Goal: Information Seeking & Learning: Learn about a topic

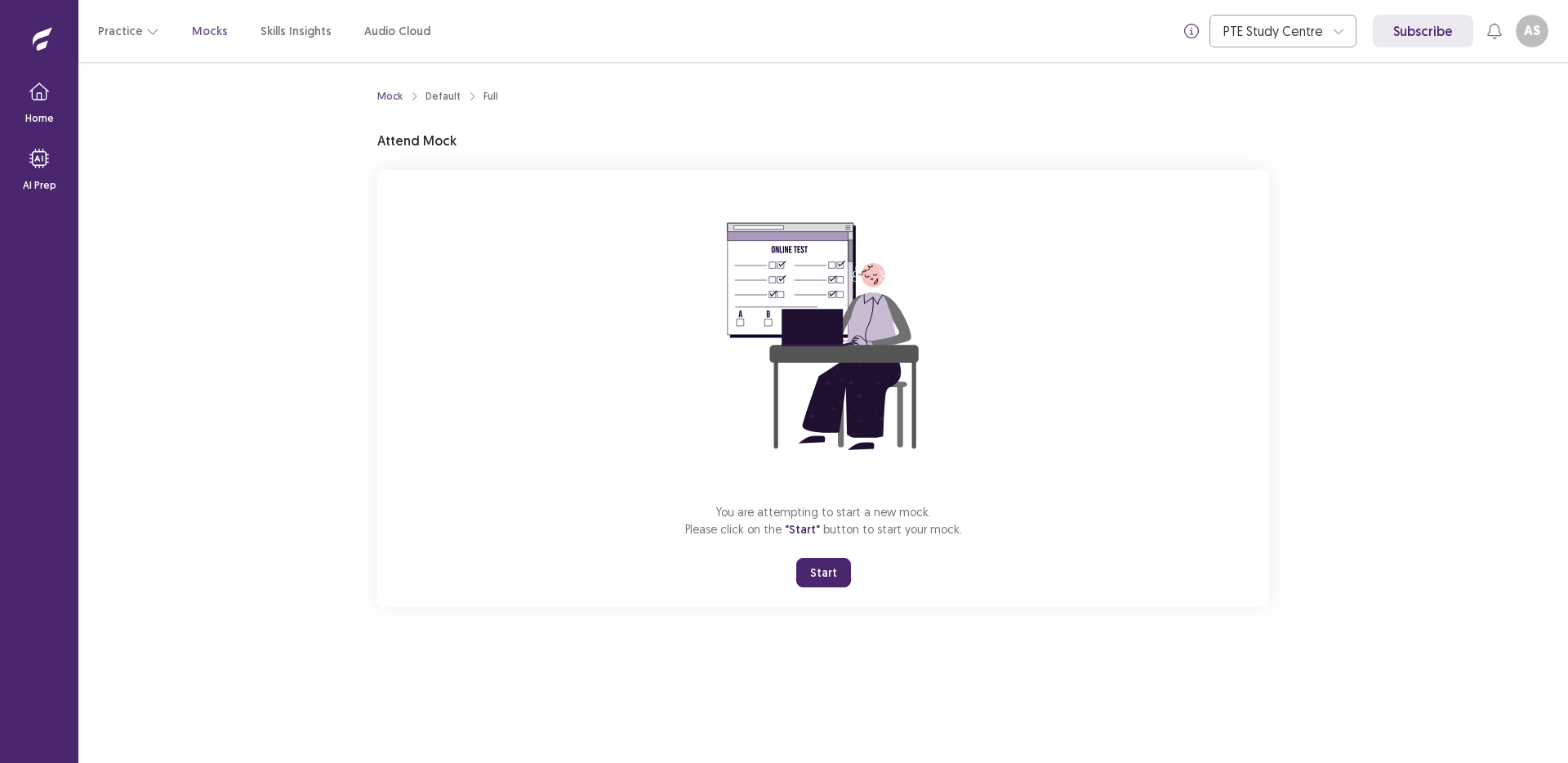
click at [825, 574] on button "Start" at bounding box center [824, 573] width 55 height 30
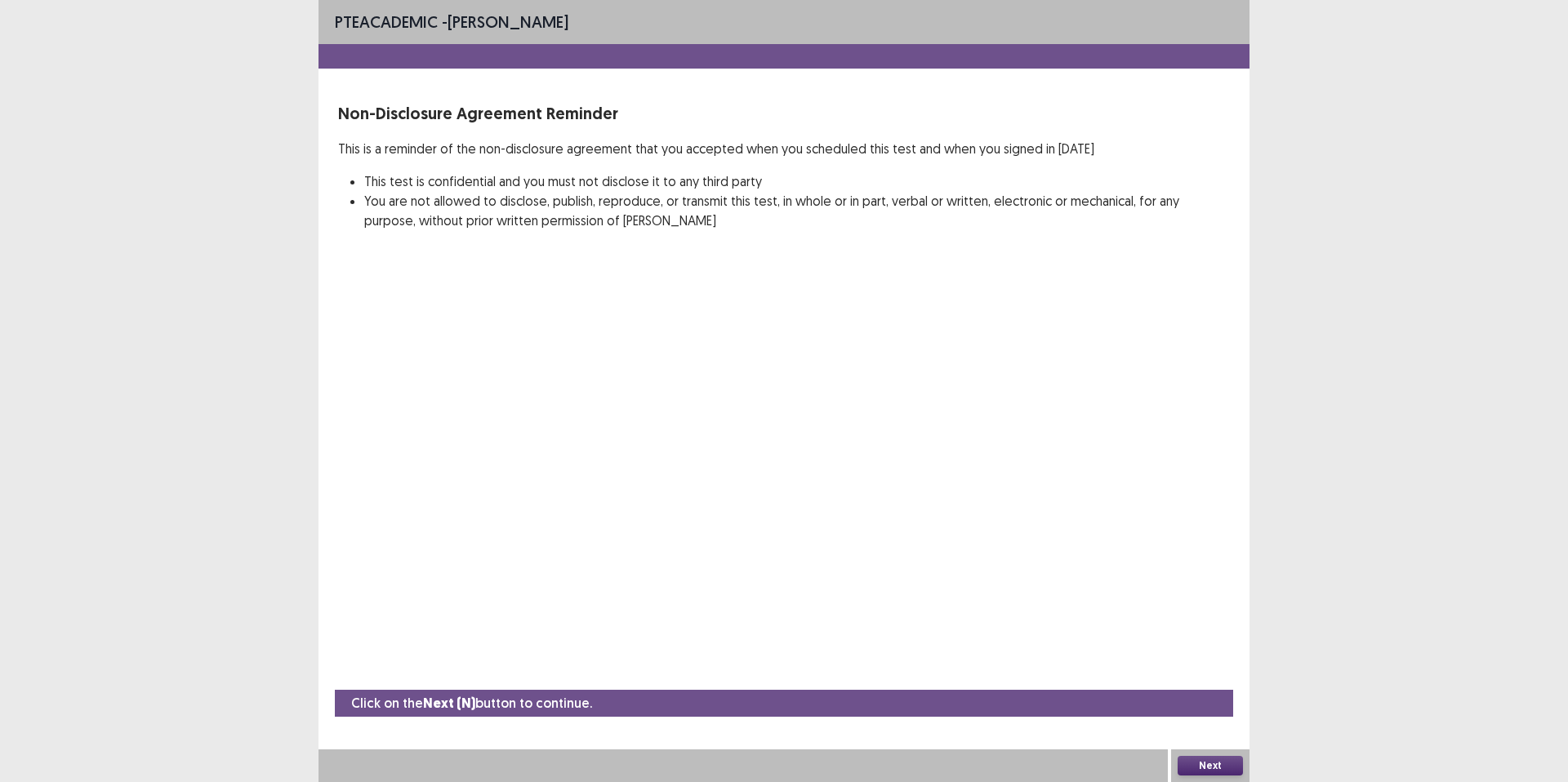
click at [1201, 762] on button "Next" at bounding box center [1210, 766] width 65 height 20
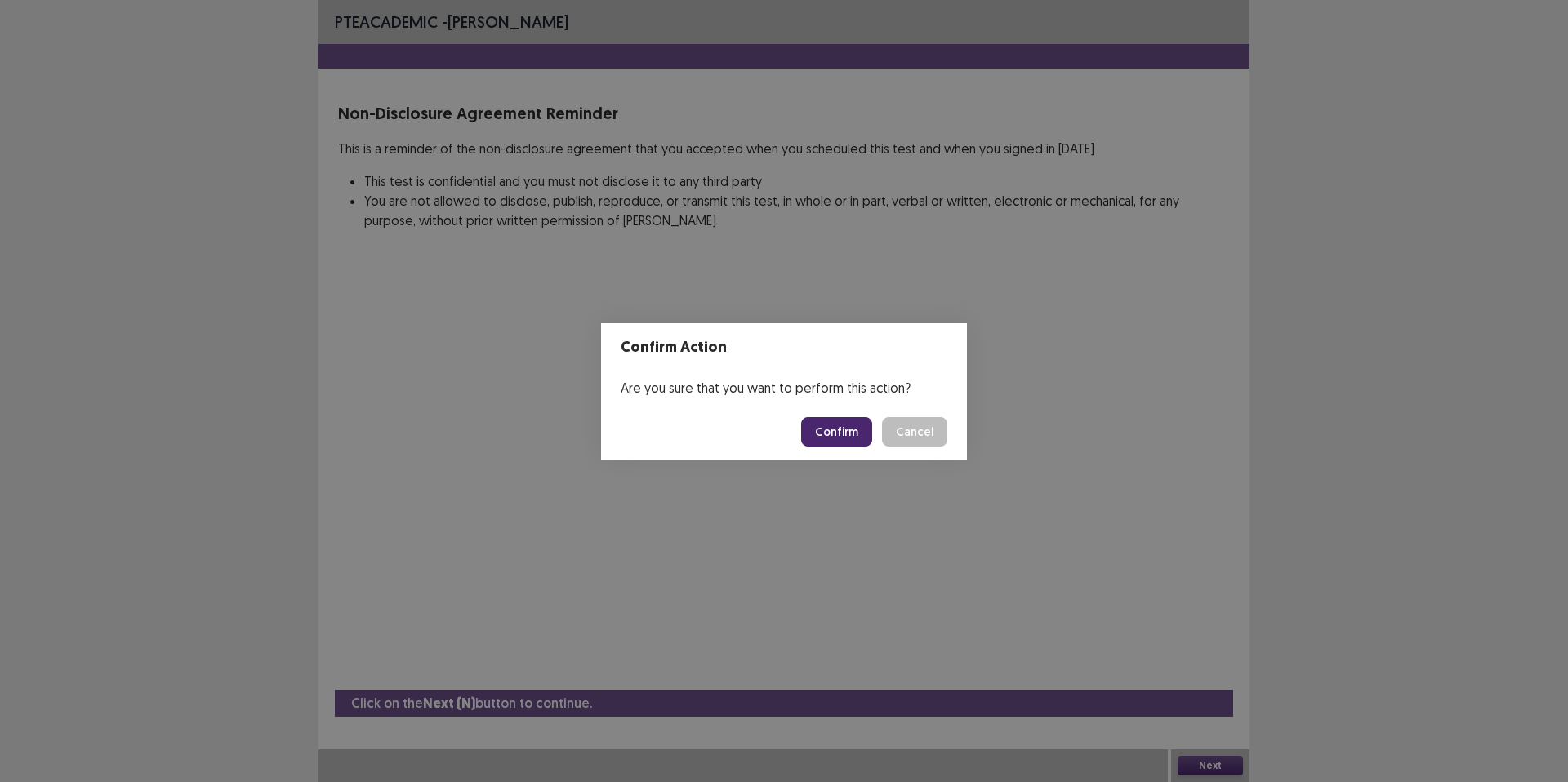
click at [855, 434] on button "Confirm" at bounding box center [837, 432] width 71 height 30
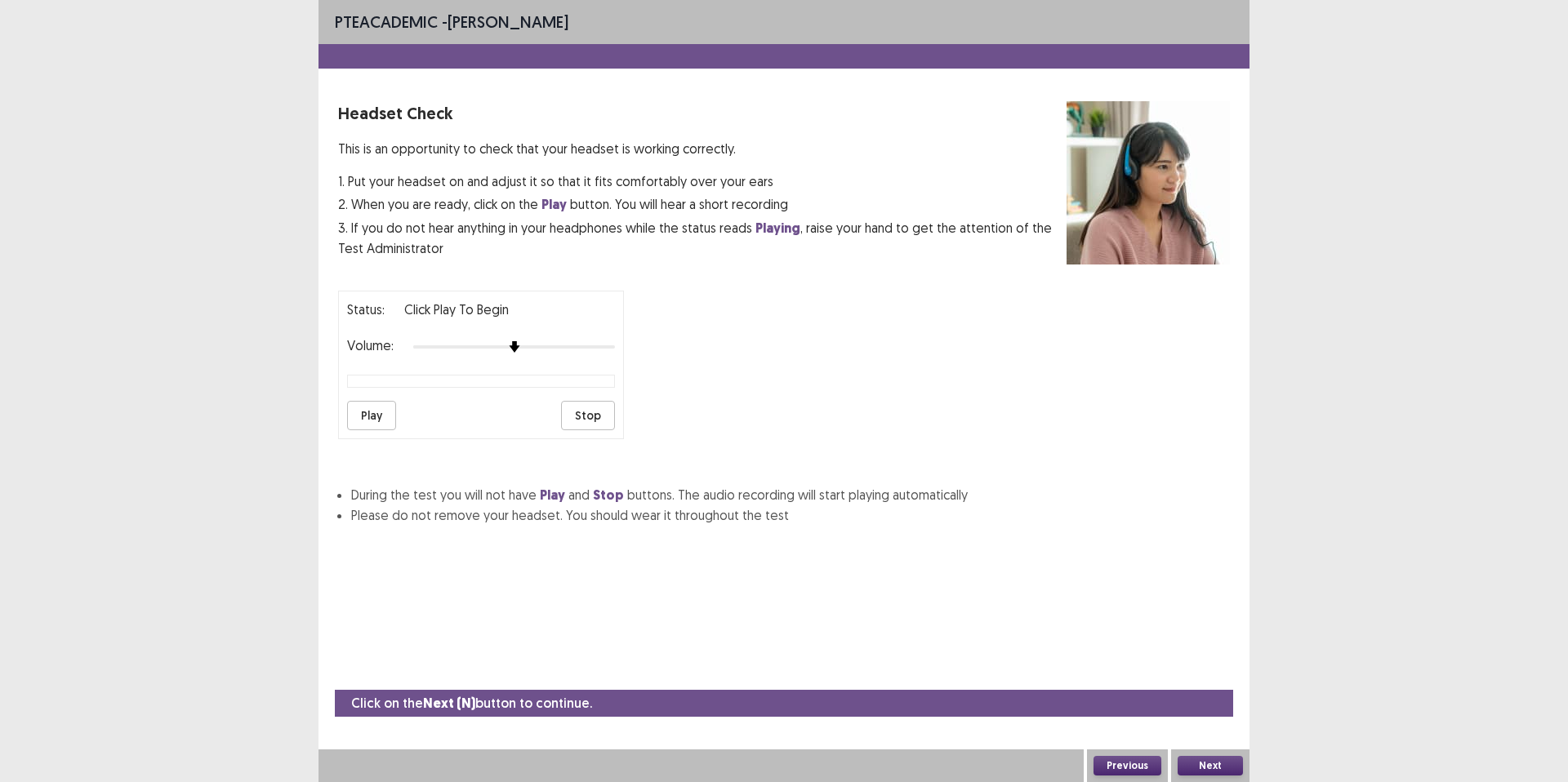
click at [374, 430] on div "Status: Click Play to Begin Volume: Play Stop" at bounding box center [481, 365] width 285 height 149
click at [374, 424] on button "Play" at bounding box center [371, 416] width 49 height 30
click at [375, 421] on button "Play" at bounding box center [371, 416] width 49 height 30
click at [1225, 762] on button "Next" at bounding box center [1210, 766] width 65 height 20
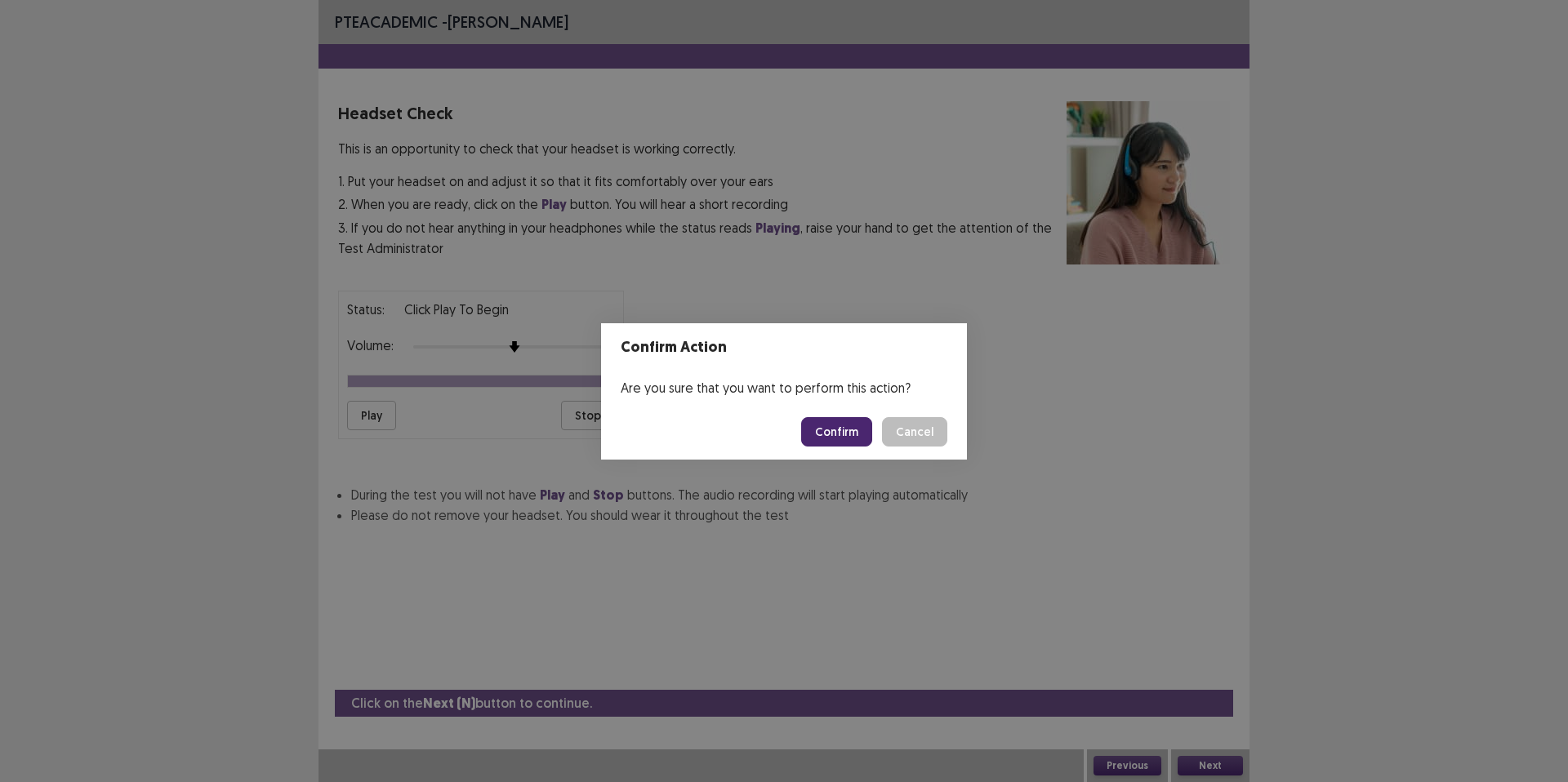
click at [834, 447] on footer "Confirm Cancel" at bounding box center [784, 432] width 366 height 56
click at [833, 441] on button "Confirm" at bounding box center [837, 432] width 71 height 30
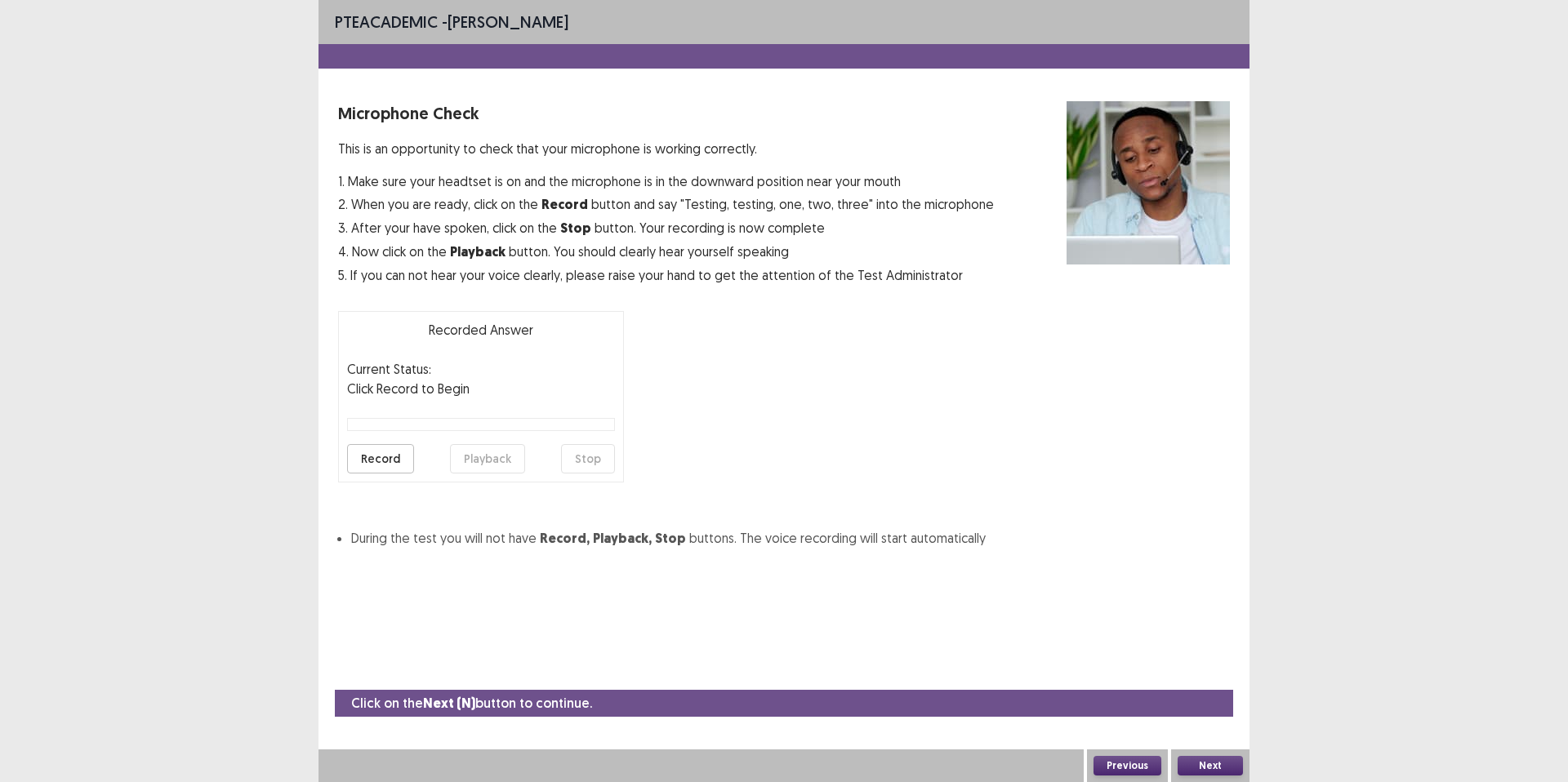
click at [374, 459] on button "Record" at bounding box center [381, 459] width 67 height 30
click at [570, 457] on button "Stop" at bounding box center [588, 459] width 54 height 30
click at [505, 457] on button "Playback" at bounding box center [488, 459] width 75 height 30
click at [405, 452] on button "Record" at bounding box center [381, 459] width 67 height 30
click at [582, 459] on button "Stop" at bounding box center [588, 459] width 54 height 30
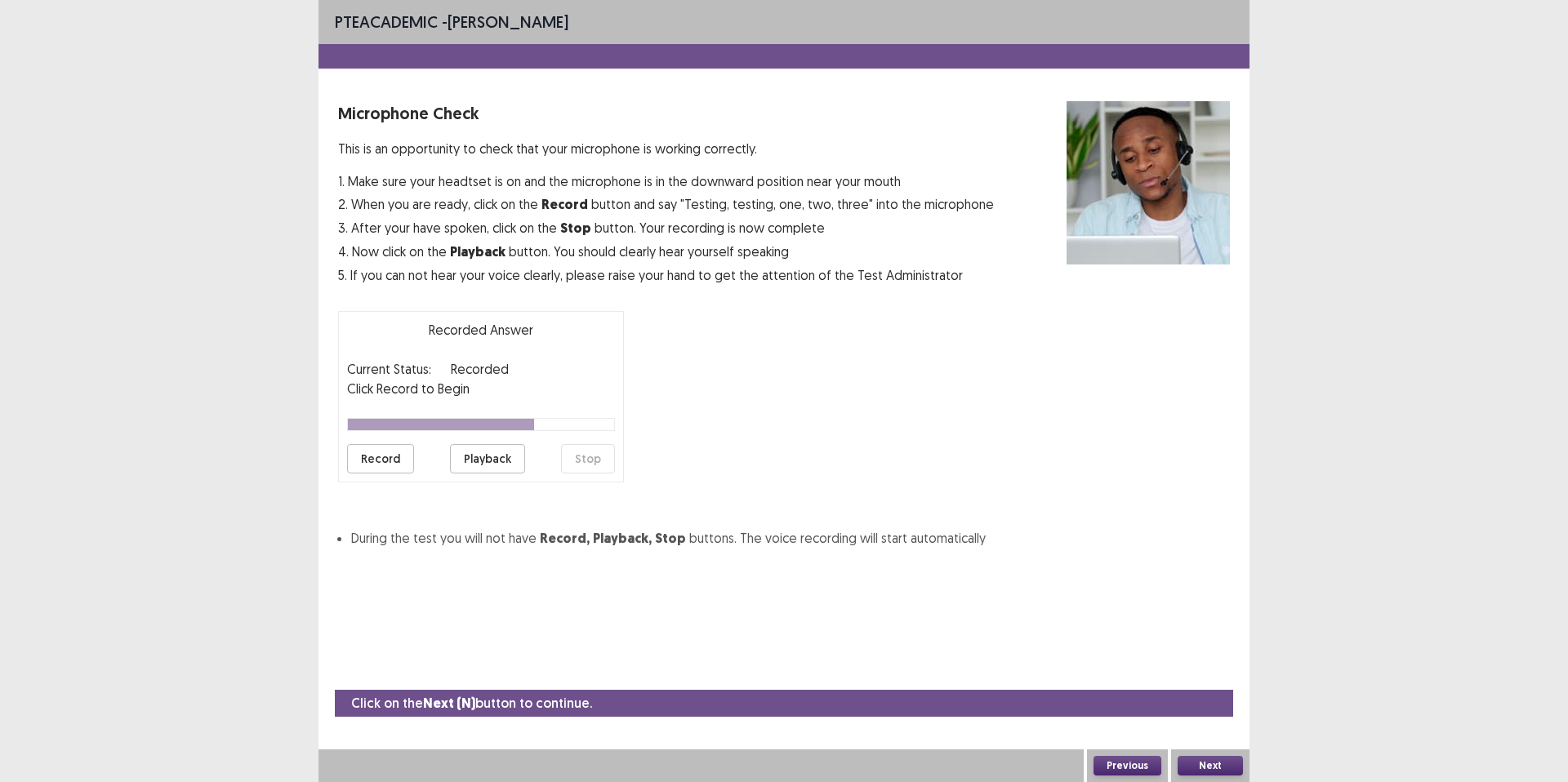
click at [509, 460] on button "Playback" at bounding box center [488, 459] width 75 height 30
click at [379, 458] on button "Record" at bounding box center [381, 459] width 67 height 30
click at [597, 467] on button "Stop" at bounding box center [588, 459] width 54 height 30
click at [513, 462] on button "Playback" at bounding box center [488, 459] width 75 height 30
click at [1203, 759] on button "Next" at bounding box center [1210, 766] width 65 height 20
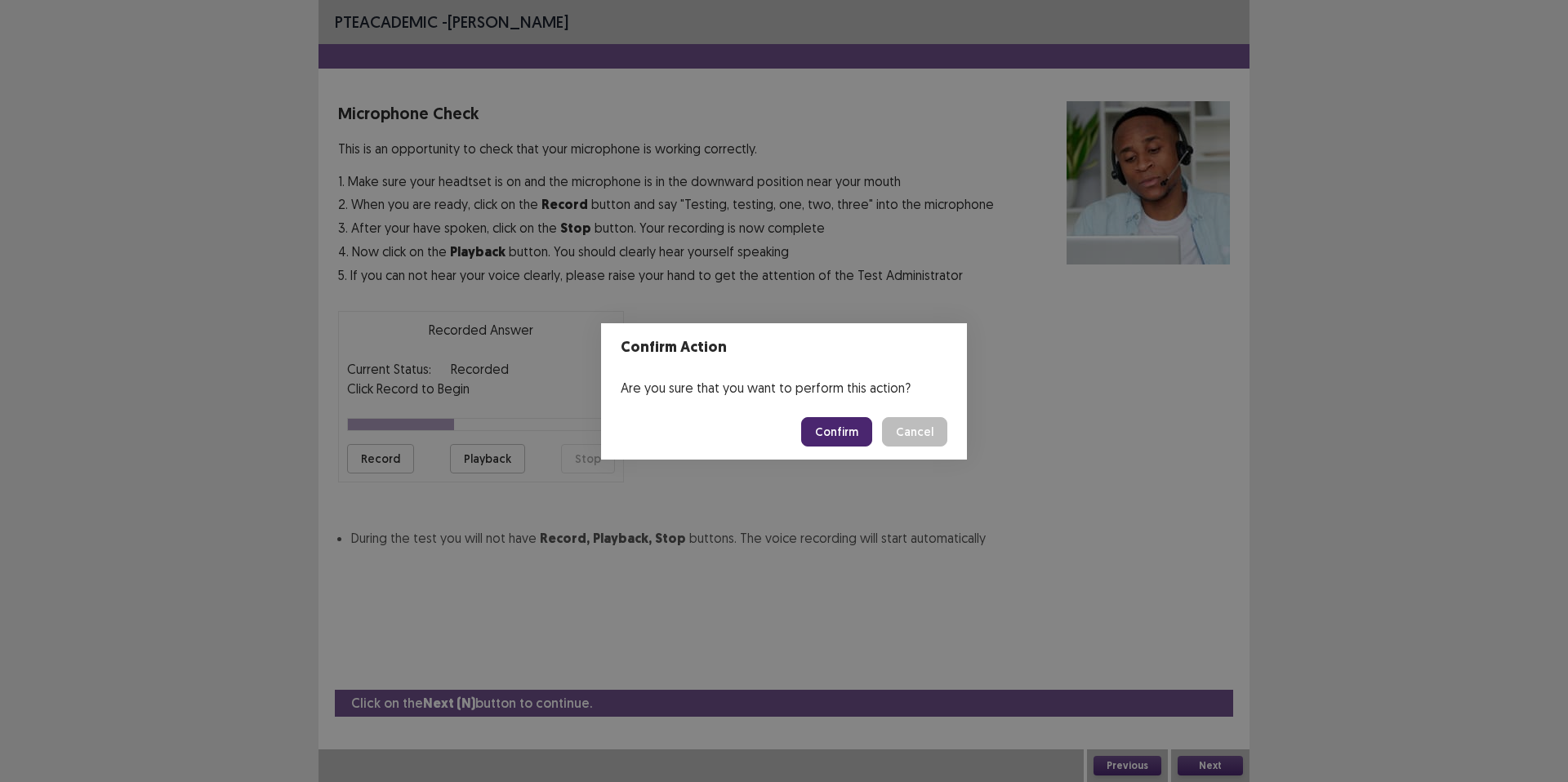
click at [854, 448] on footer "Confirm Cancel" at bounding box center [784, 432] width 366 height 56
click at [853, 439] on button "Confirm" at bounding box center [837, 432] width 71 height 30
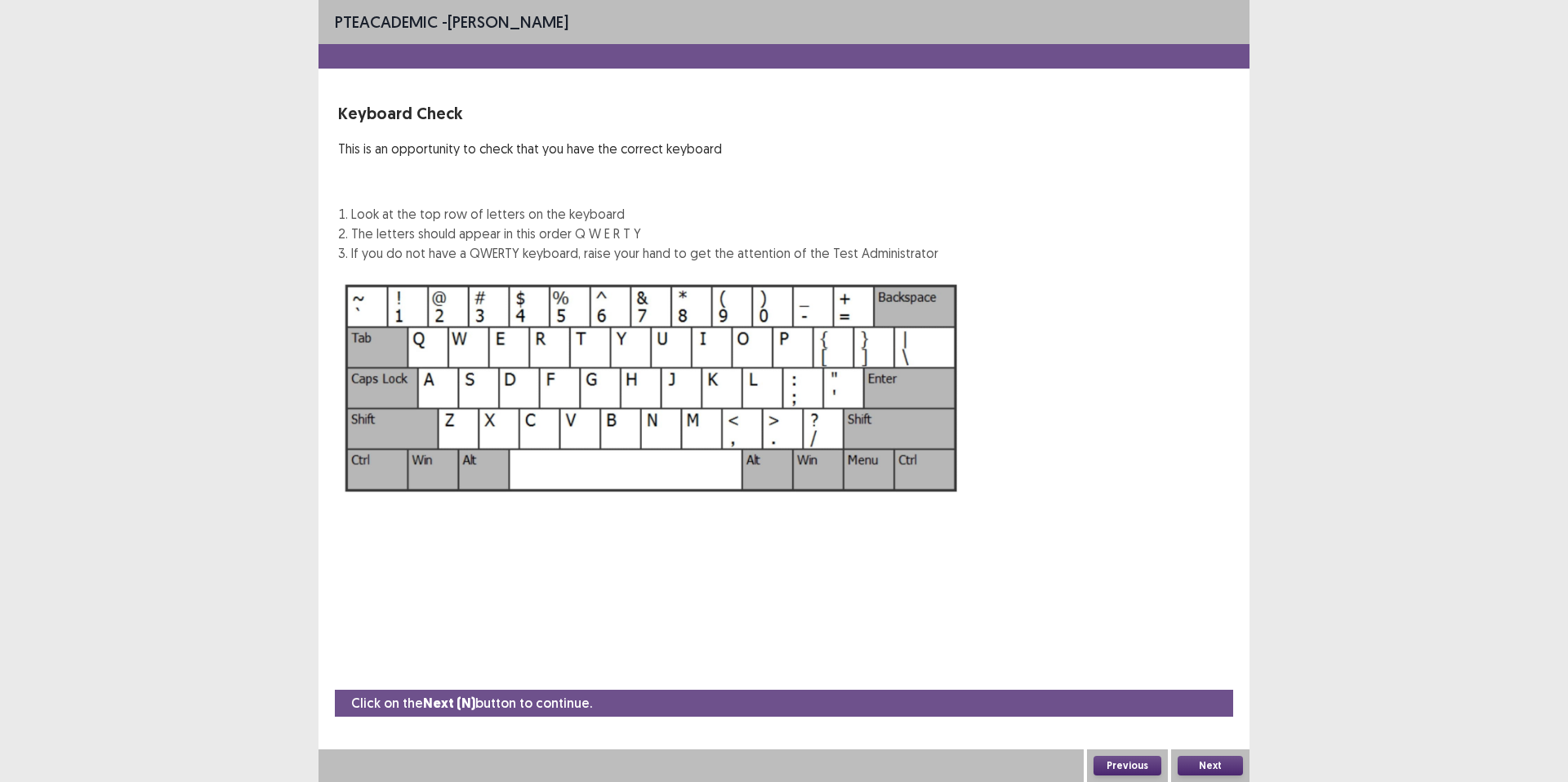
click at [1219, 762] on button "Next" at bounding box center [1210, 766] width 65 height 20
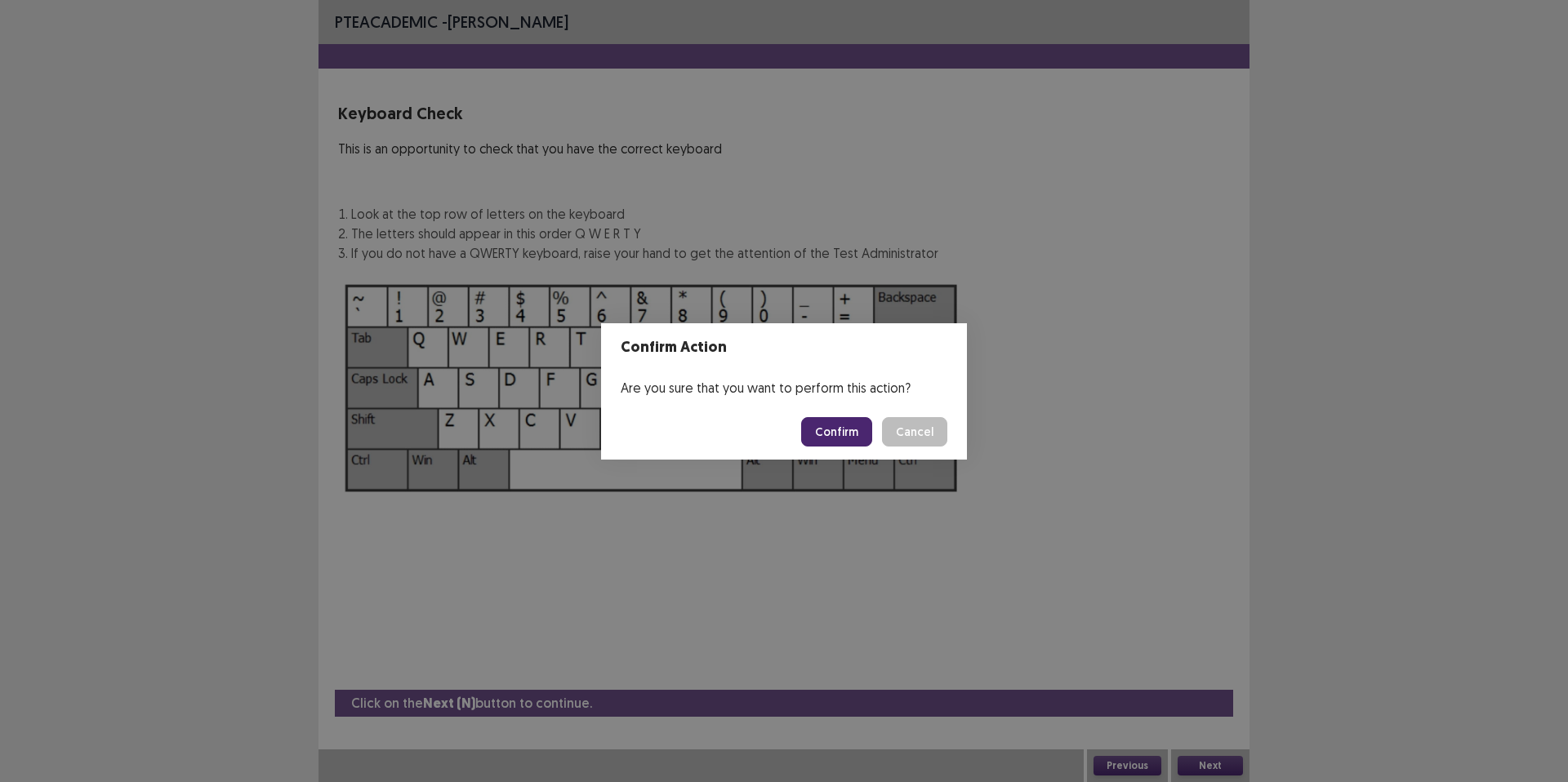
click at [848, 452] on footer "Confirm Cancel" at bounding box center [784, 432] width 366 height 56
click at [853, 434] on button "Confirm" at bounding box center [837, 432] width 71 height 30
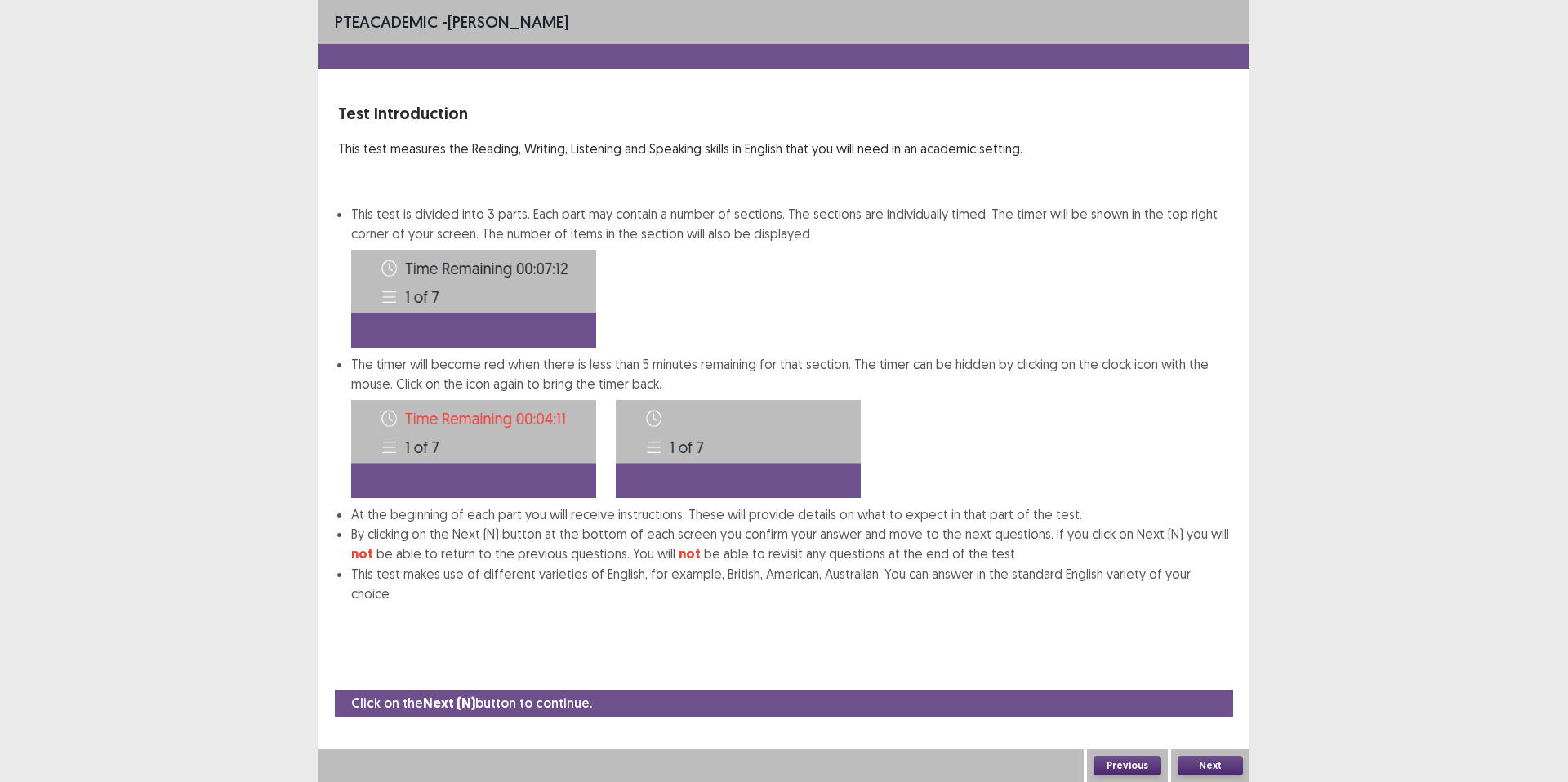
click at [1200, 761] on button "Next" at bounding box center [1210, 766] width 65 height 20
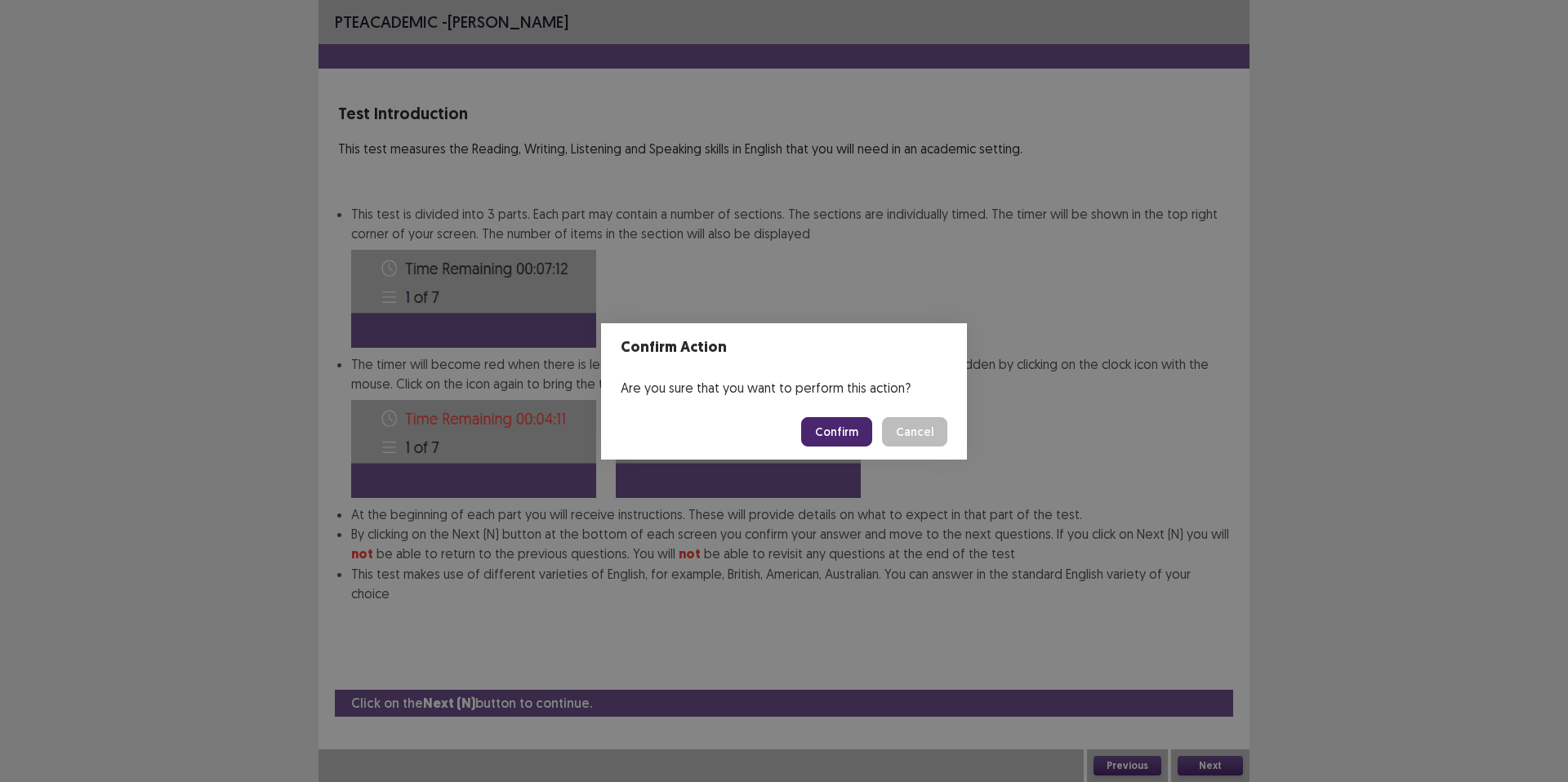
click at [849, 432] on button "Confirm" at bounding box center [837, 432] width 71 height 30
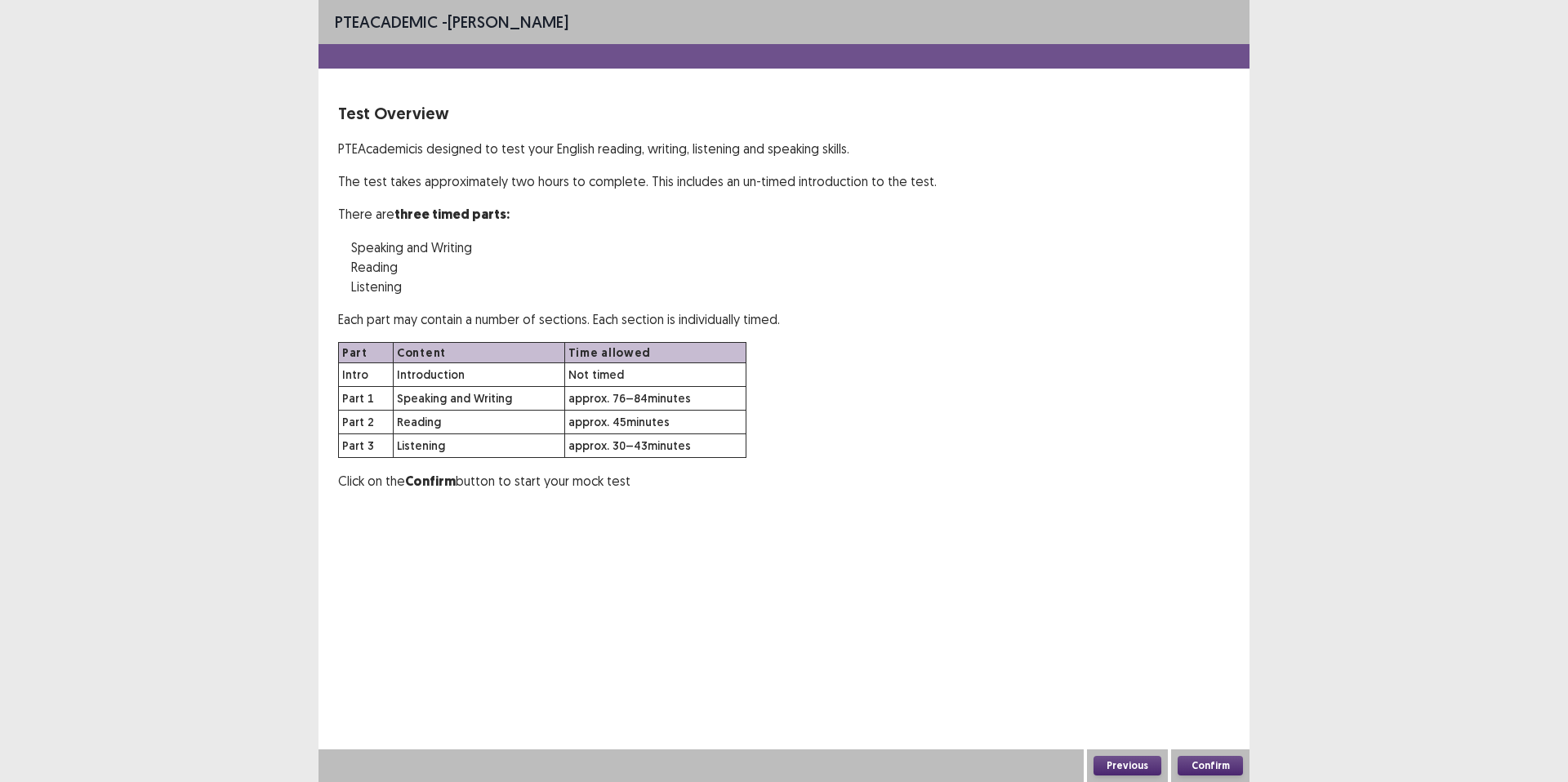
click at [1200, 759] on button "Confirm" at bounding box center [1210, 766] width 65 height 20
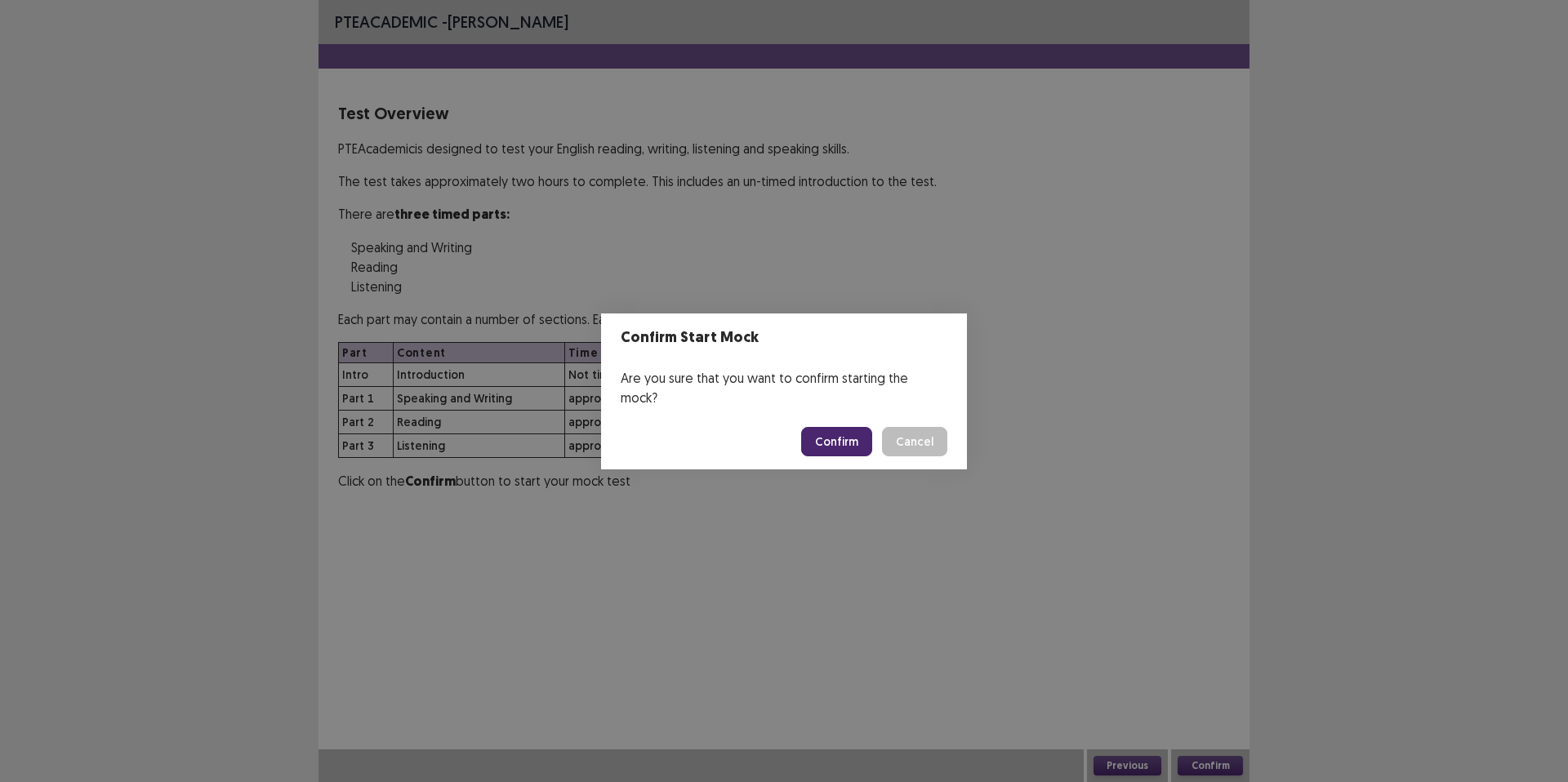
click at [869, 441] on button "Confirm" at bounding box center [837, 442] width 71 height 30
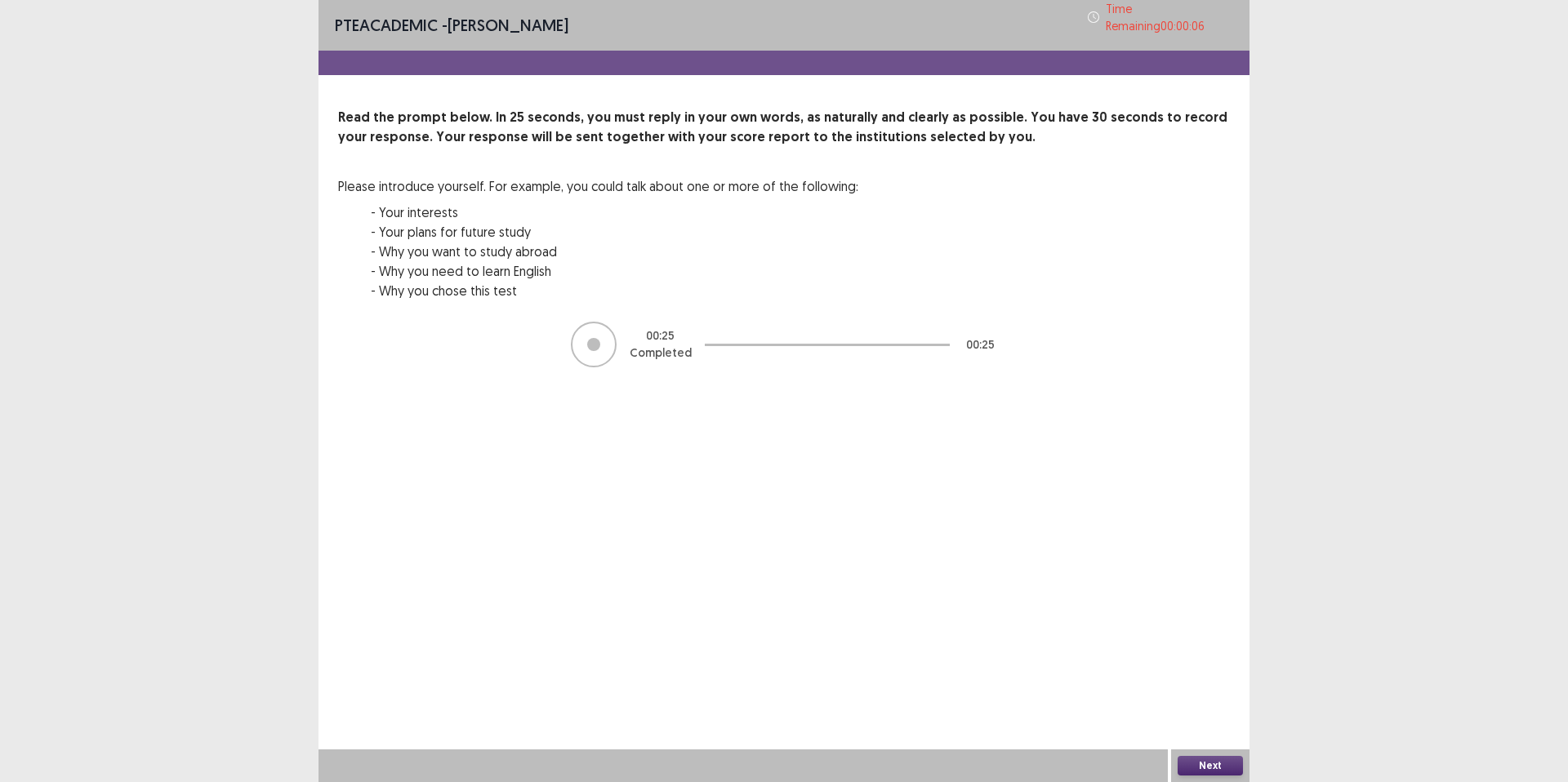
click at [1218, 760] on button "Next" at bounding box center [1210, 766] width 65 height 20
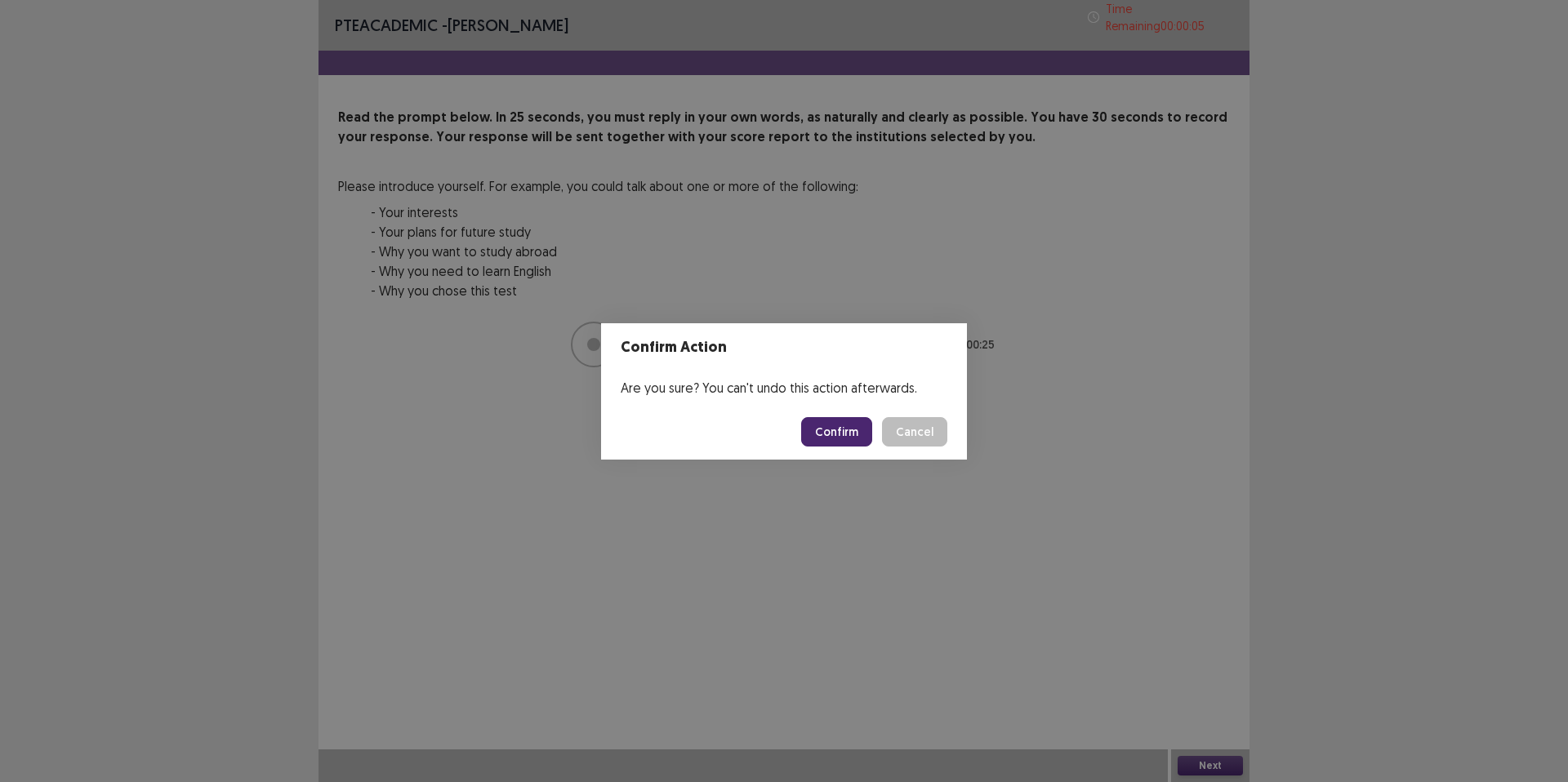
click at [834, 427] on button "Confirm" at bounding box center [837, 432] width 71 height 30
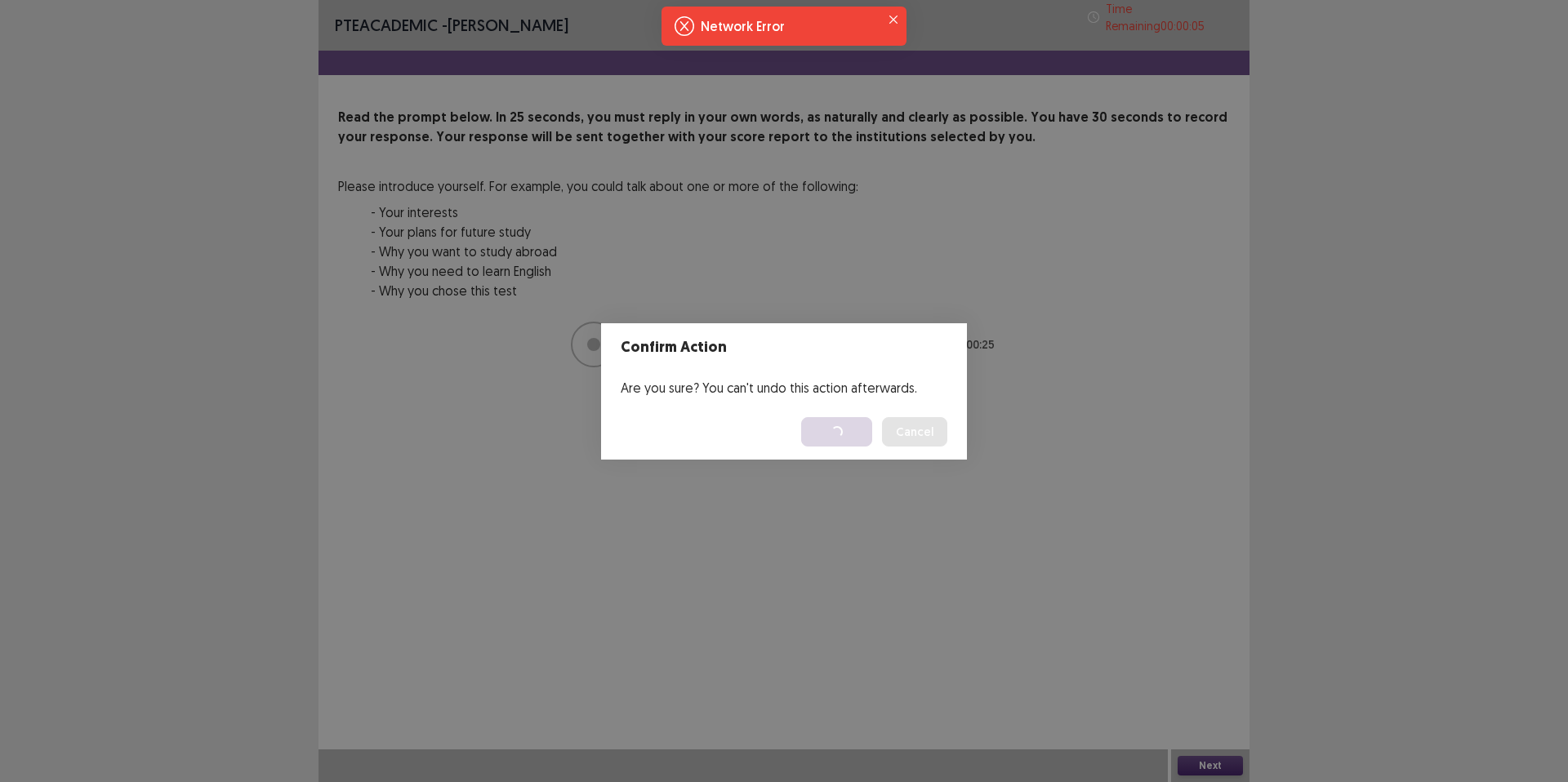
click at [1028, 434] on div "Confirm Action Are you sure? You can't undo this action afterwards. Loading... …" at bounding box center [784, 391] width 1568 height 782
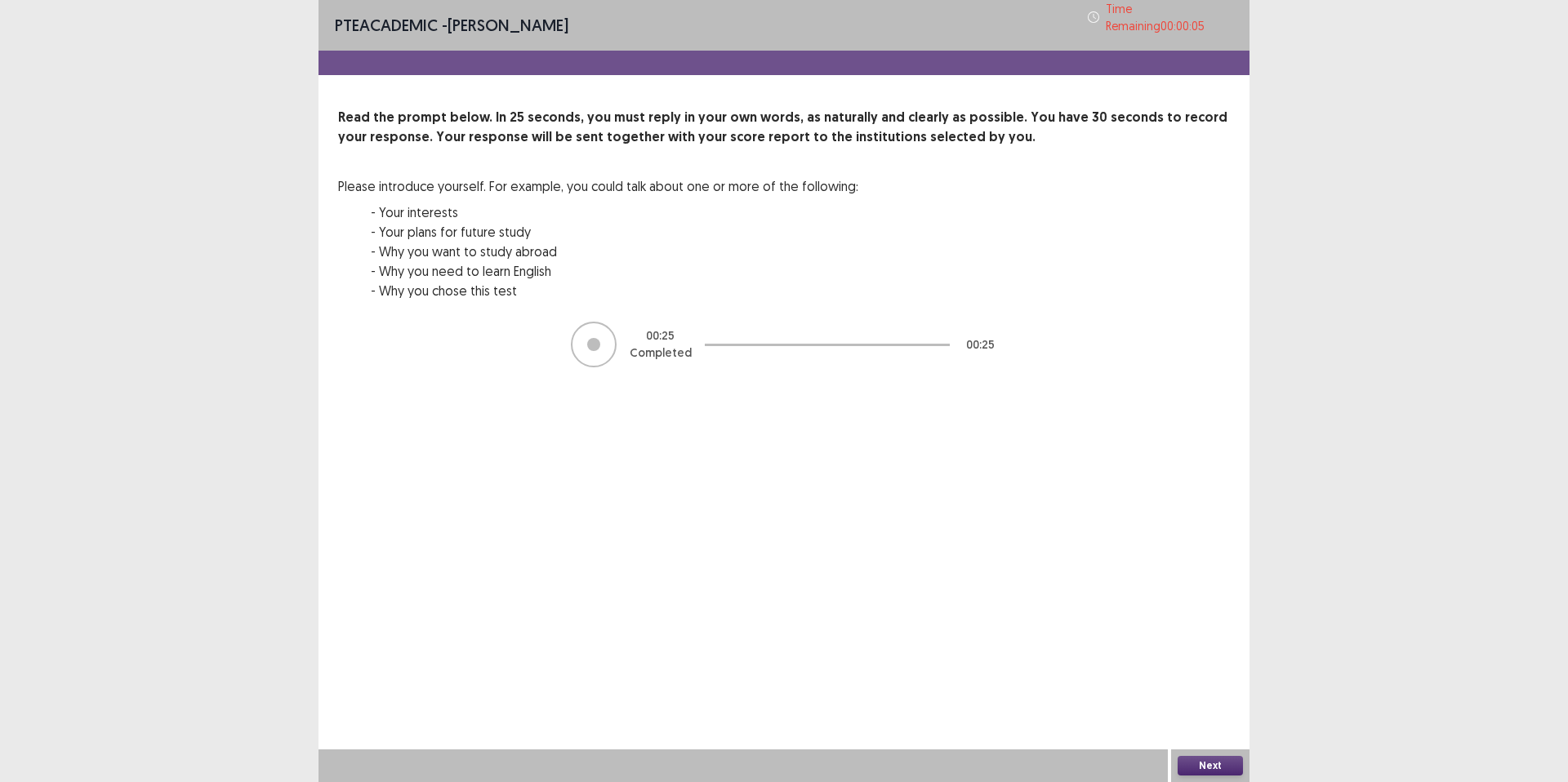
click at [1027, 235] on div "Read the prompt below. In 25 seconds, you must reply in your own words, as natu…" at bounding box center [784, 214] width 892 height 212
click at [1214, 762] on button "Next" at bounding box center [1210, 766] width 65 height 20
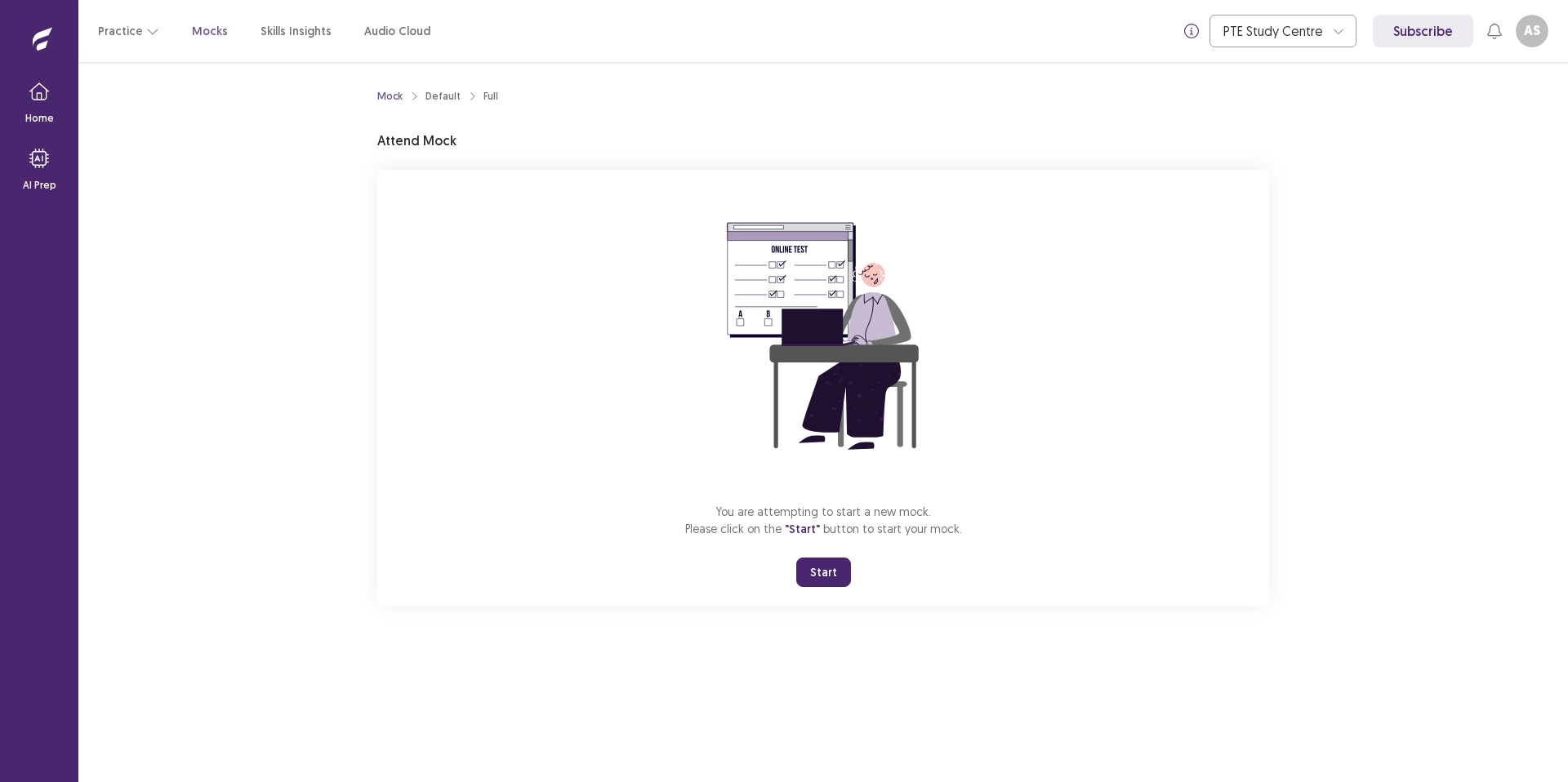
click at [845, 576] on button "Start" at bounding box center [824, 573] width 55 height 30
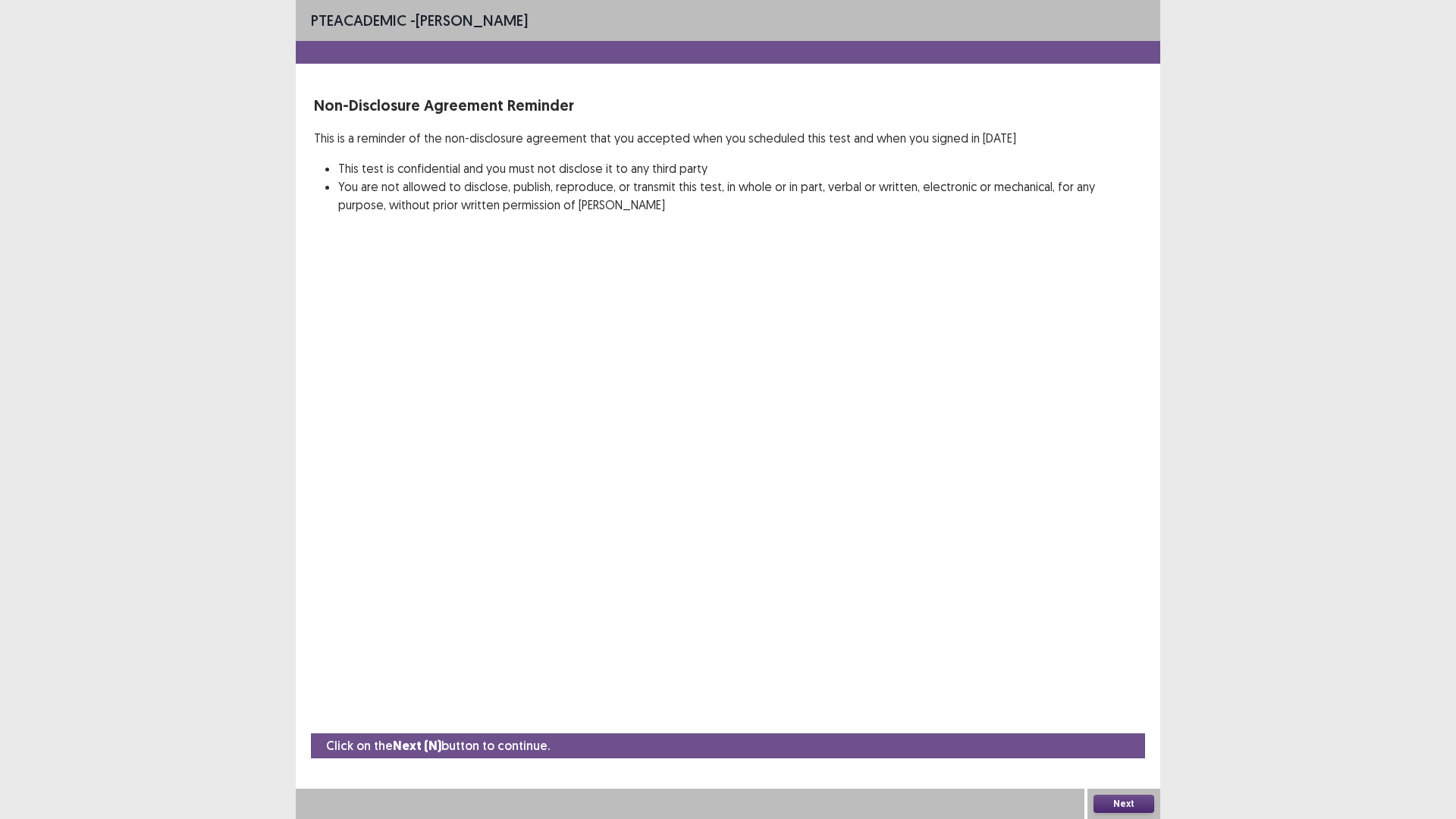
click at [1110, 726] on button "Next" at bounding box center [1124, 804] width 61 height 18
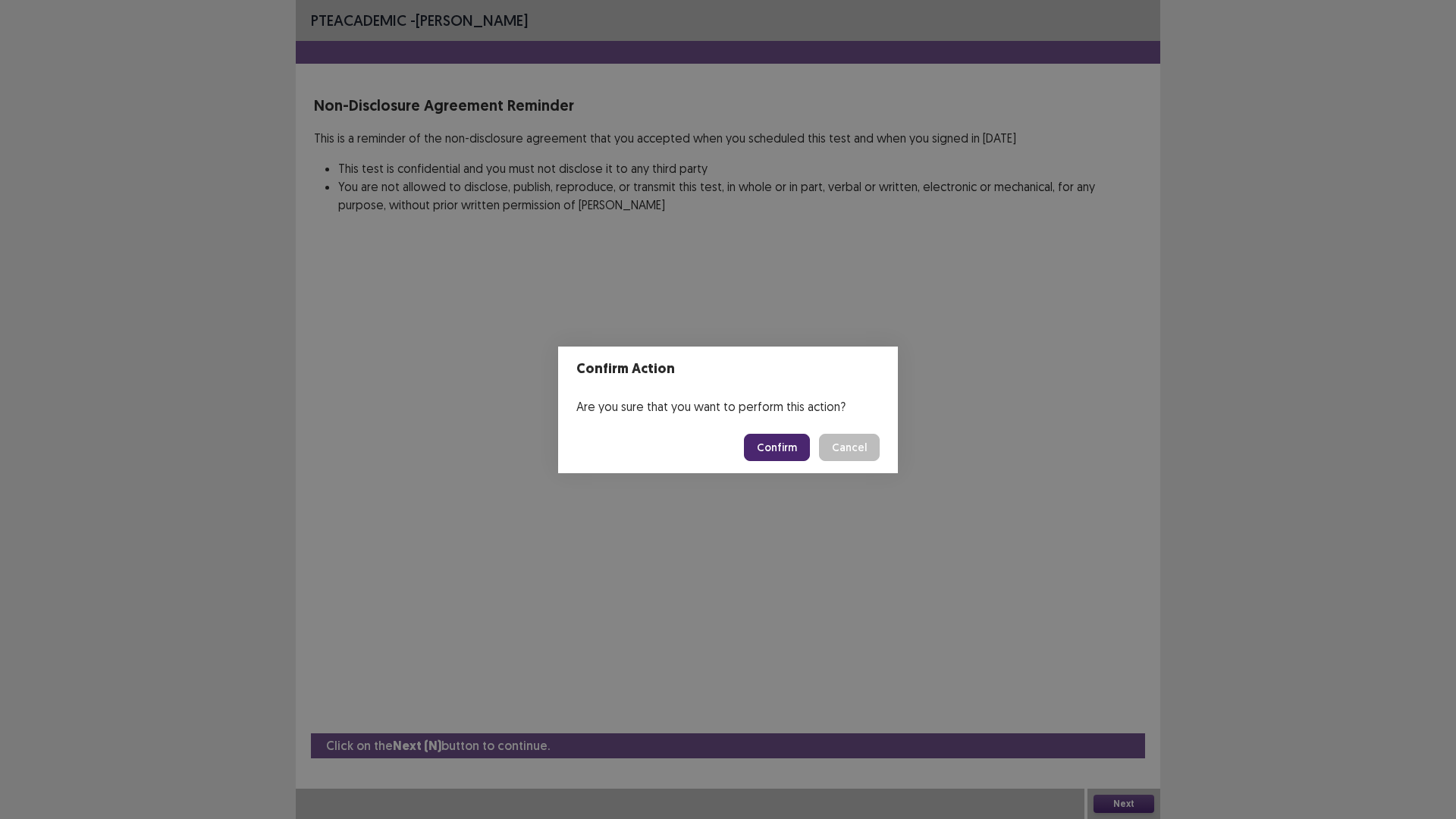
click at [781, 450] on button "Confirm" at bounding box center [777, 447] width 66 height 28
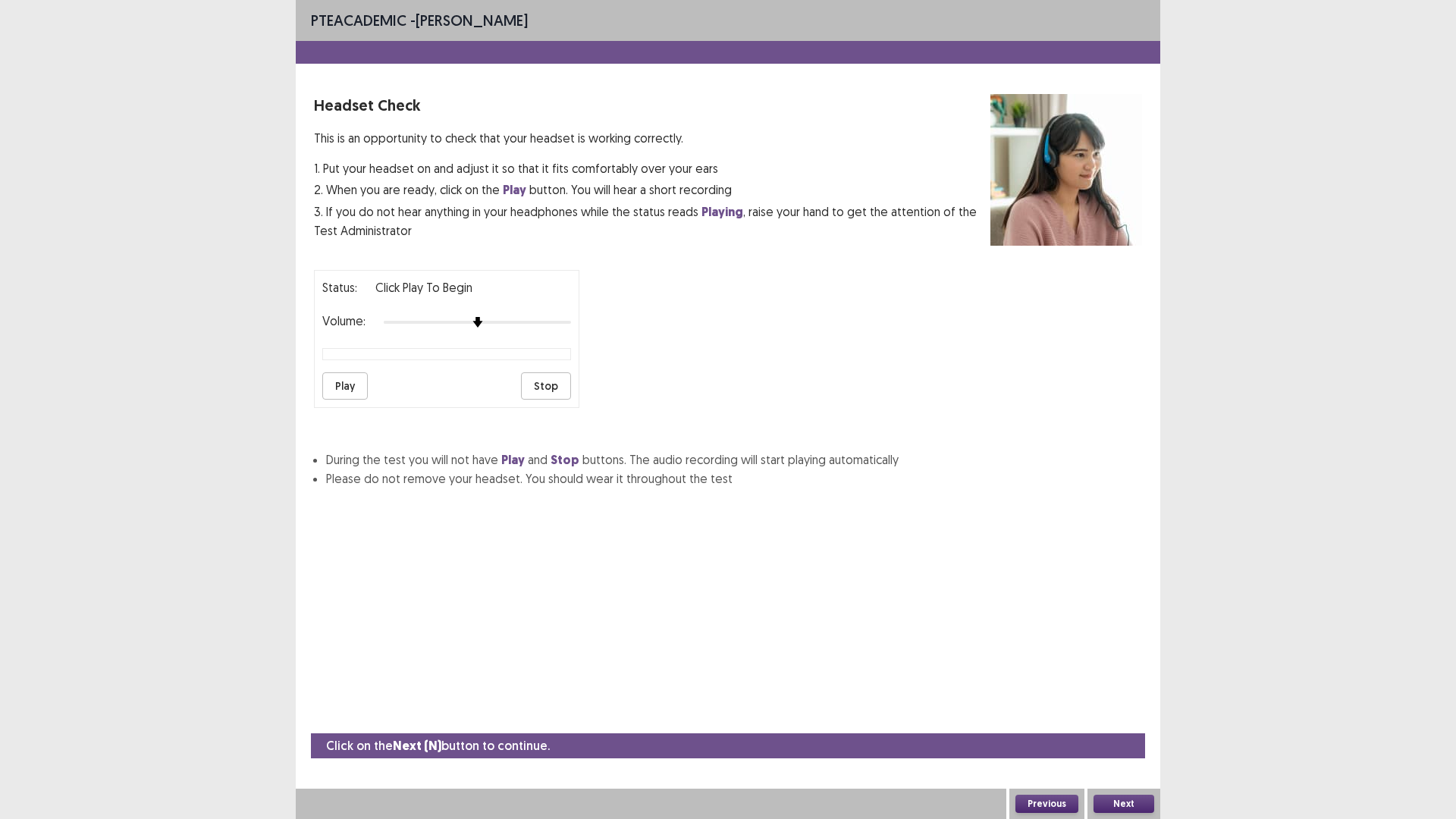
click at [1118, 726] on button "Next" at bounding box center [1124, 804] width 61 height 18
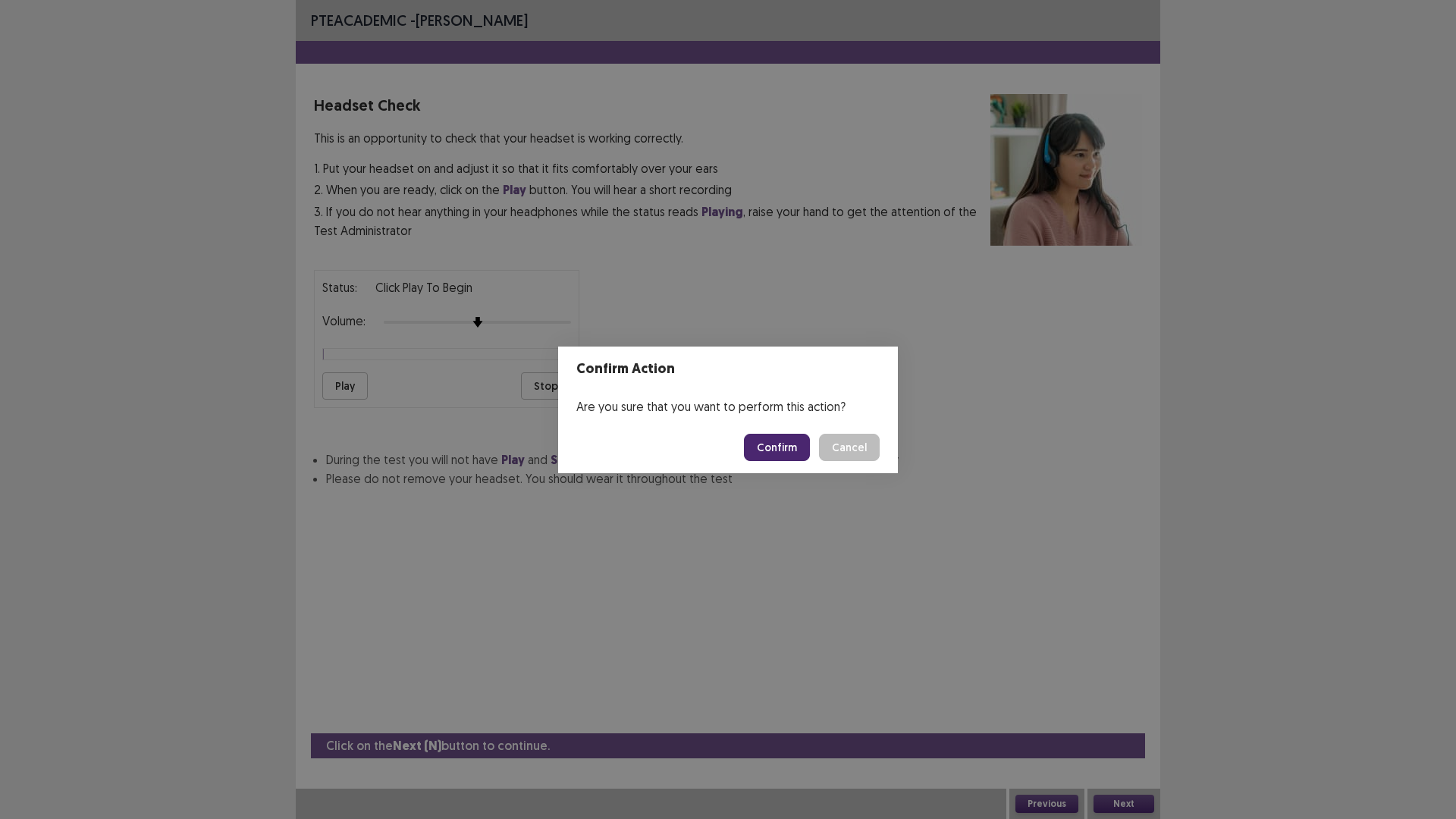
click at [795, 447] on button "Confirm" at bounding box center [777, 447] width 66 height 28
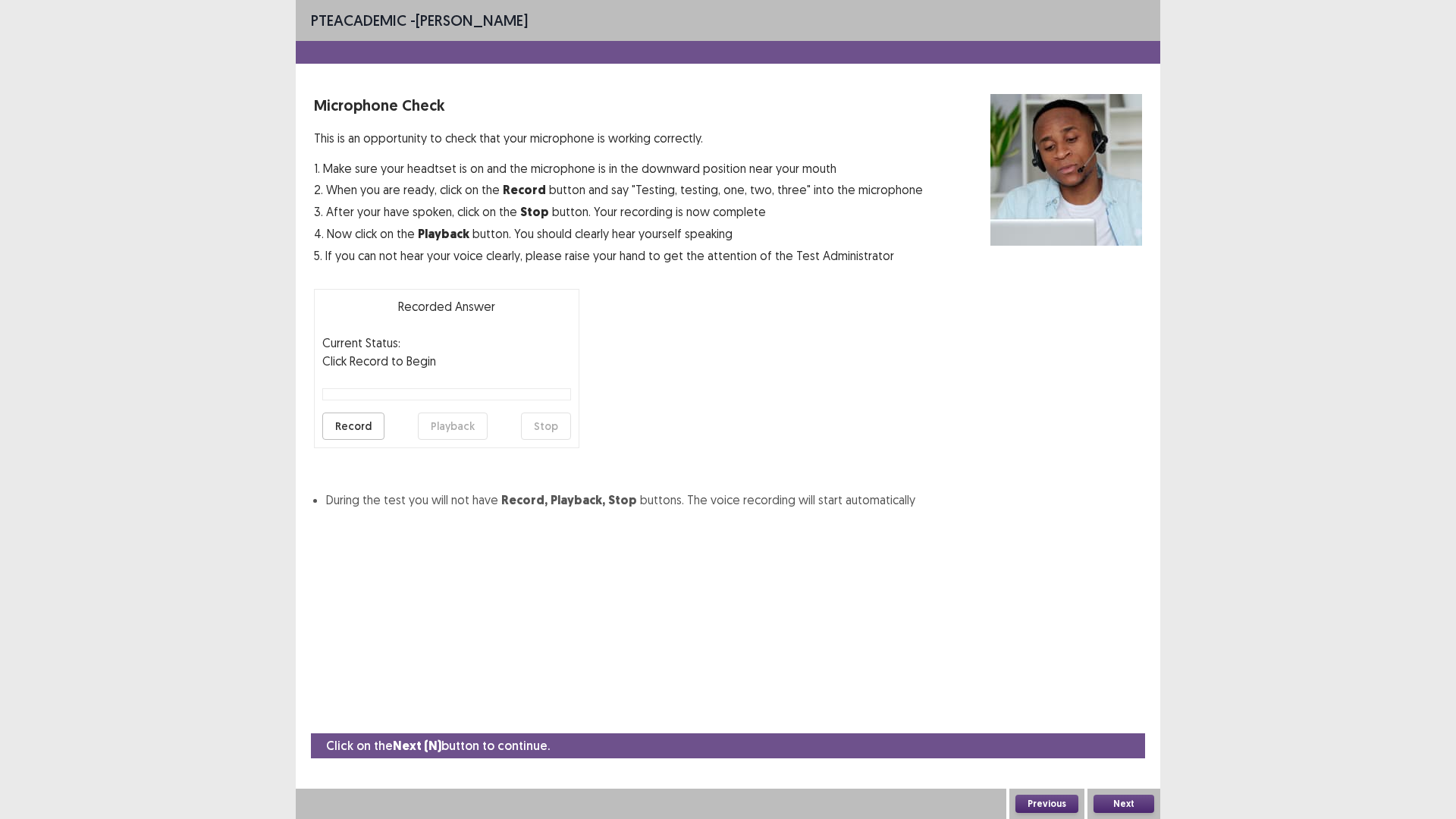
click at [1115, 726] on button "Next" at bounding box center [1124, 804] width 61 height 18
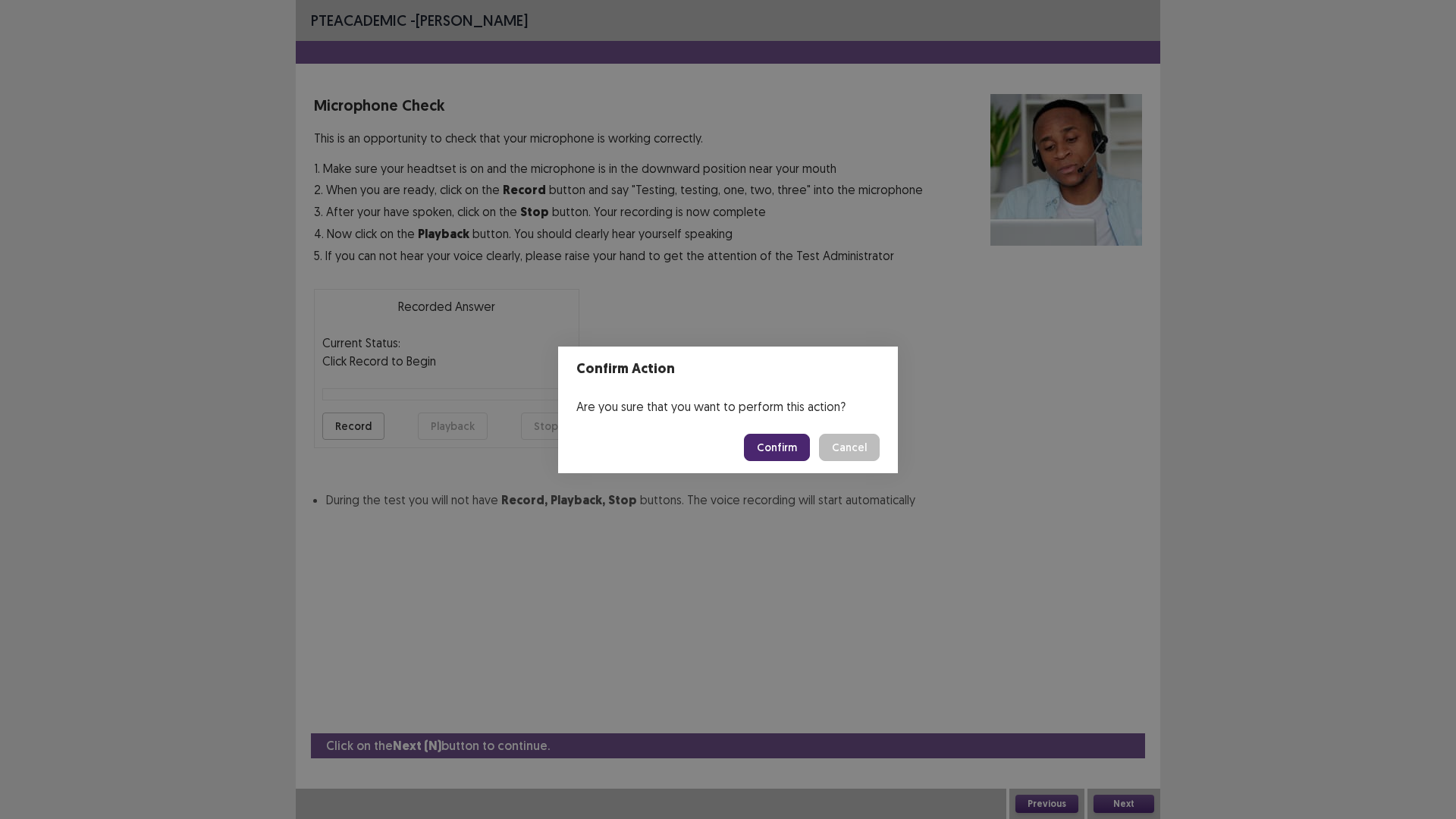
click at [774, 444] on button "Confirm" at bounding box center [777, 447] width 66 height 28
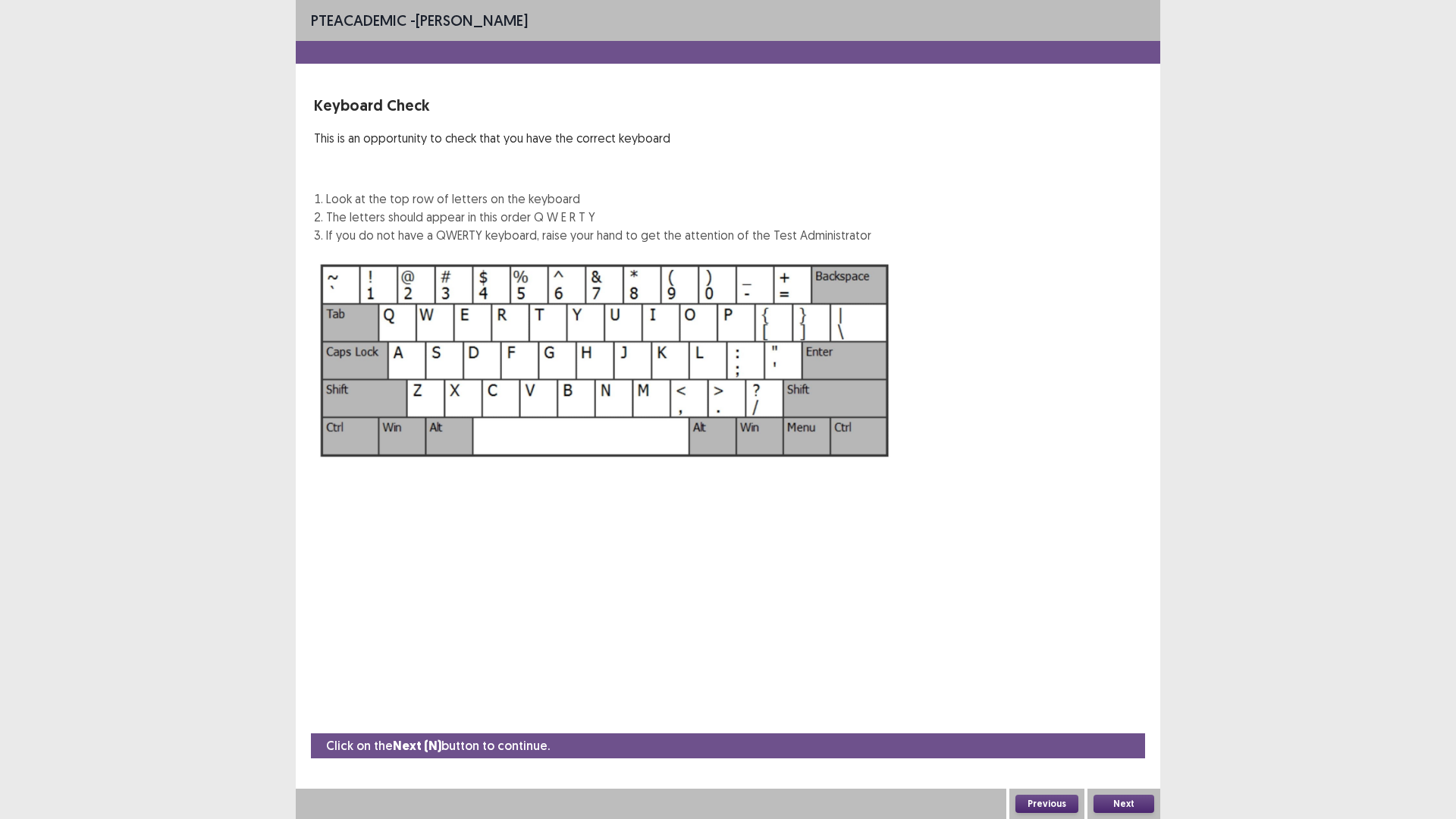
click at [1116, 726] on button "Next" at bounding box center [1124, 804] width 61 height 18
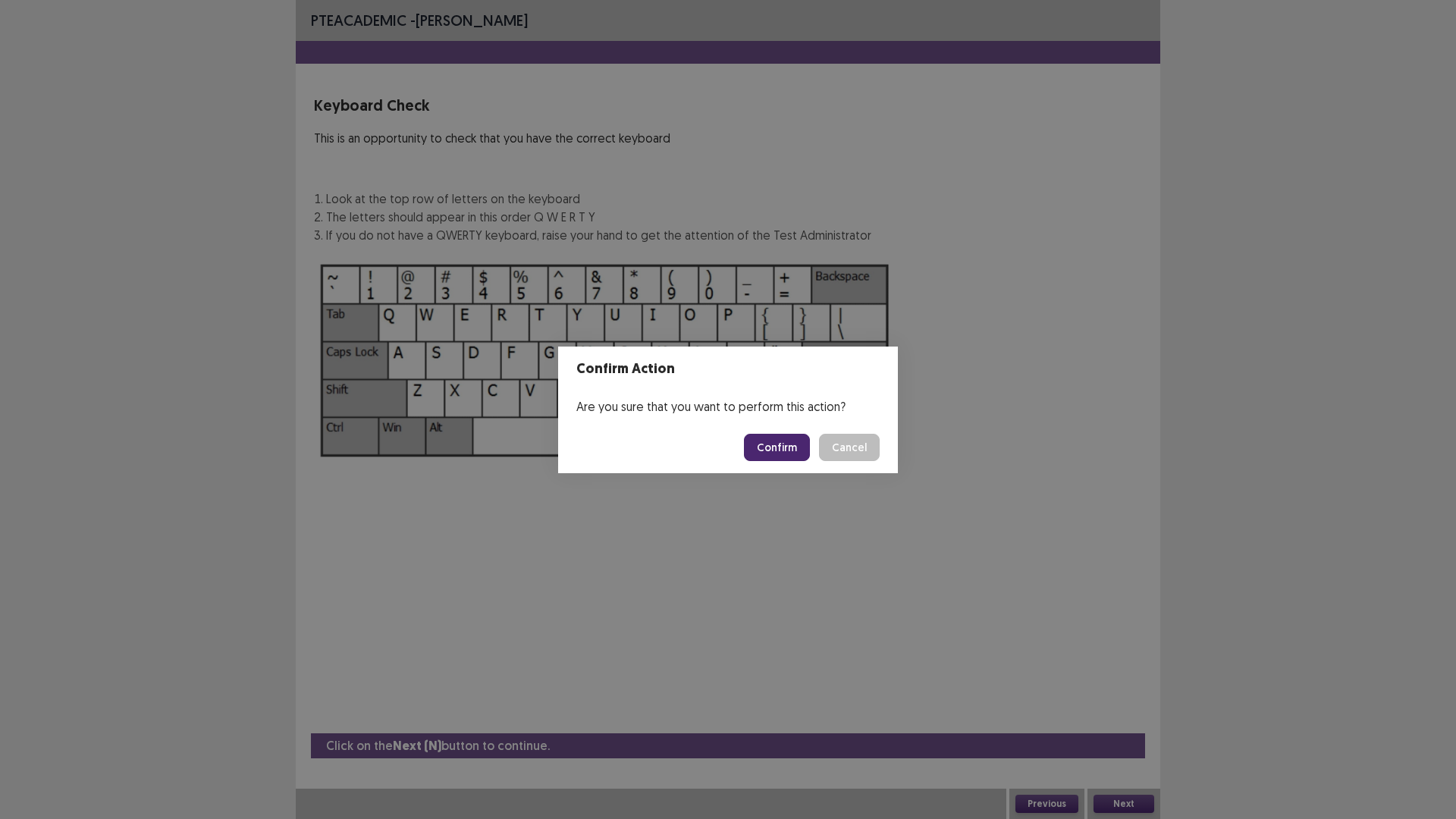
click at [808, 452] on button "Confirm" at bounding box center [777, 447] width 66 height 28
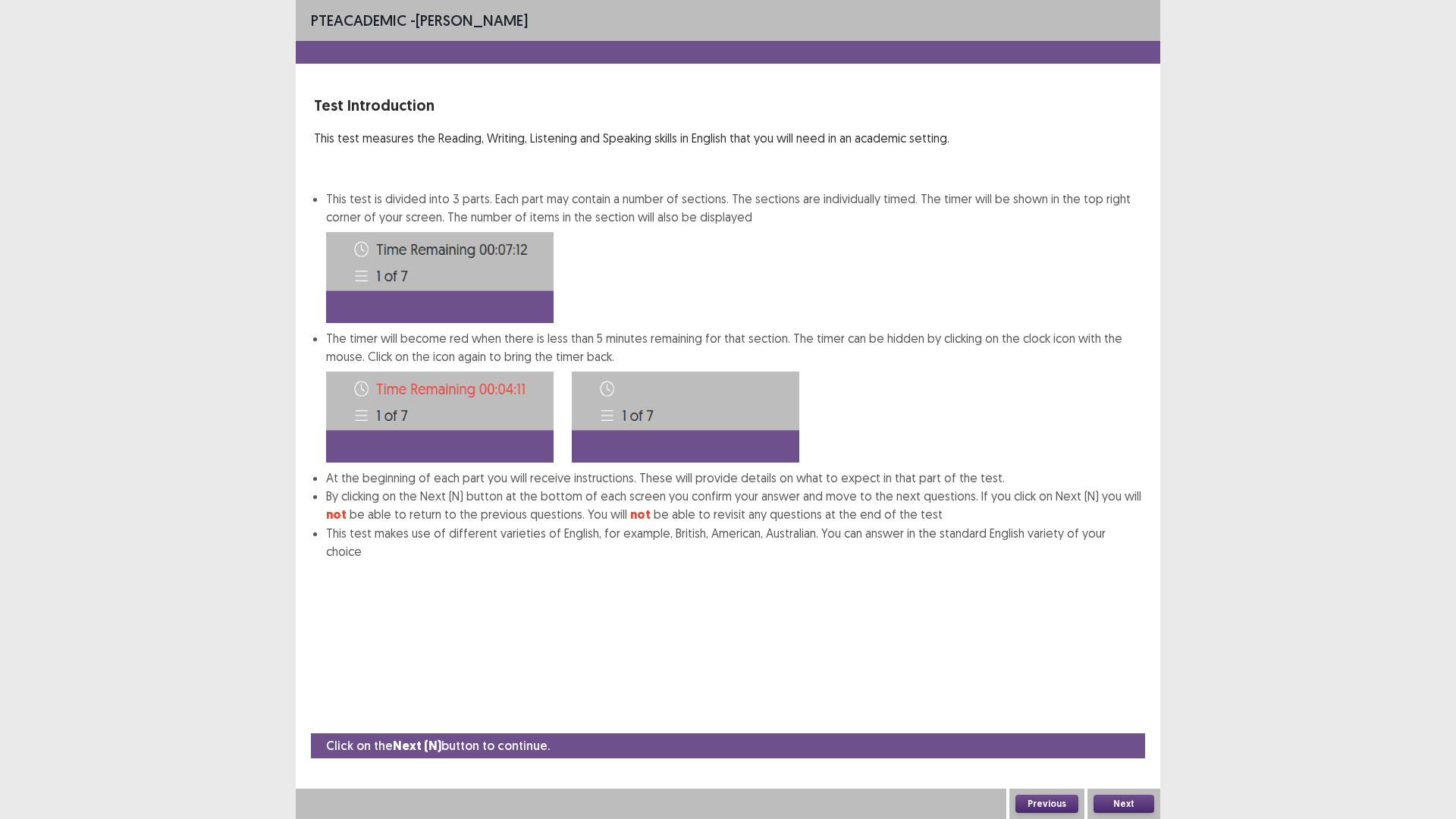
click at [1100, 726] on div "Next" at bounding box center [1124, 803] width 73 height 30
click at [1123, 726] on div "Next" at bounding box center [1124, 803] width 73 height 30
click at [1121, 726] on div "Next" at bounding box center [1124, 803] width 73 height 30
click at [1120, 726] on button "Next" at bounding box center [1124, 804] width 61 height 18
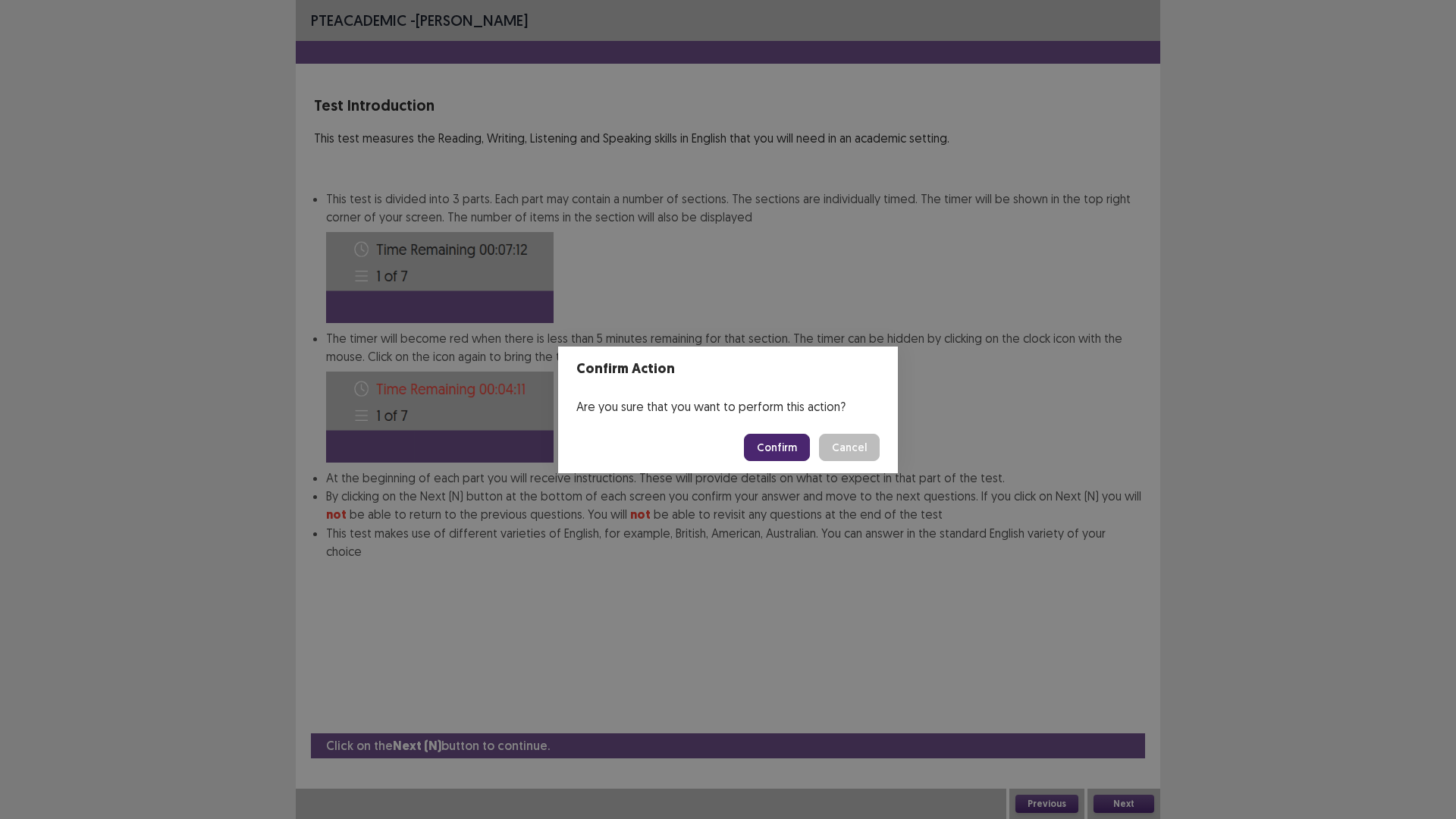
click at [804, 442] on button "Confirm" at bounding box center [777, 447] width 66 height 28
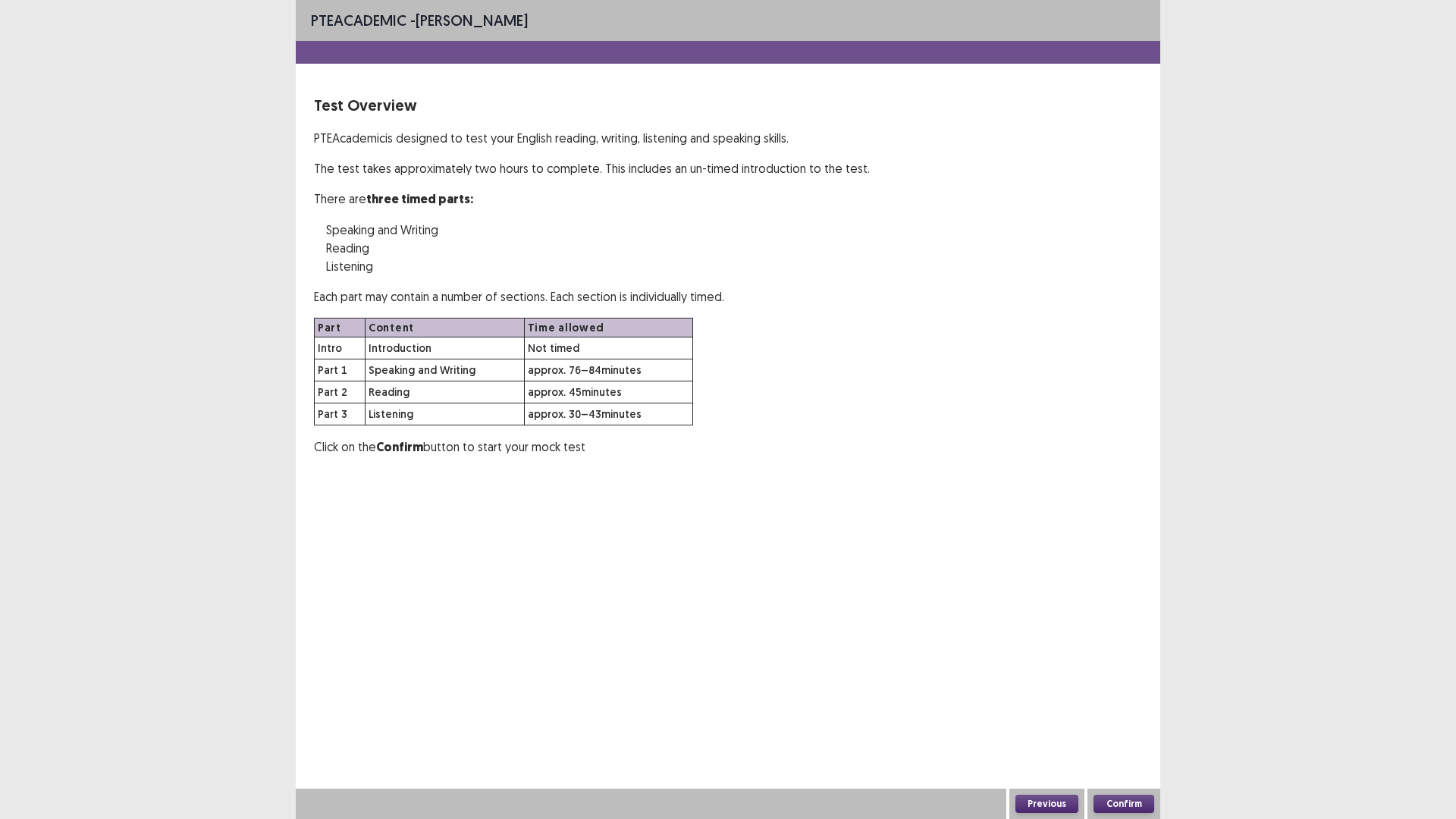
click at [1109, 726] on button "Confirm" at bounding box center [1124, 804] width 61 height 18
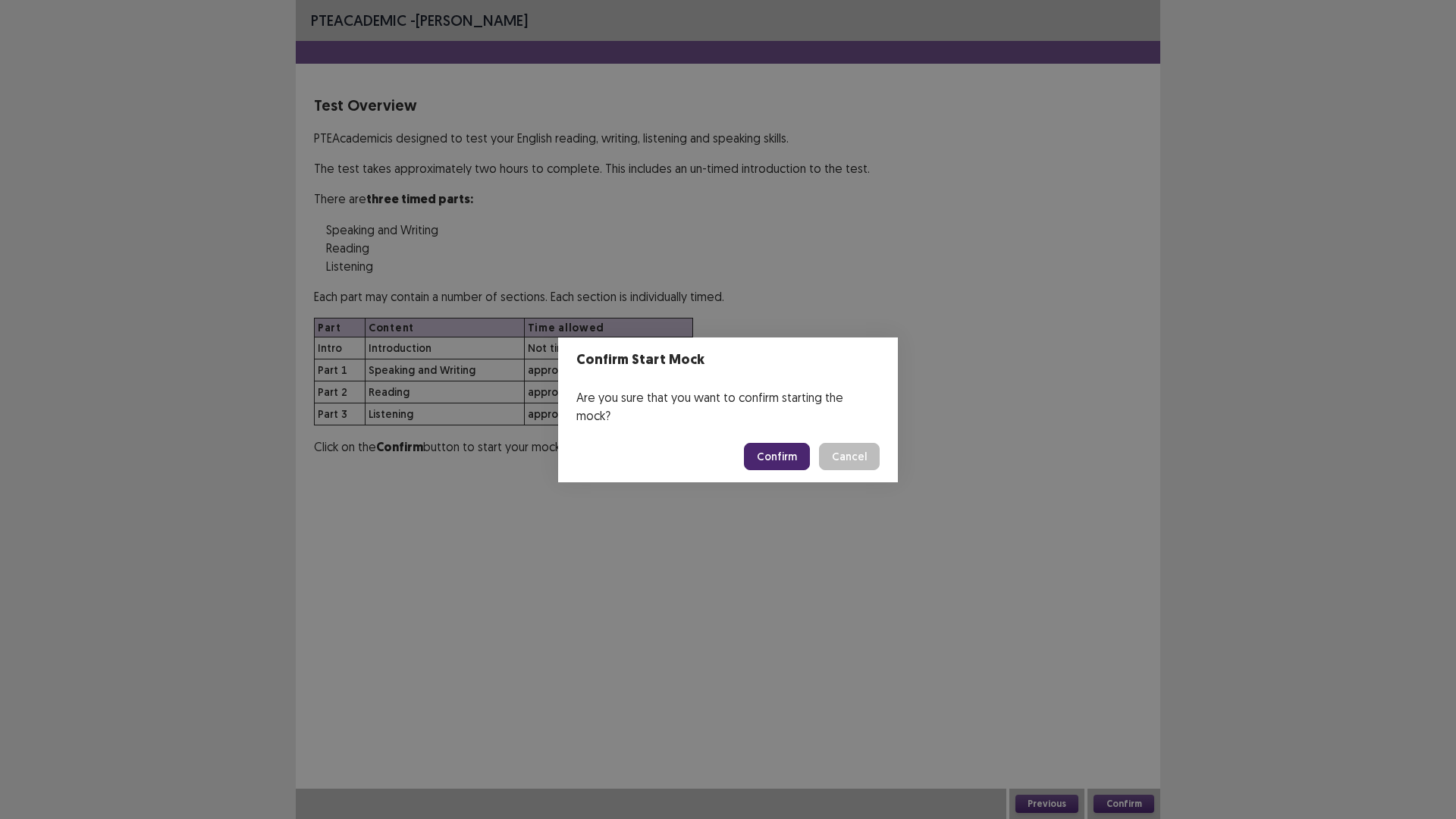
click at [783, 443] on button "Confirm" at bounding box center [777, 456] width 66 height 28
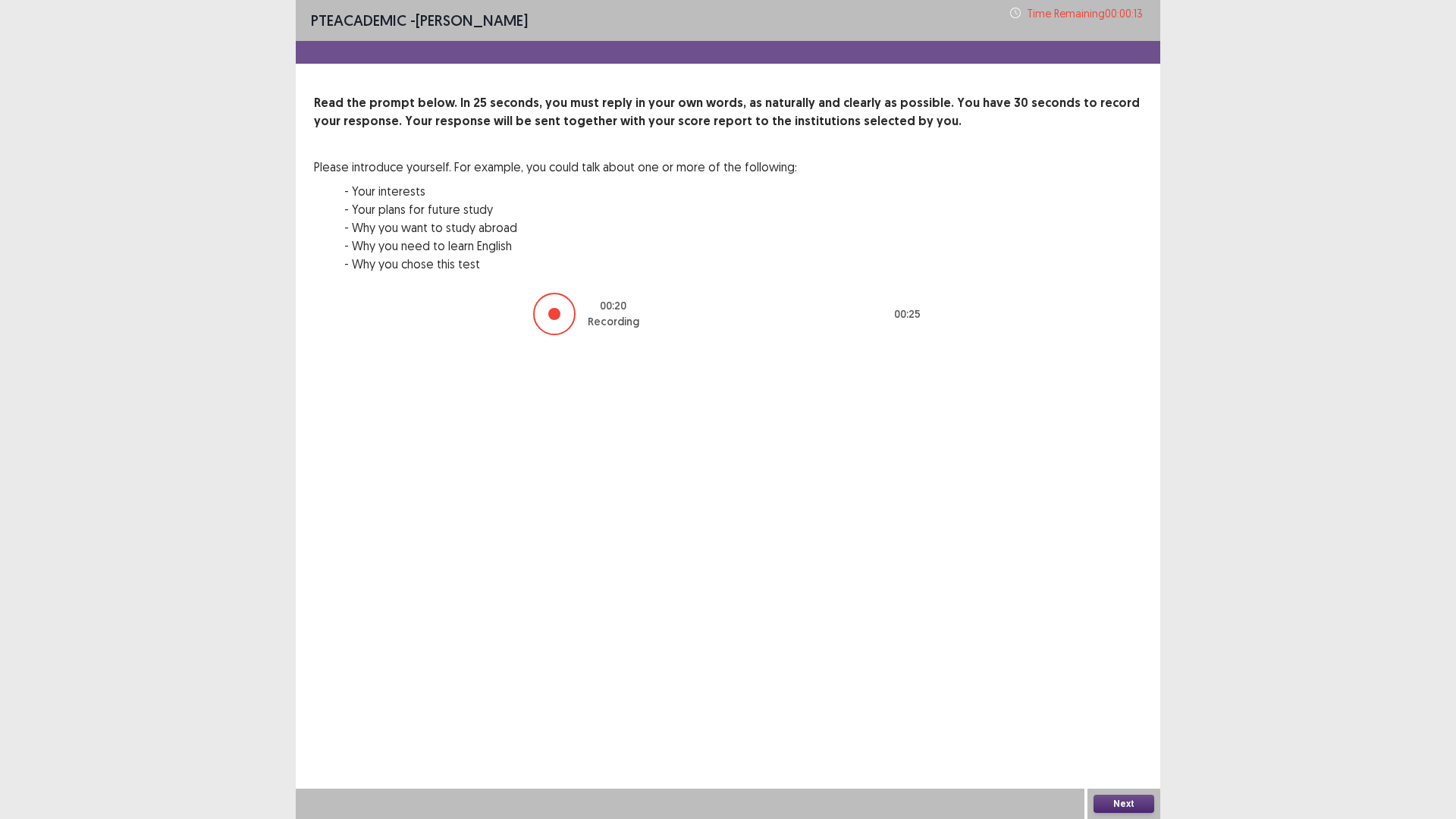
click at [1136, 726] on button "Next" at bounding box center [1124, 804] width 61 height 18
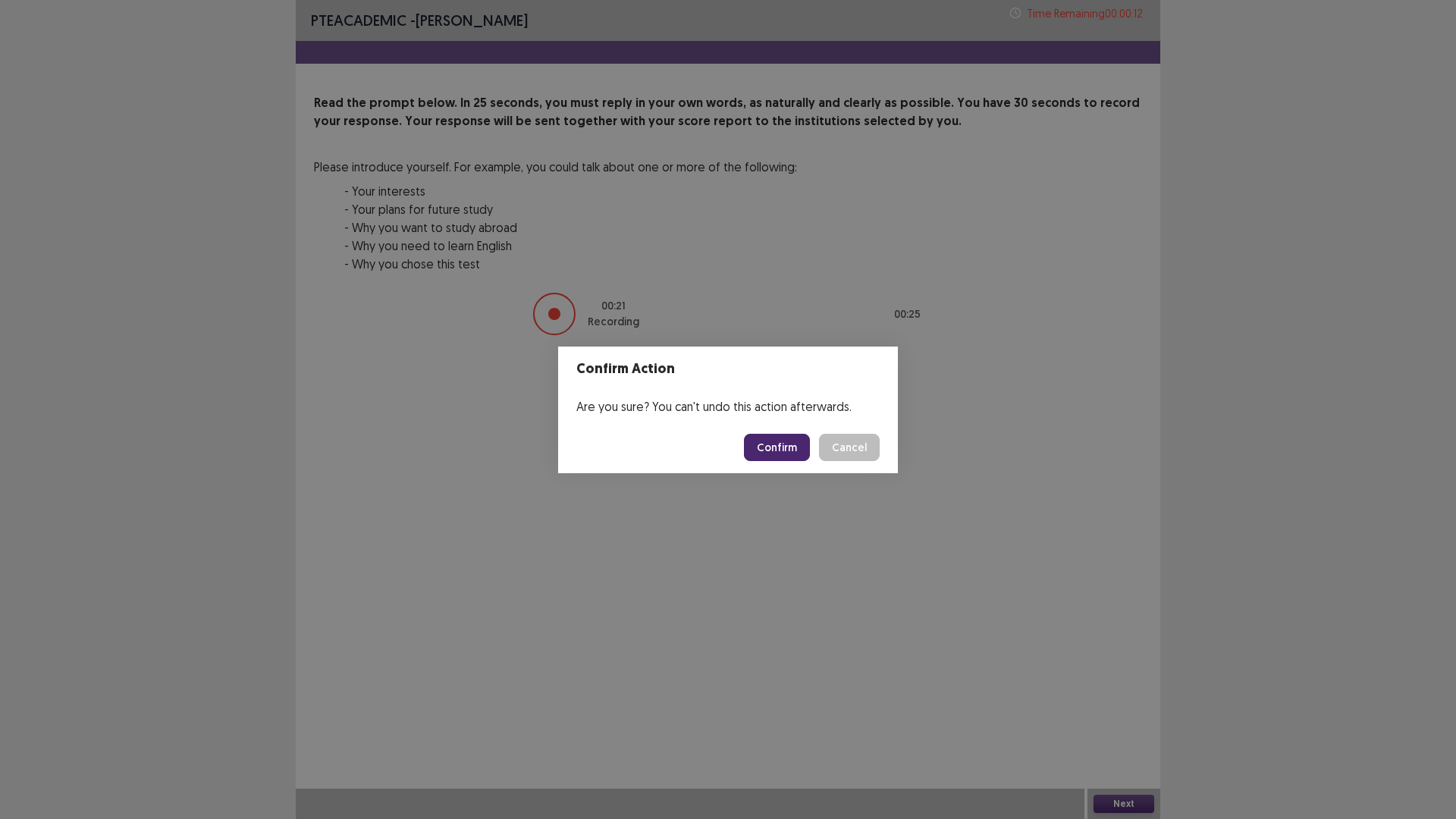
click at [777, 438] on button "Confirm" at bounding box center [777, 447] width 66 height 28
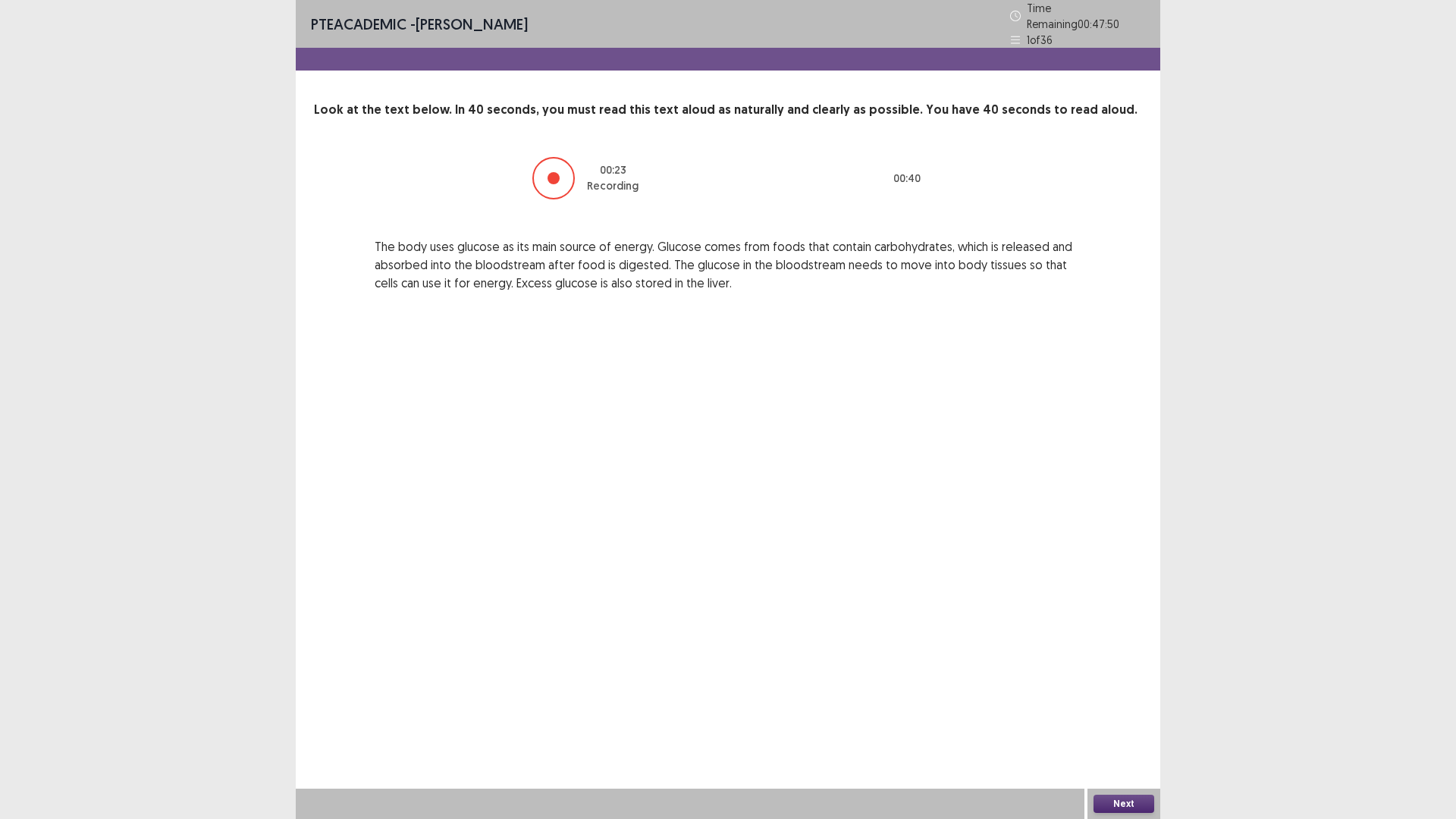
click at [1106, 726] on button "Next" at bounding box center [1124, 804] width 61 height 18
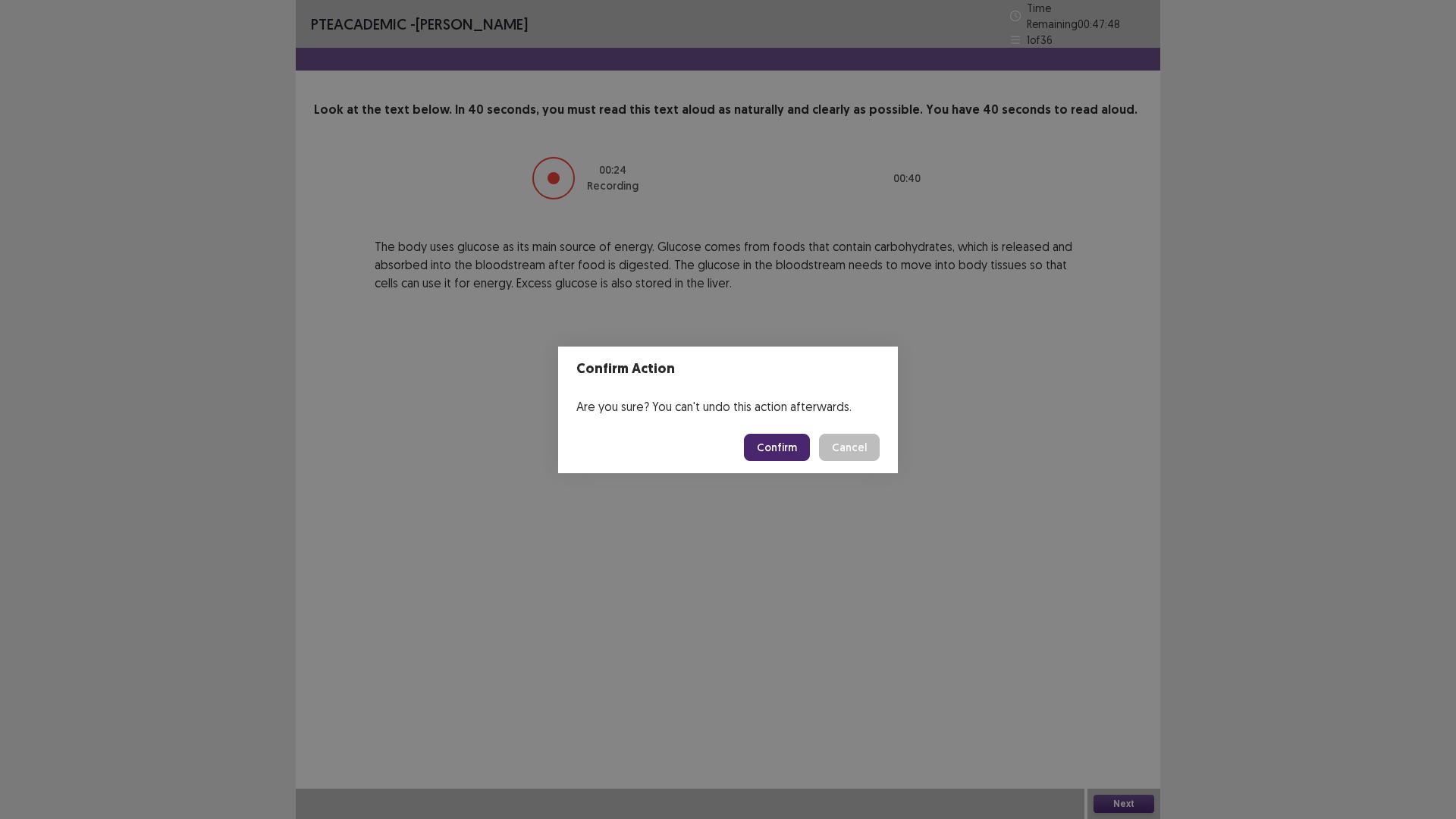
click at [810, 450] on button "Confirm" at bounding box center [777, 447] width 66 height 28
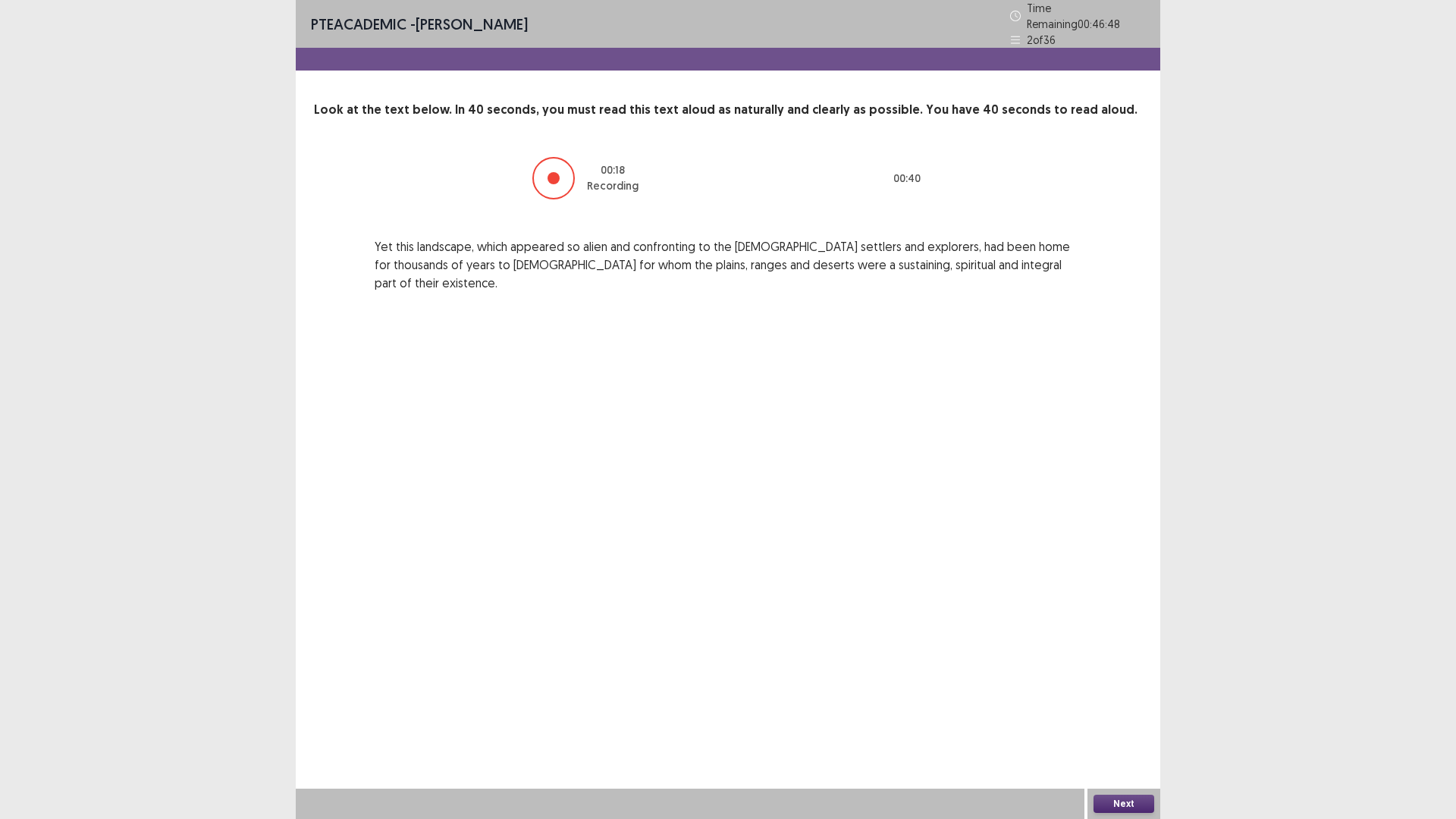
click at [1132, 726] on button "Next" at bounding box center [1124, 804] width 61 height 18
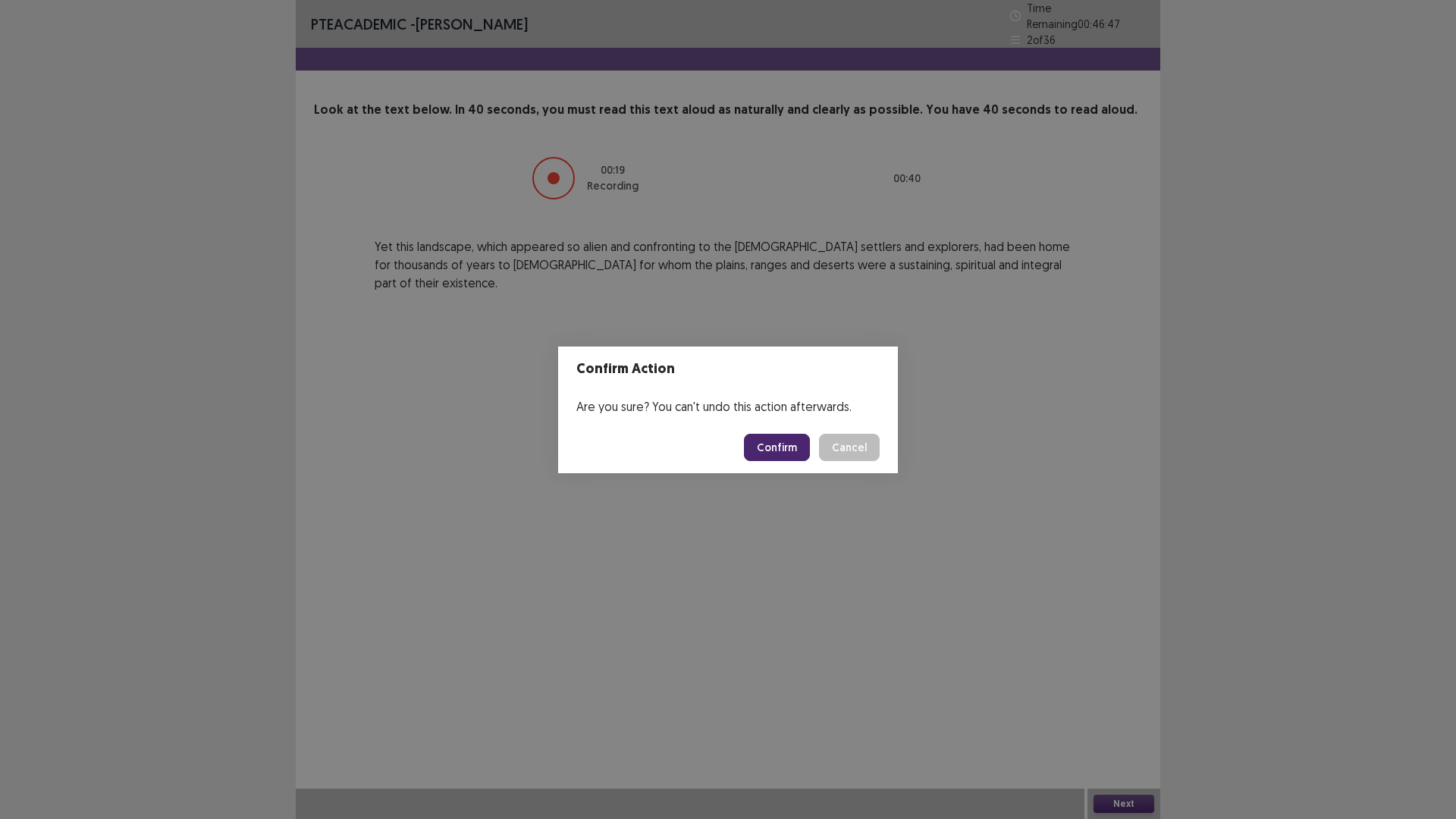
click at [792, 447] on button "Confirm" at bounding box center [777, 447] width 66 height 28
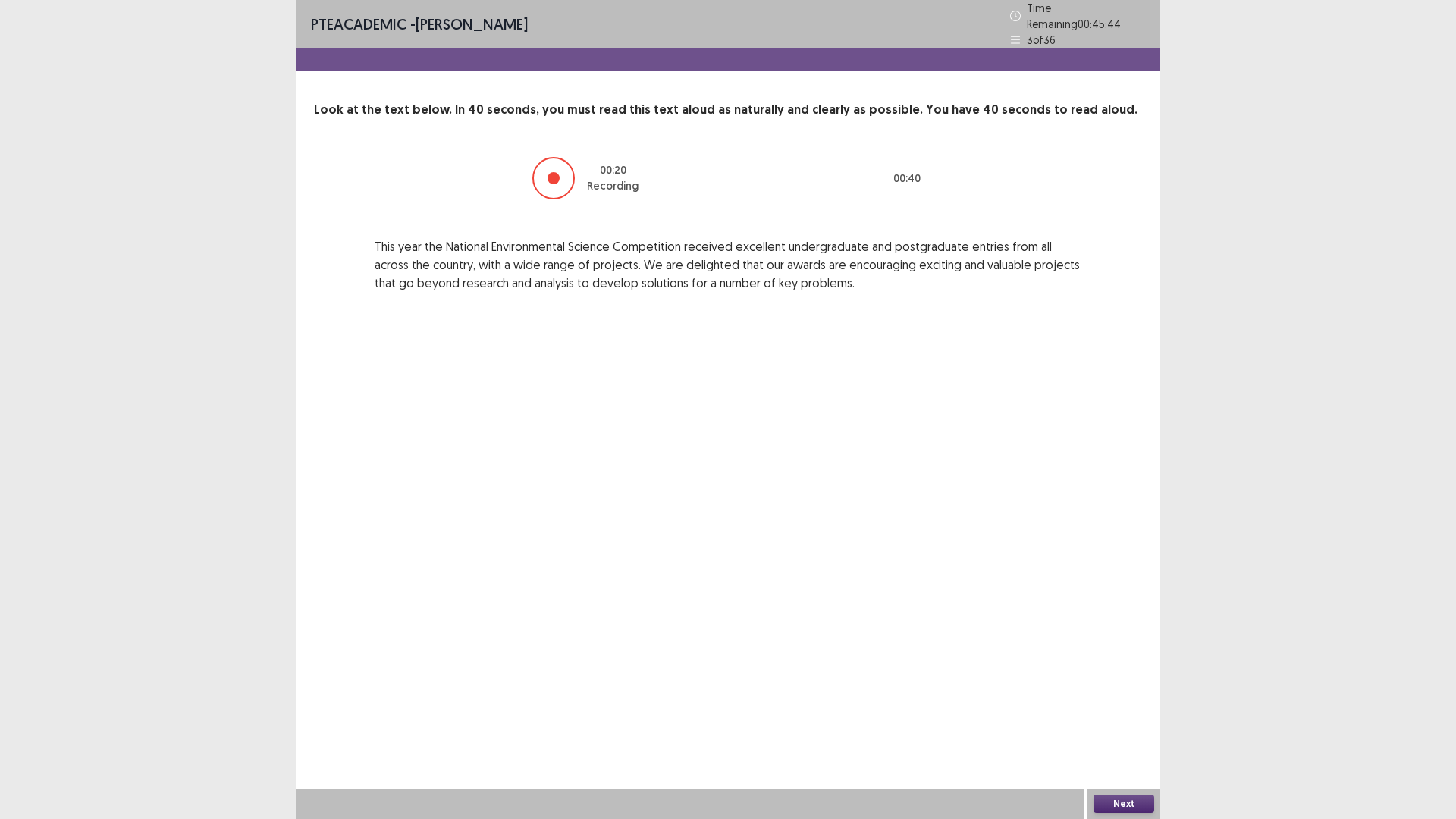
click at [1119, 726] on div "Next" at bounding box center [1124, 803] width 73 height 30
click at [1113, 726] on button "Next" at bounding box center [1124, 804] width 61 height 18
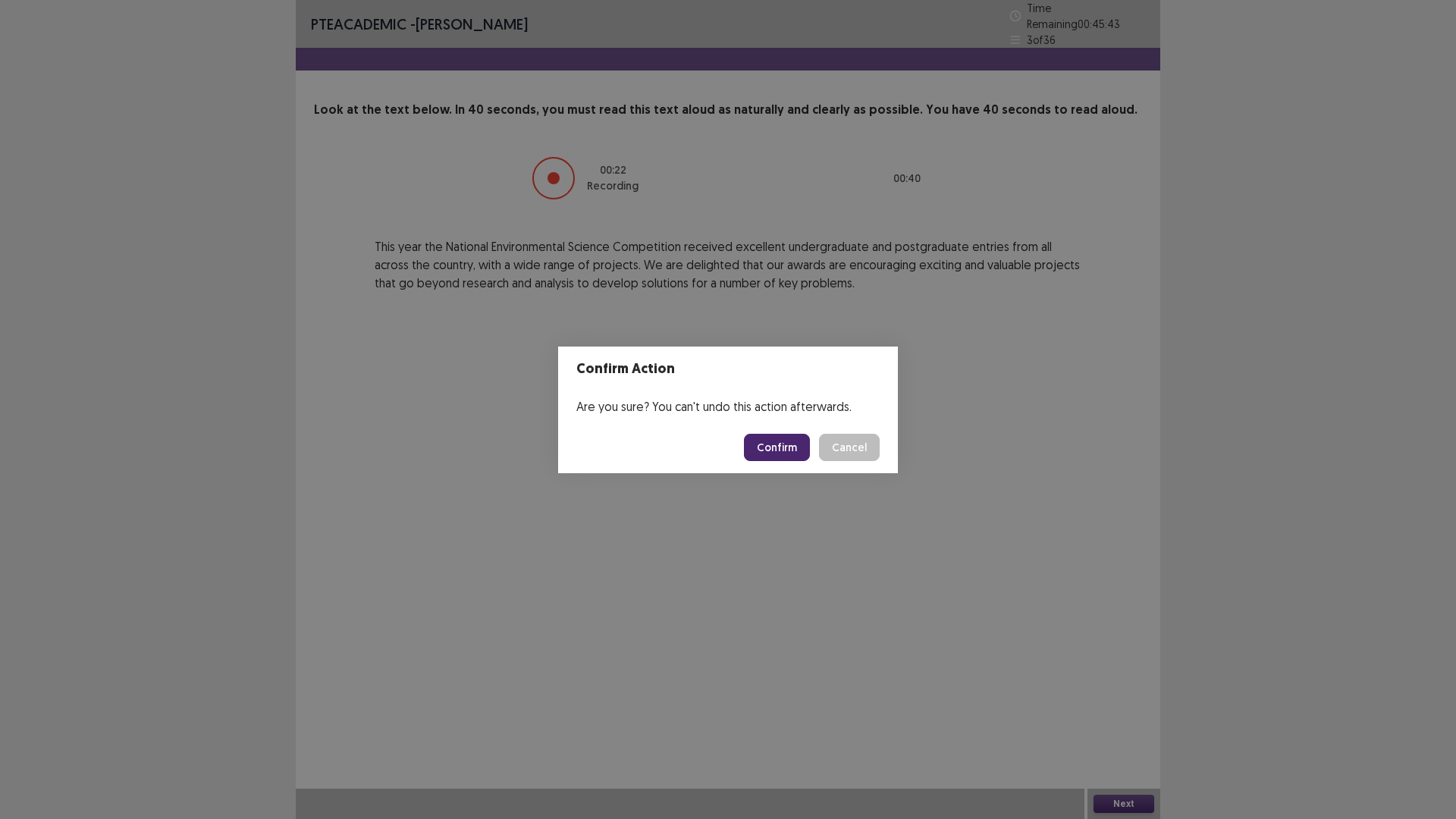
click at [792, 442] on button "Confirm" at bounding box center [777, 447] width 66 height 28
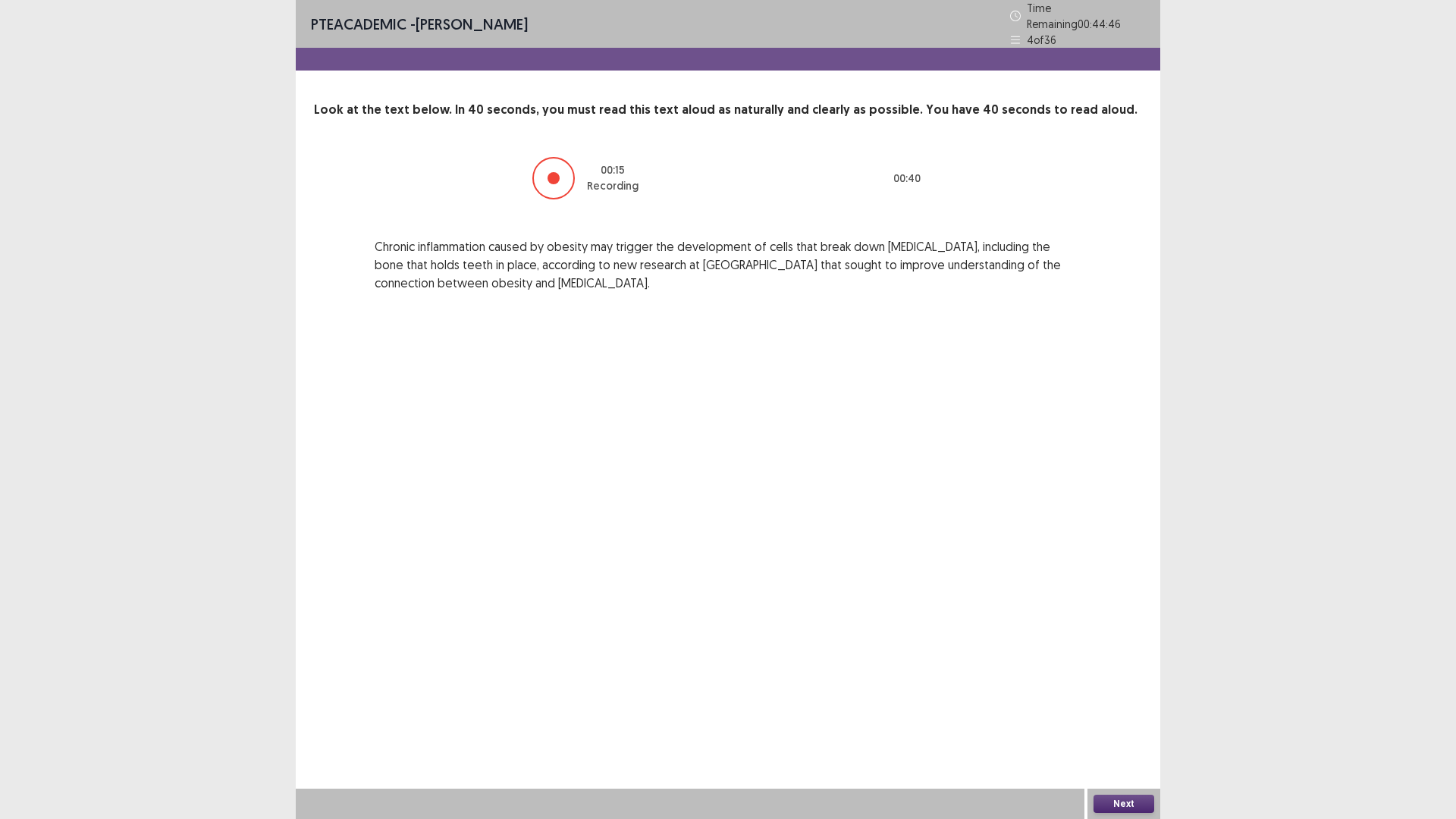
click at [1122, 726] on button "Next" at bounding box center [1124, 804] width 61 height 18
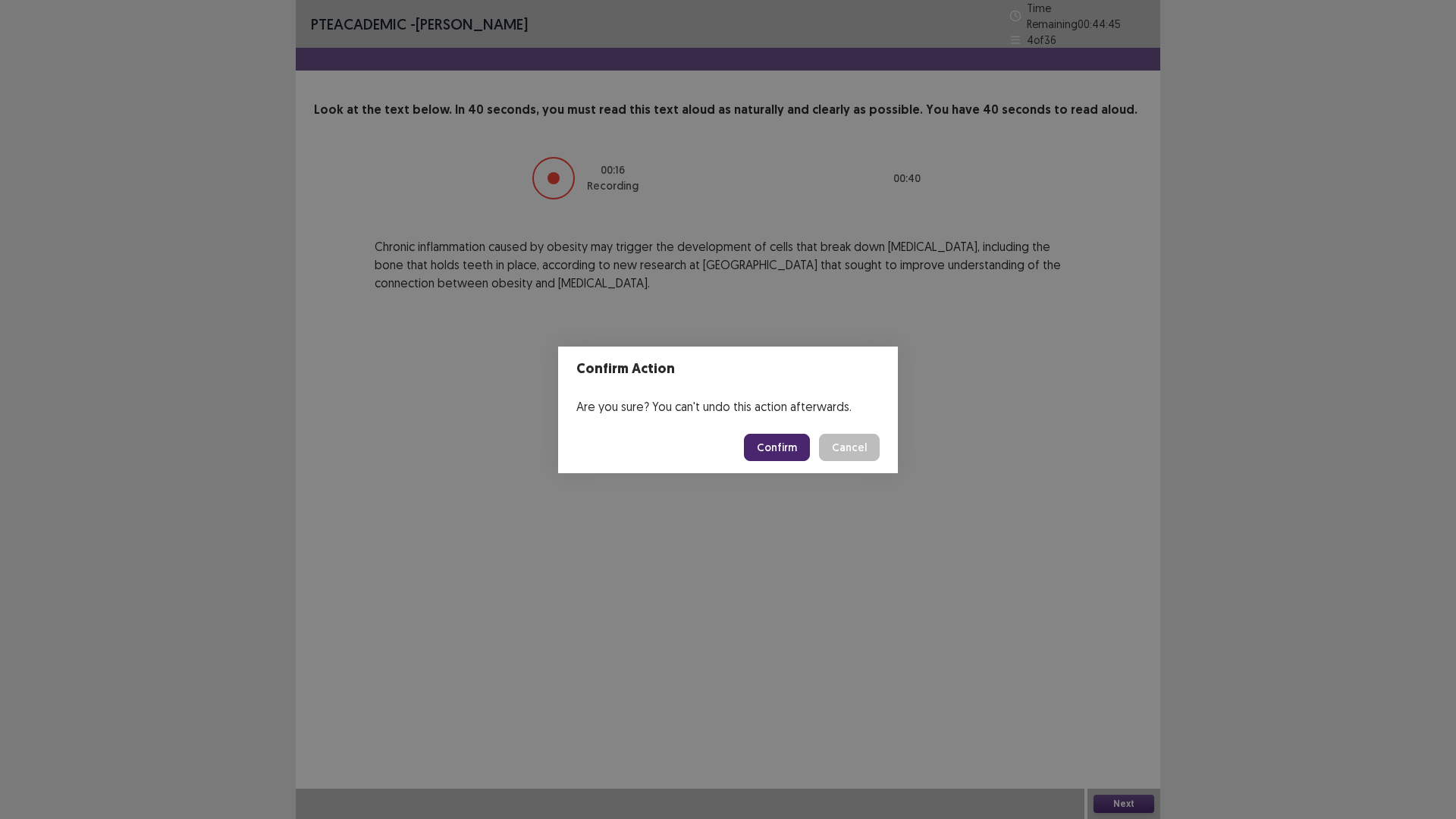
click at [810, 457] on button "Confirm" at bounding box center [777, 447] width 66 height 28
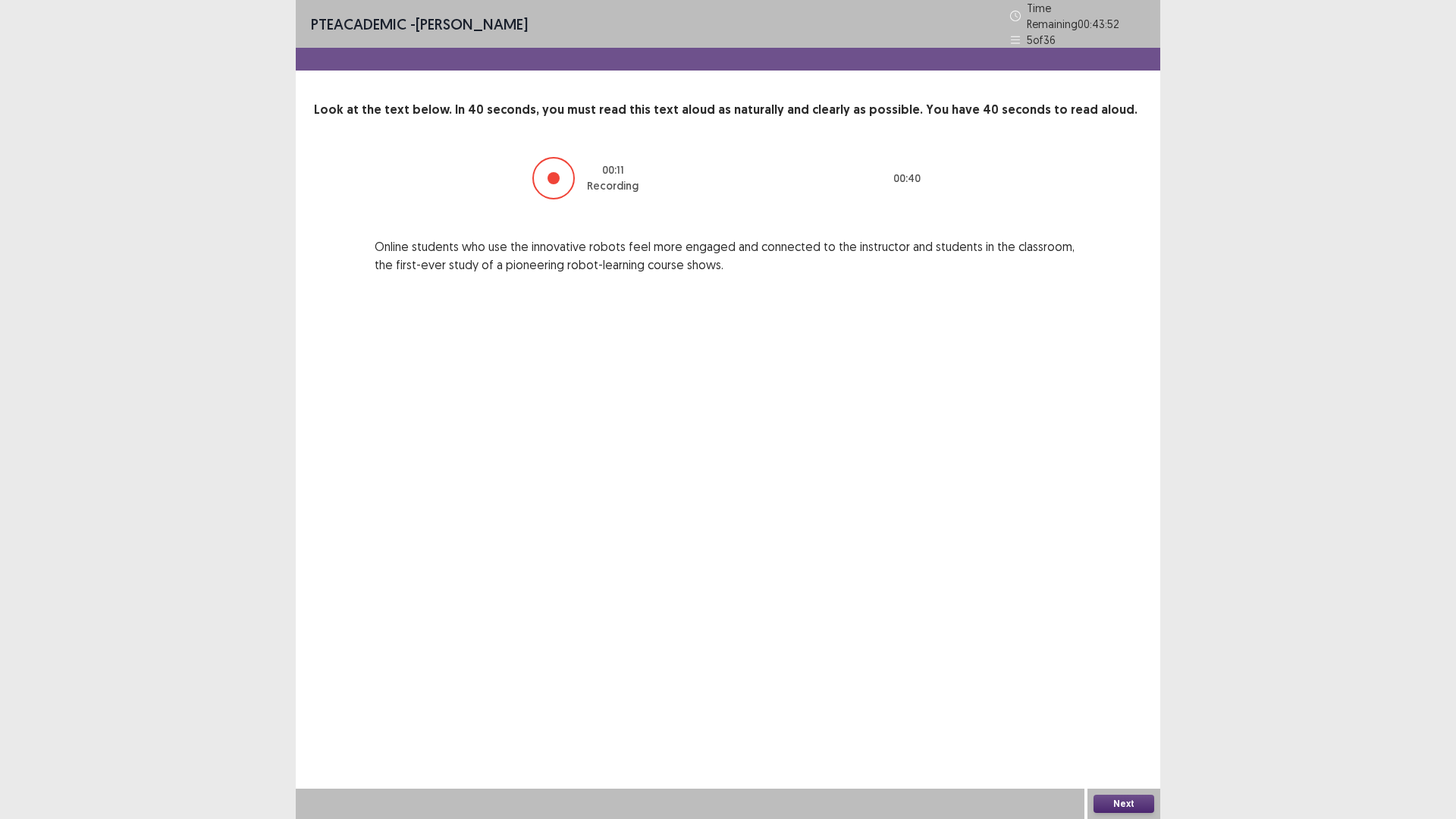
click at [1125, 726] on button "Next" at bounding box center [1124, 804] width 61 height 18
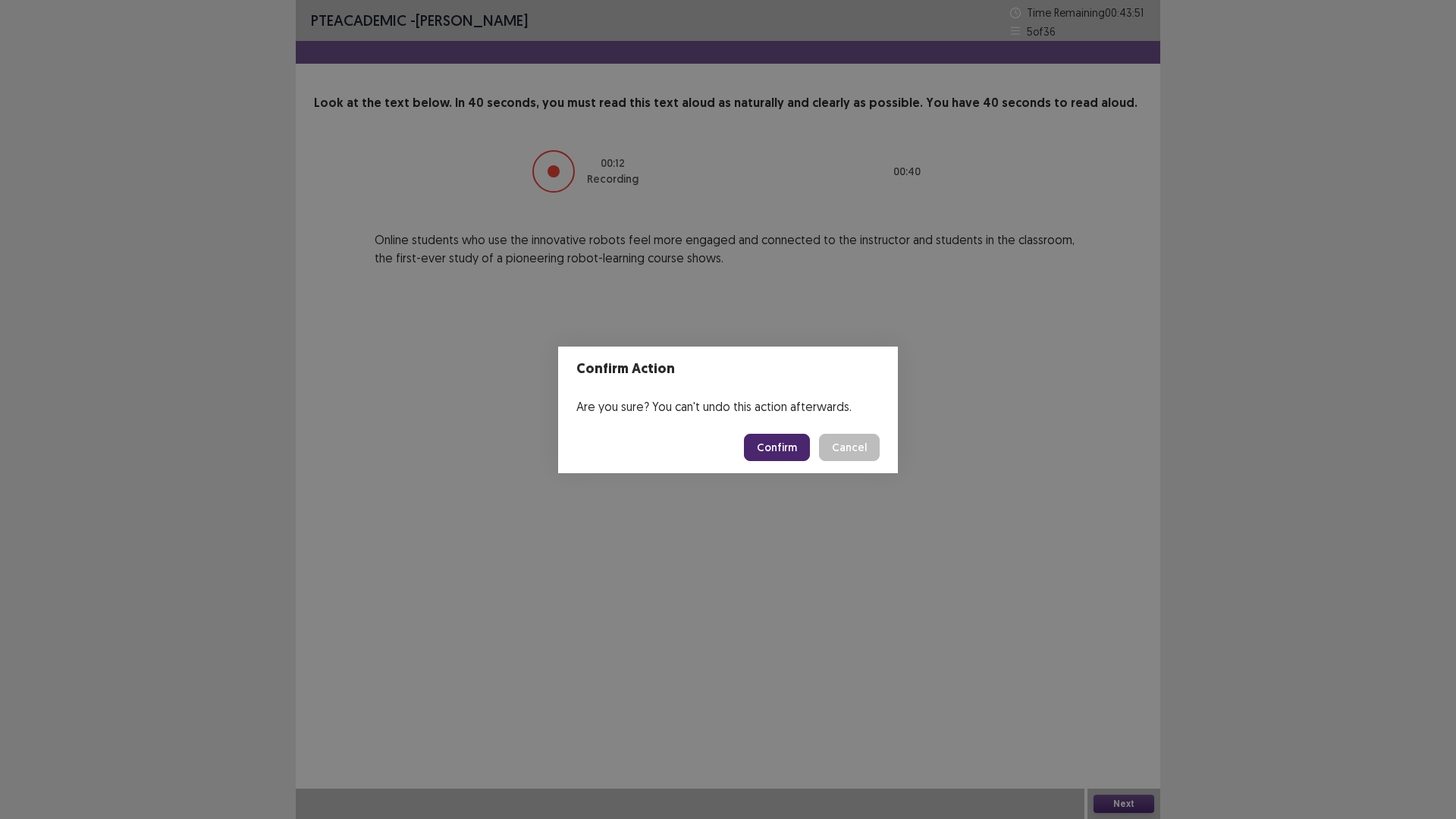
click at [778, 446] on button "Confirm" at bounding box center [777, 447] width 66 height 28
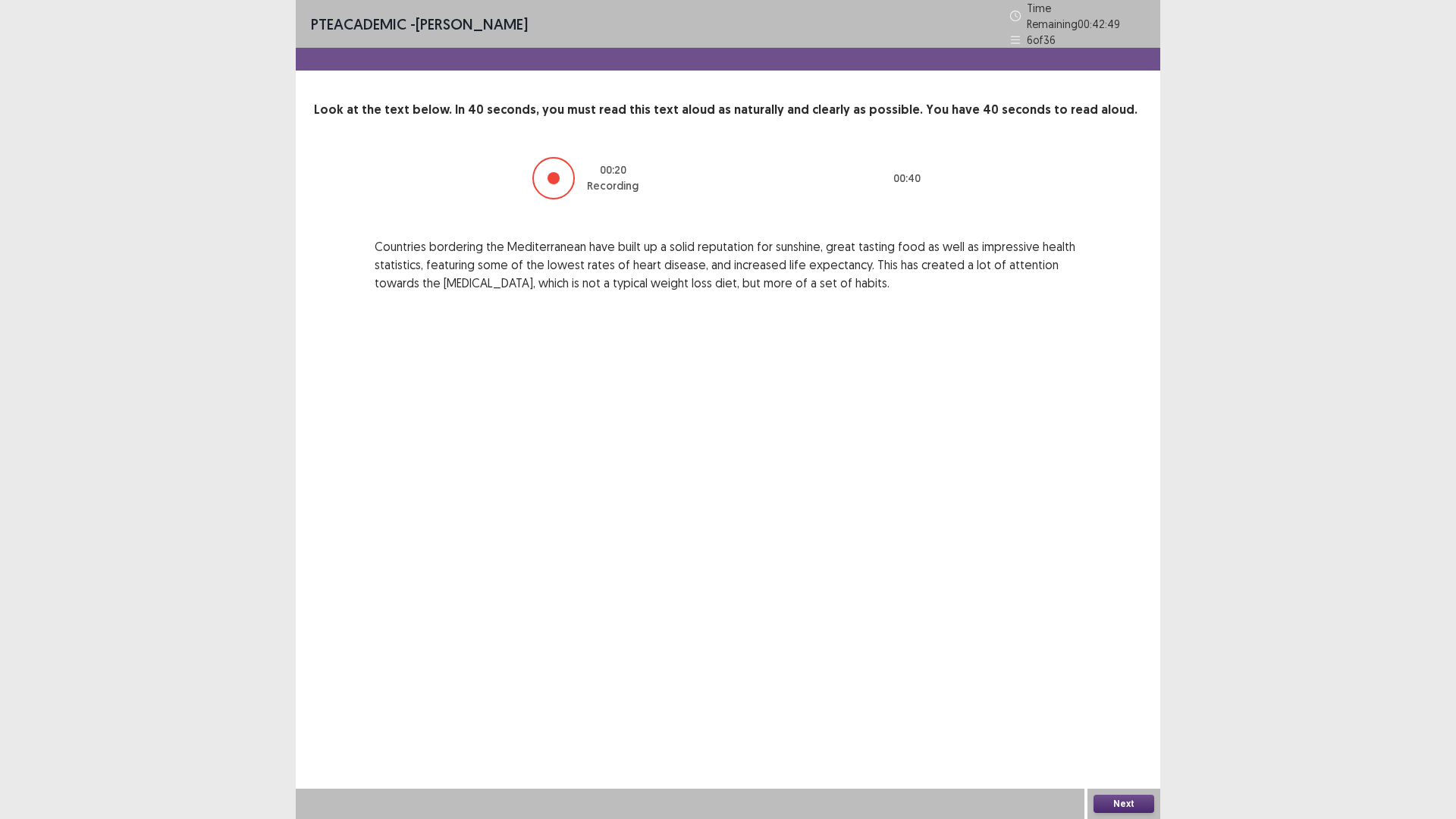
click at [1130, 726] on button "Next" at bounding box center [1124, 804] width 61 height 18
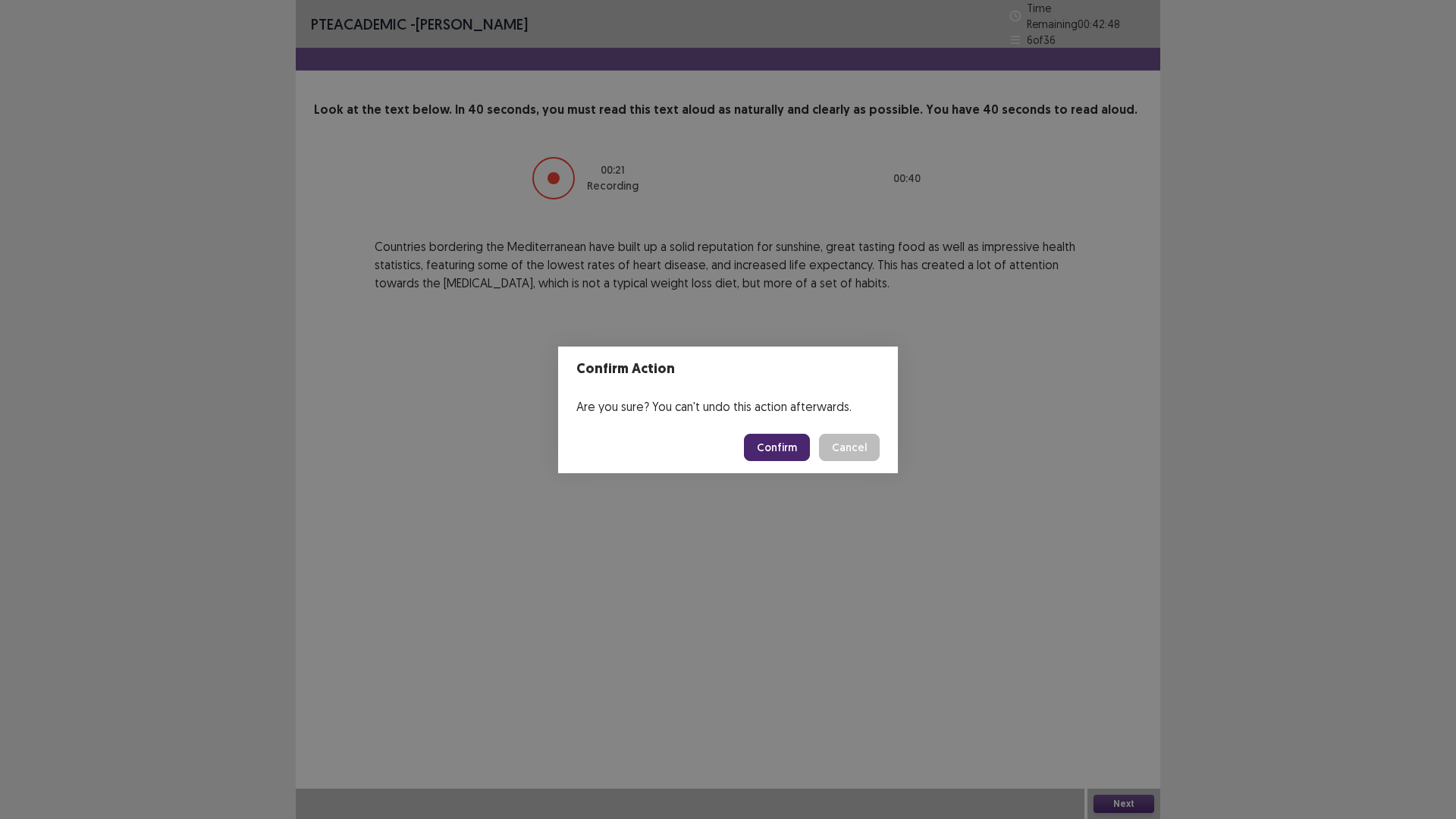
click at [764, 453] on button "Confirm" at bounding box center [777, 447] width 66 height 28
click at [787, 451] on button "Confirm" at bounding box center [777, 447] width 66 height 28
click at [780, 433] on button "Confirm" at bounding box center [777, 447] width 66 height 28
click at [793, 433] on button "Confirm" at bounding box center [777, 447] width 66 height 28
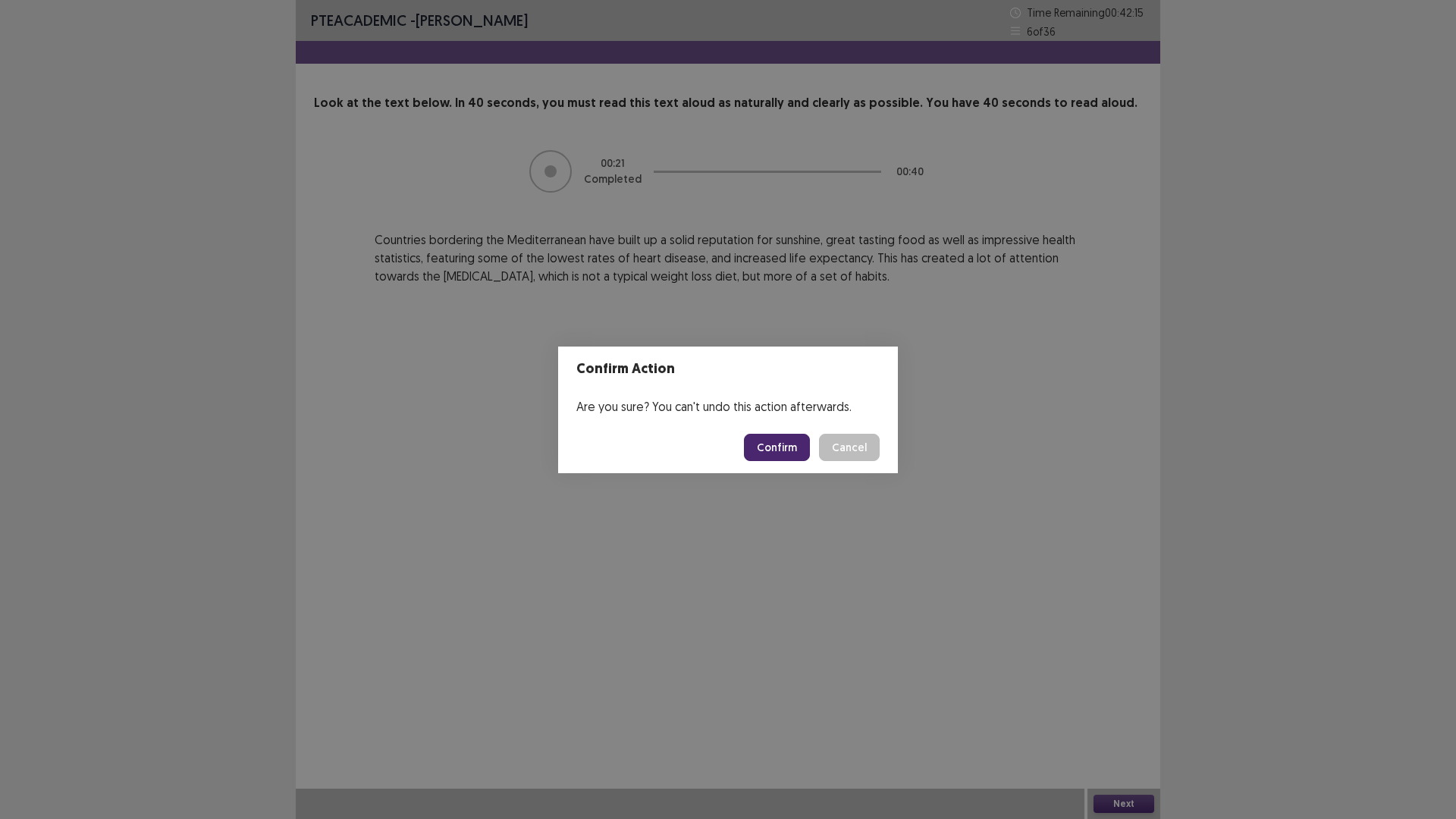
click at [800, 445] on button "Confirm" at bounding box center [777, 447] width 66 height 28
click at [1034, 238] on div "Confirm Action Are you sure? You can't undo this action afterwards. Confirm Can…" at bounding box center [728, 410] width 1456 height 819
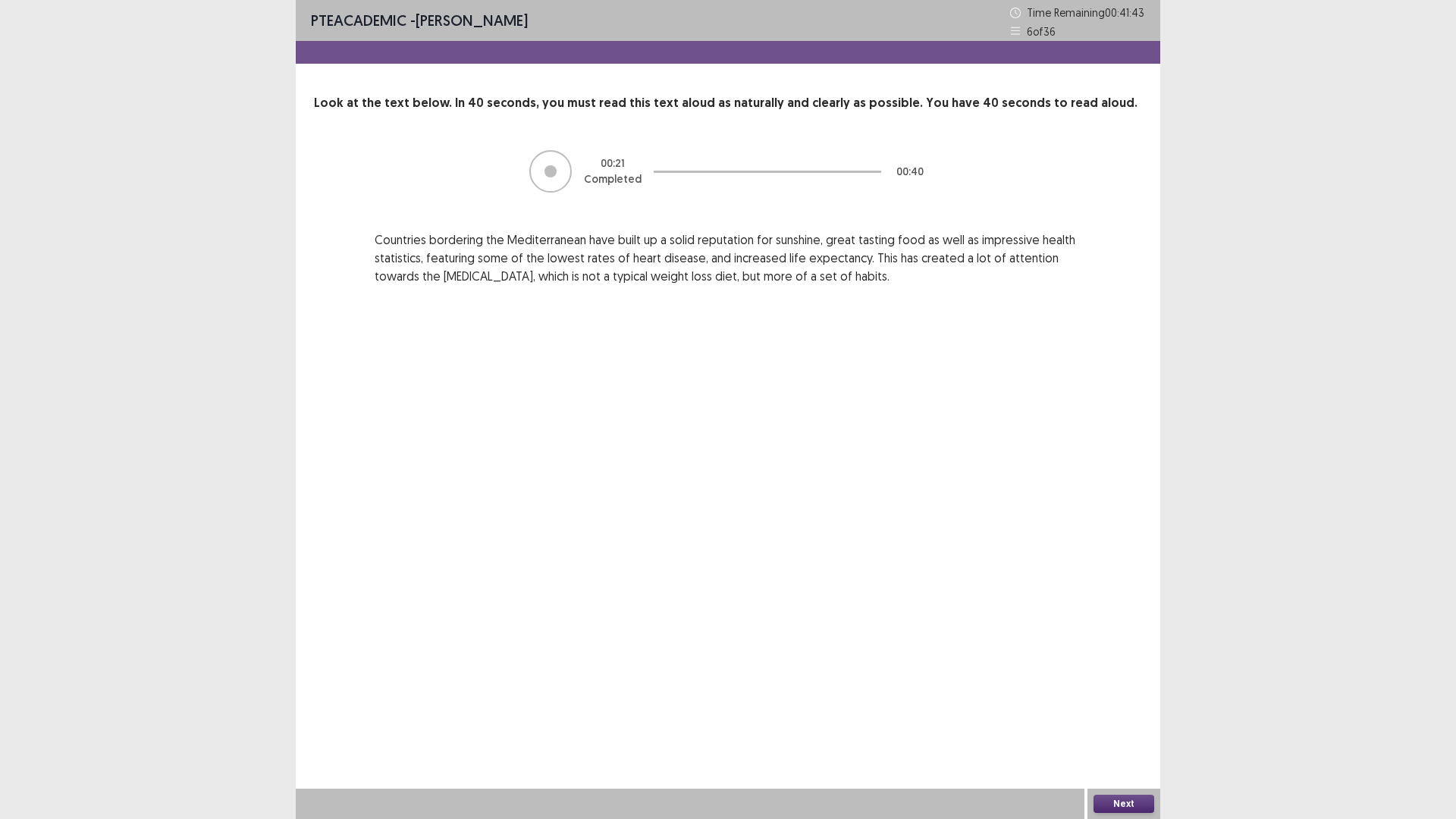
click at [1115, 726] on button "Next" at bounding box center [1124, 804] width 61 height 18
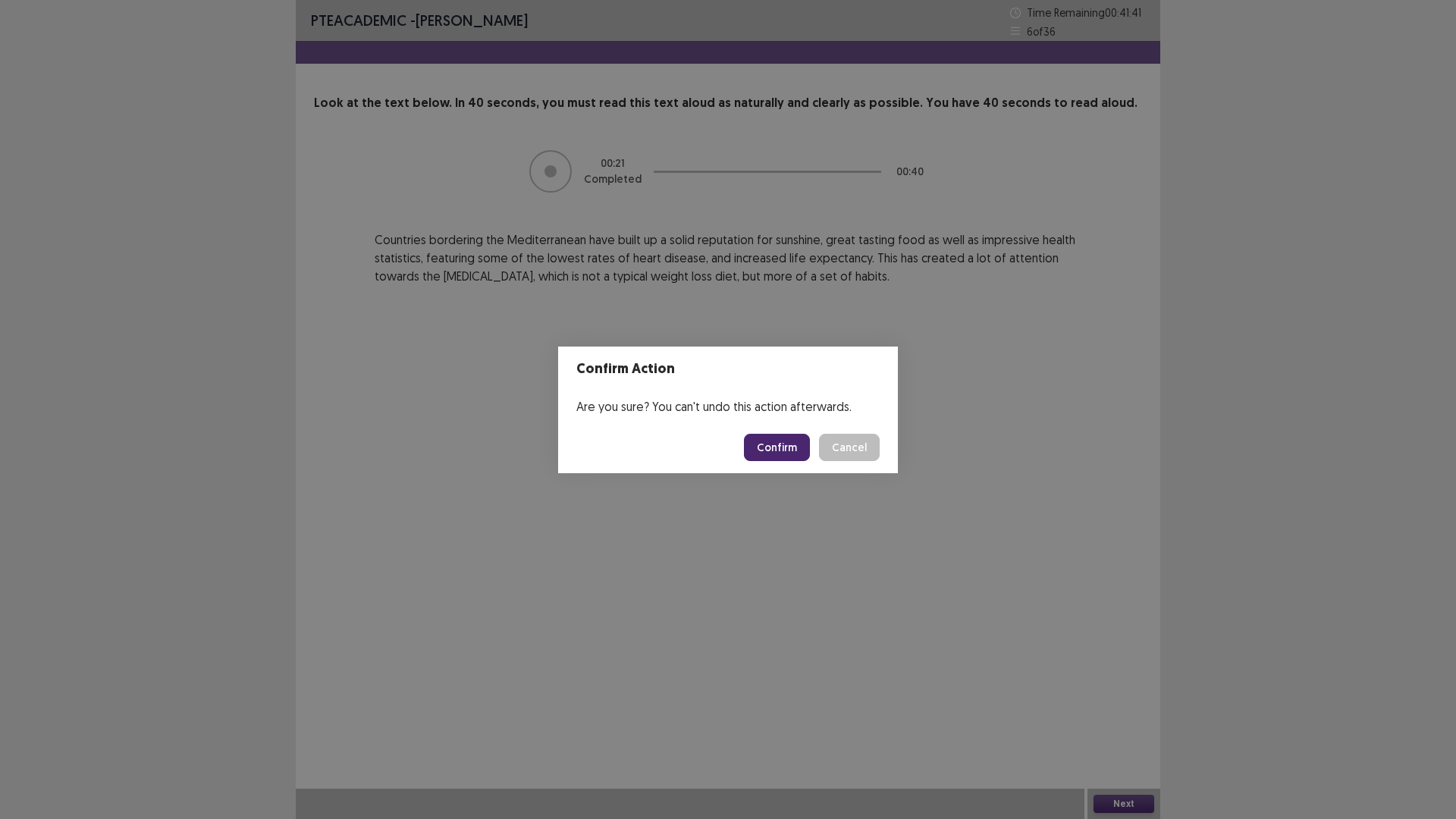
click at [787, 456] on button "Confirm" at bounding box center [777, 447] width 66 height 28
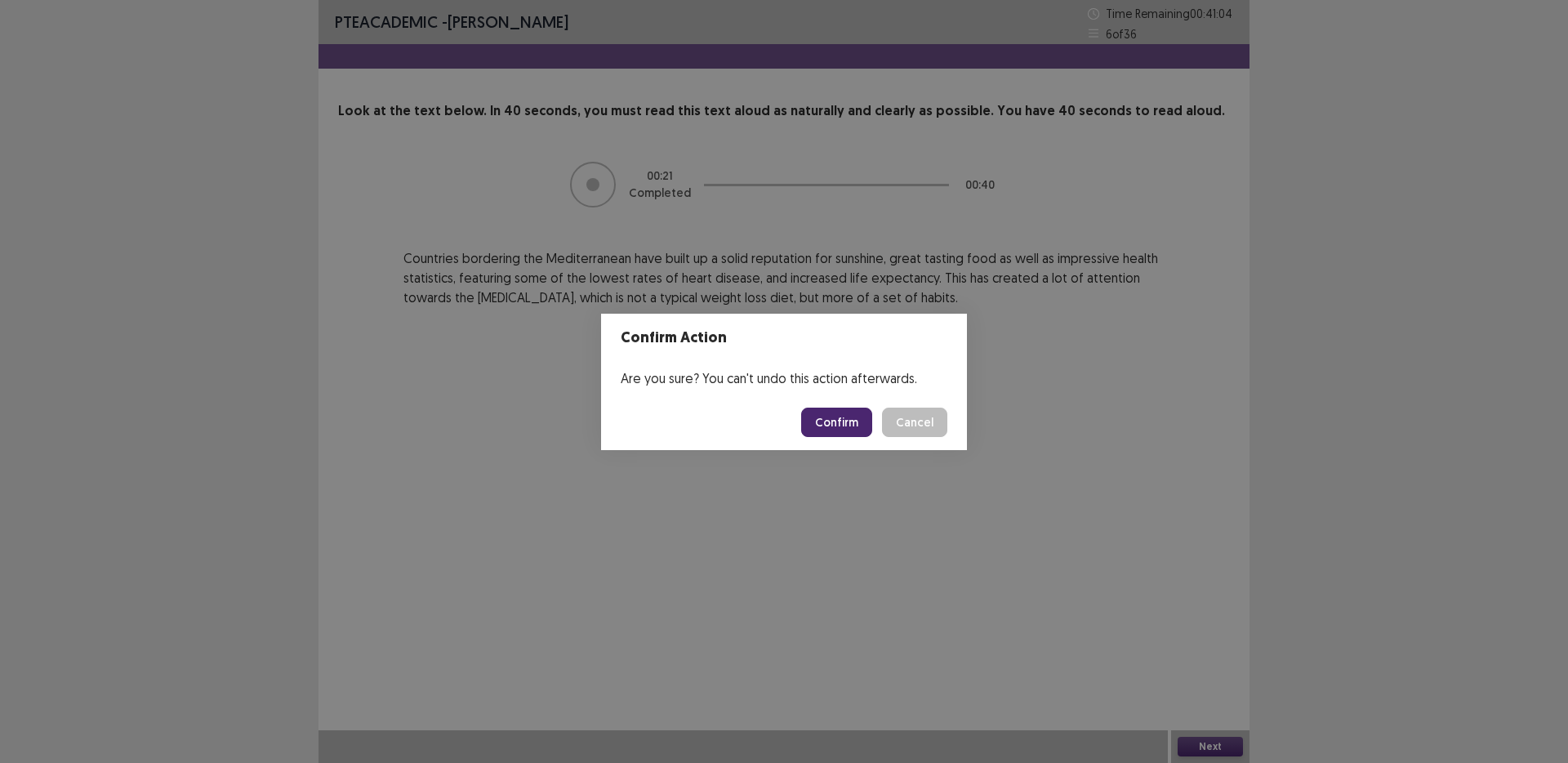
click at [842, 418] on button "Confirm" at bounding box center [837, 422] width 71 height 30
click at [825, 426] on button "Confirm" at bounding box center [837, 422] width 71 height 30
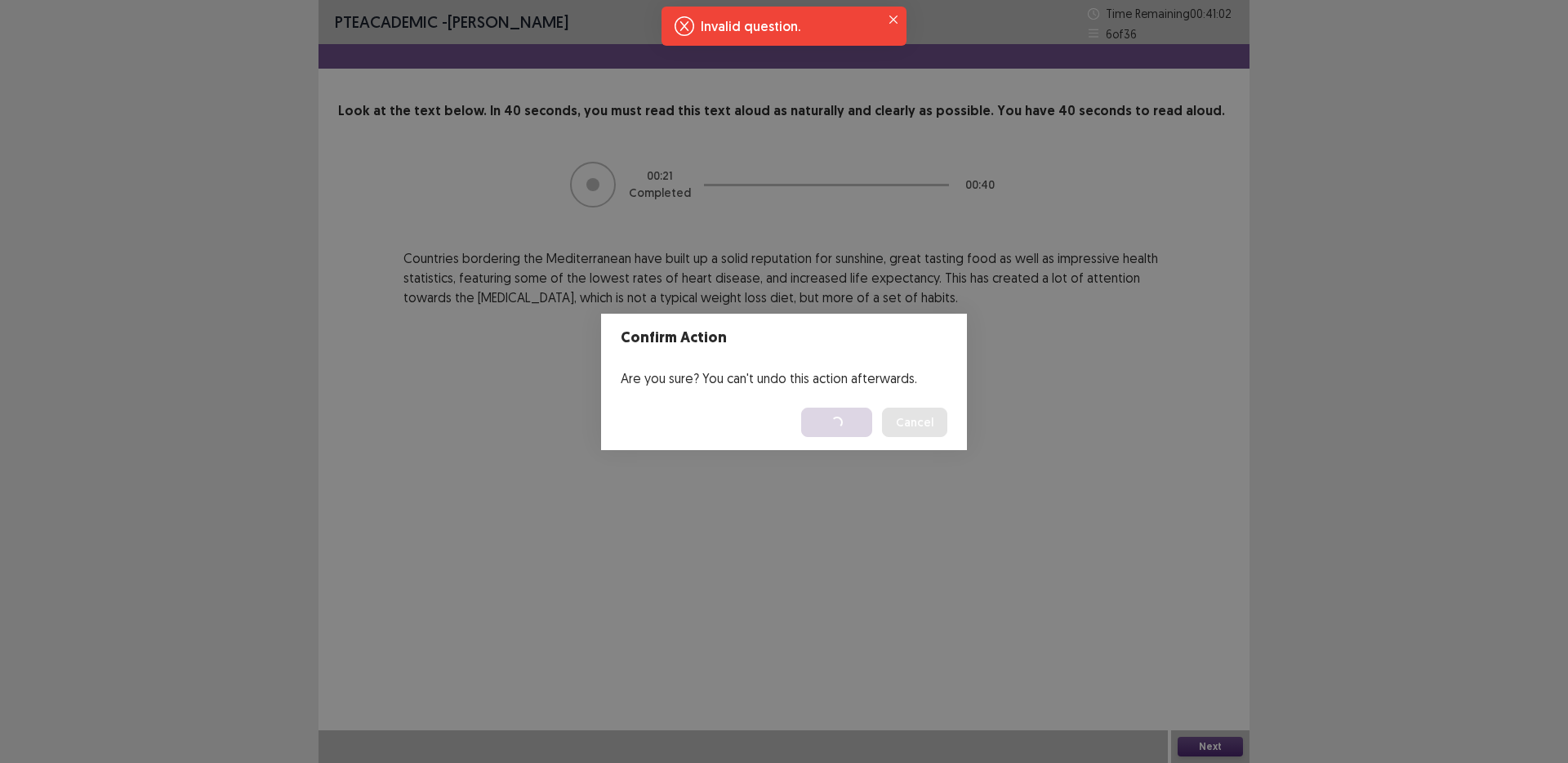
click at [822, 534] on div "Confirm Action Are you sure? You can't undo this action afterwards. Loading... …" at bounding box center [784, 382] width 1568 height 763
click at [879, 588] on div "Confirm Action Are you sure? You can't undo this action afterwards. Confirm Can…" at bounding box center [784, 382] width 1568 height 763
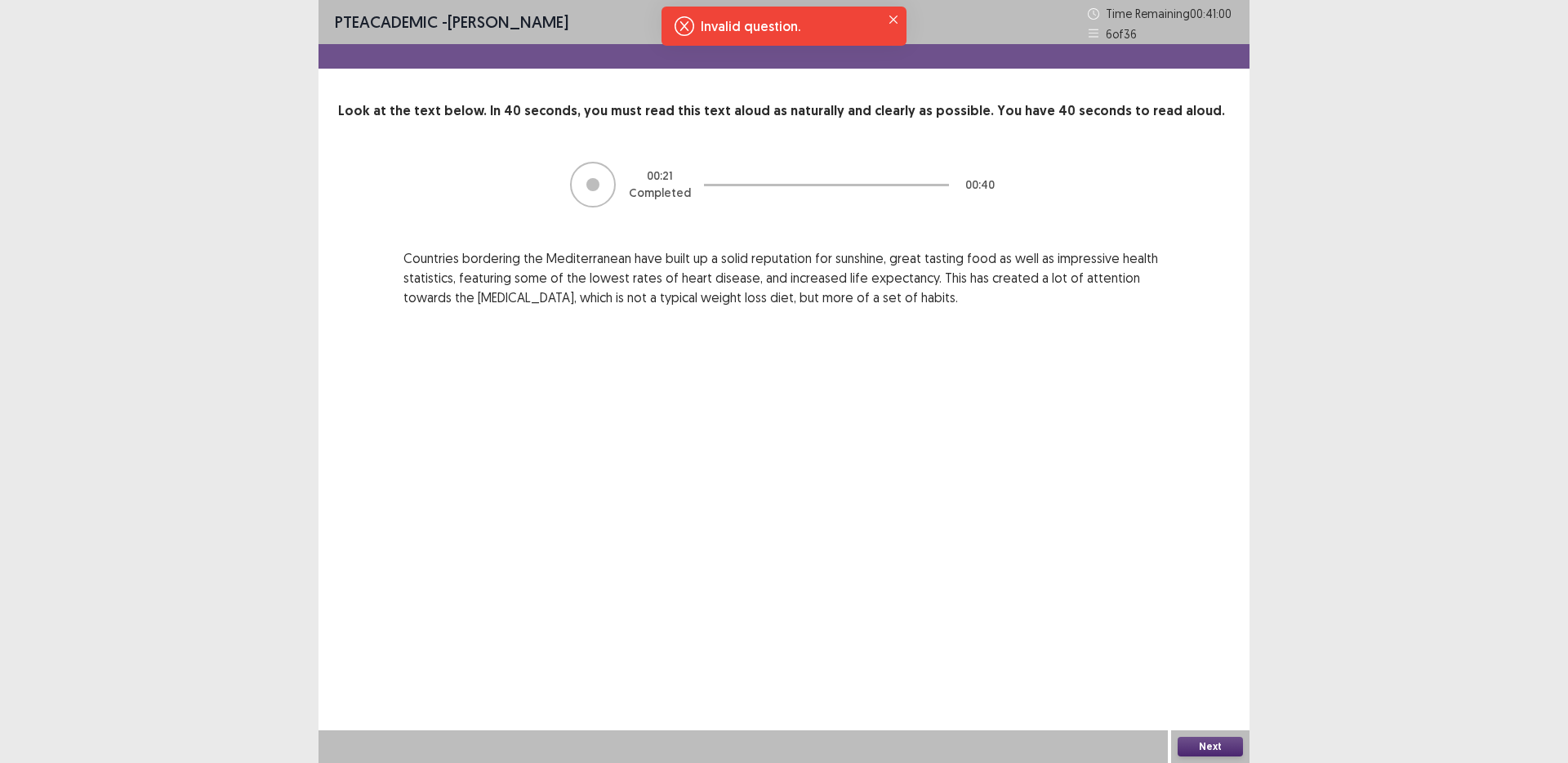
click at [1230, 743] on button "Next" at bounding box center [1210, 746] width 65 height 20
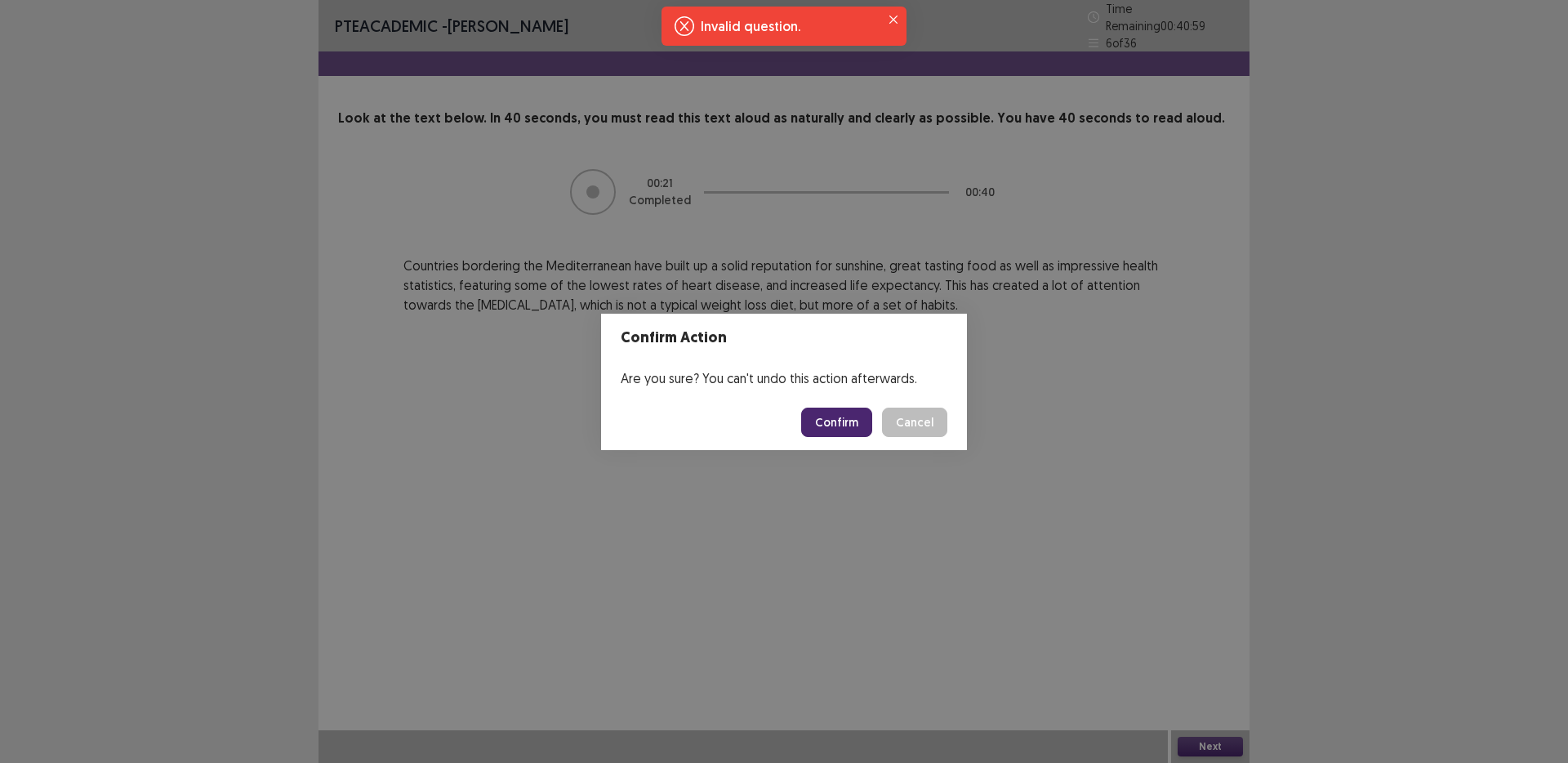
click at [848, 429] on button "Confirm" at bounding box center [837, 422] width 71 height 30
click at [807, 420] on button "Confirm" at bounding box center [837, 422] width 71 height 30
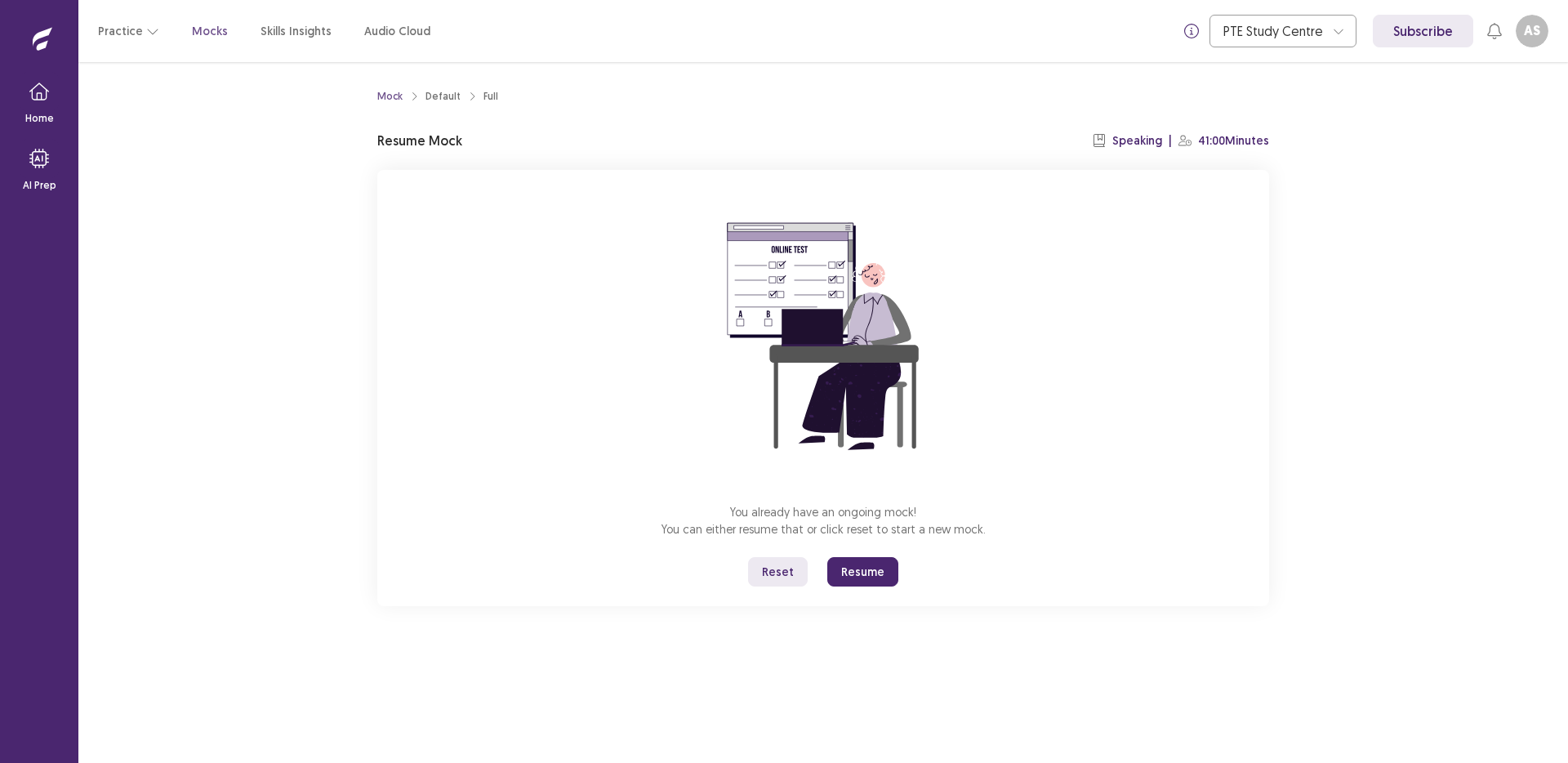
click at [866, 569] on button "Resume" at bounding box center [863, 572] width 71 height 30
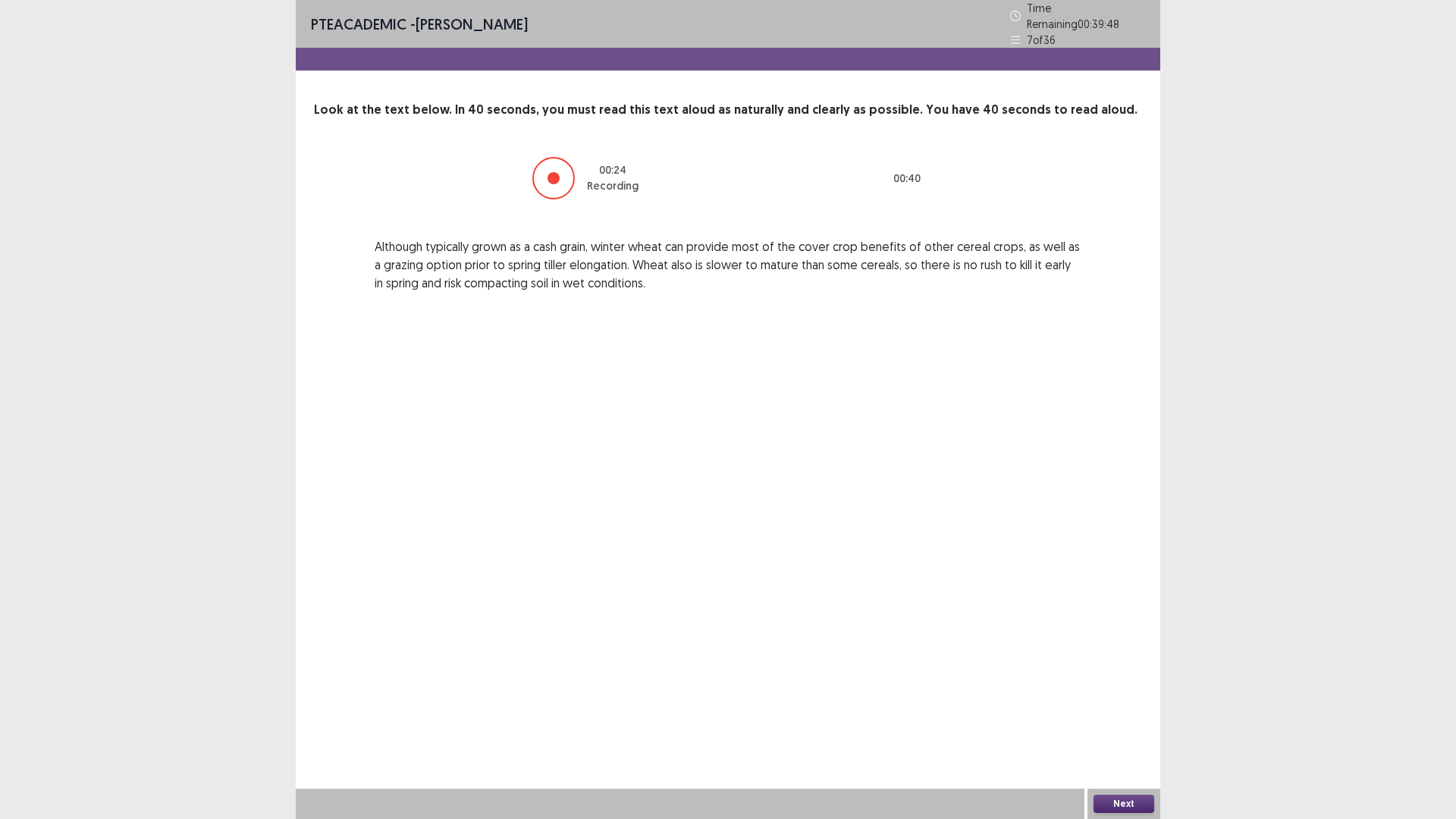
click at [1109, 708] on button "Next" at bounding box center [1124, 804] width 61 height 18
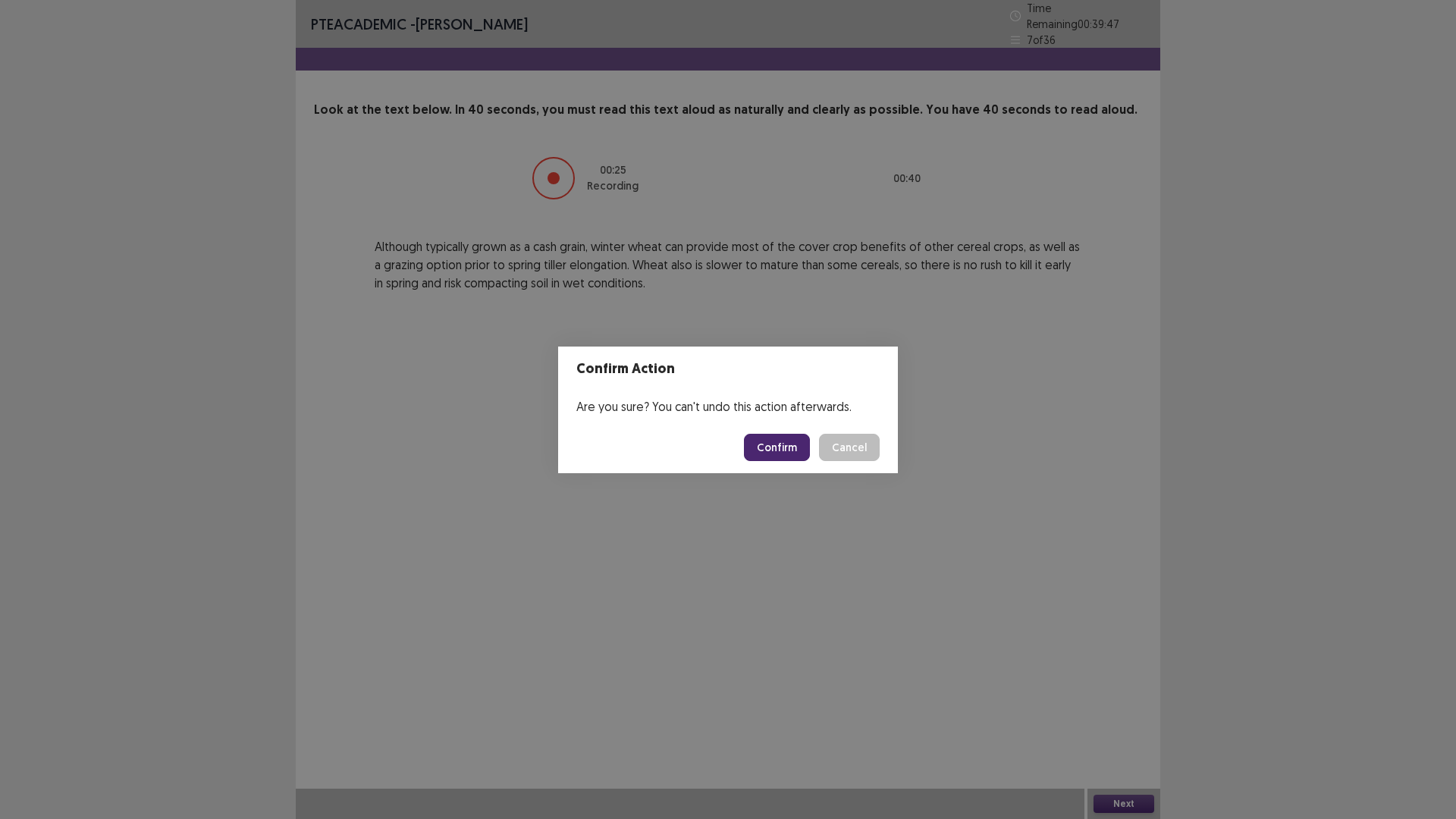
click at [784, 442] on button "Confirm" at bounding box center [777, 447] width 66 height 28
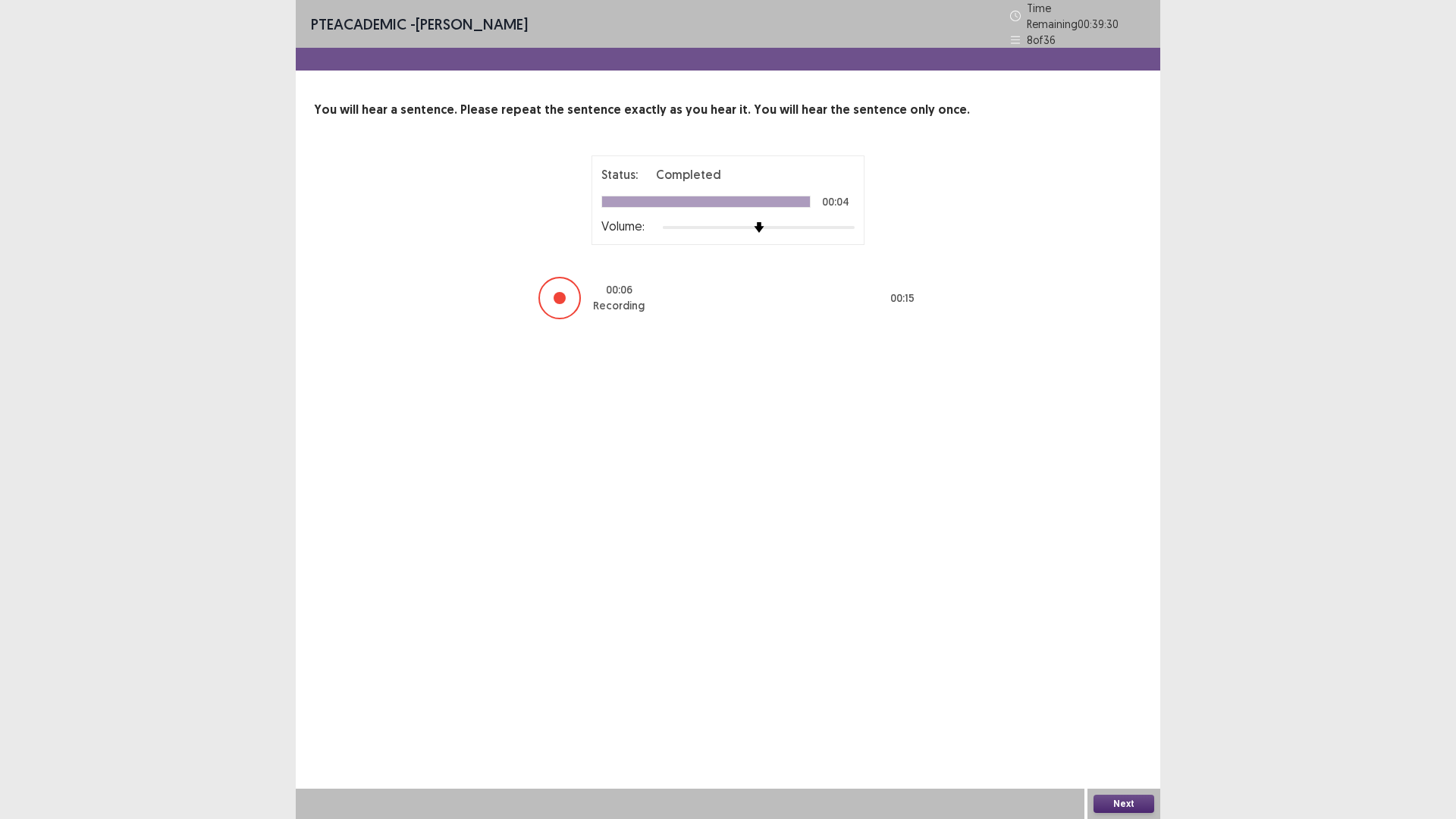
click at [1115, 708] on button "Next" at bounding box center [1124, 804] width 61 height 18
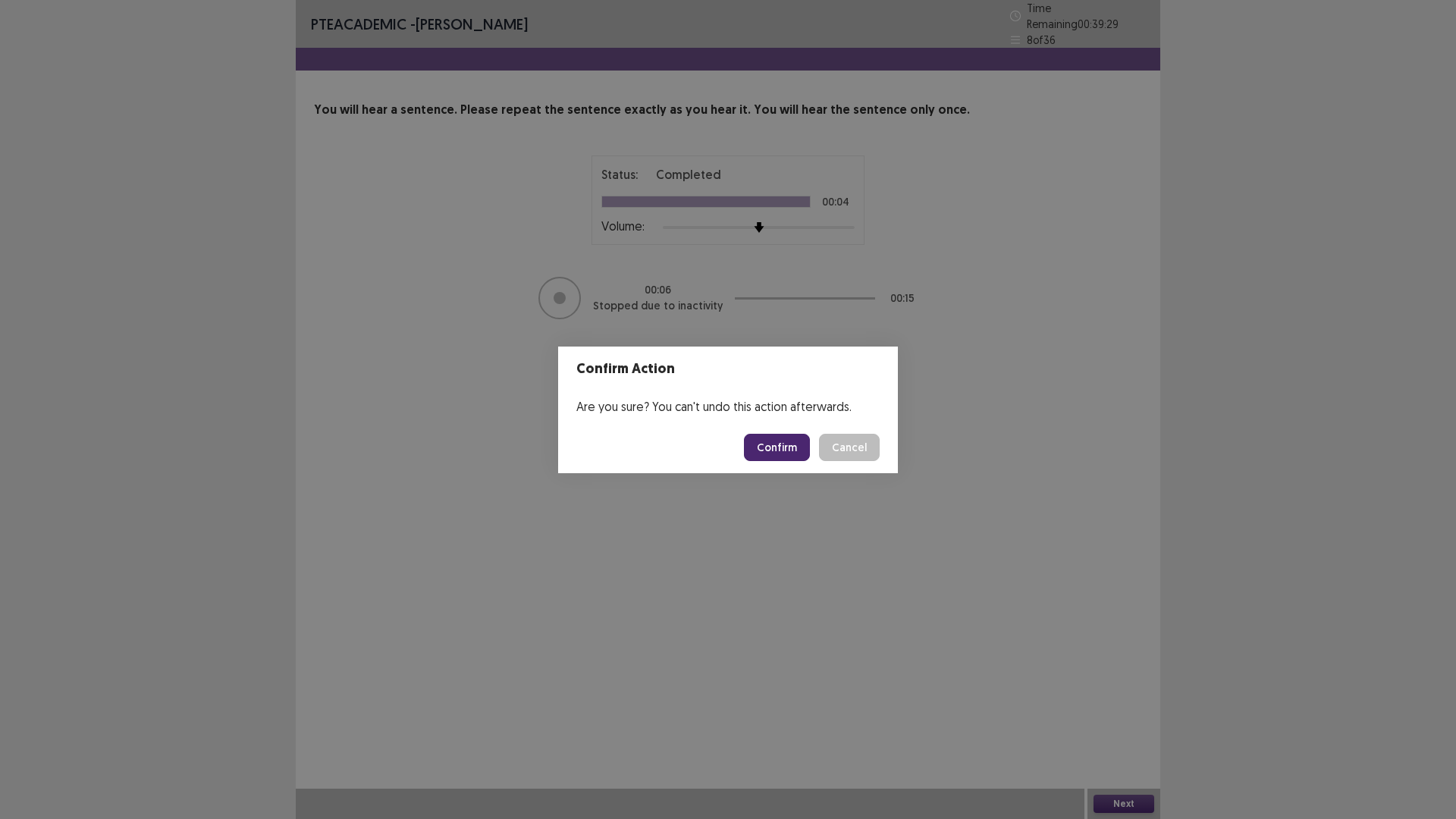
click at [803, 456] on button "Confirm" at bounding box center [777, 447] width 66 height 28
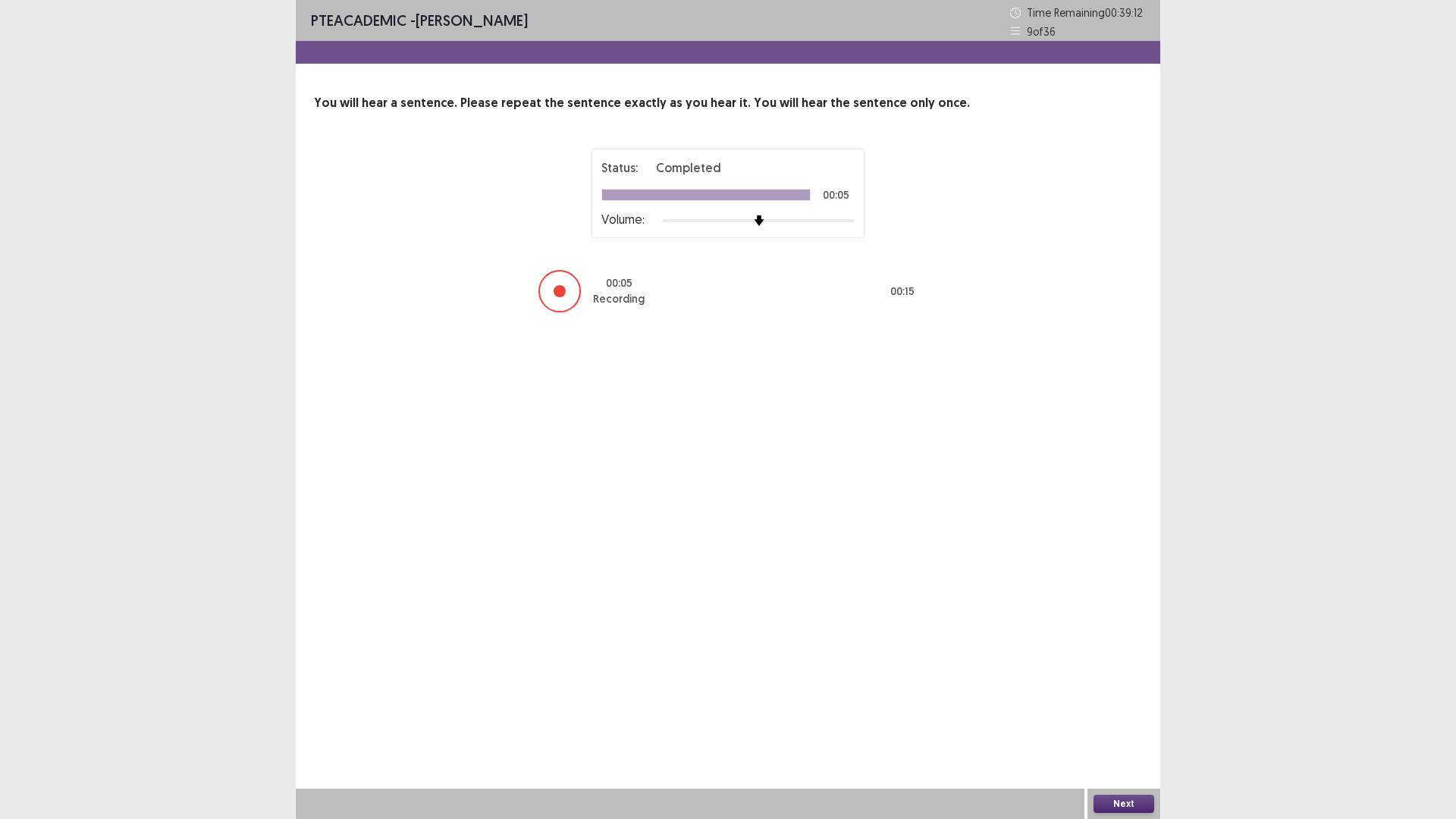
click at [1123, 708] on button "Next" at bounding box center [1124, 804] width 61 height 18
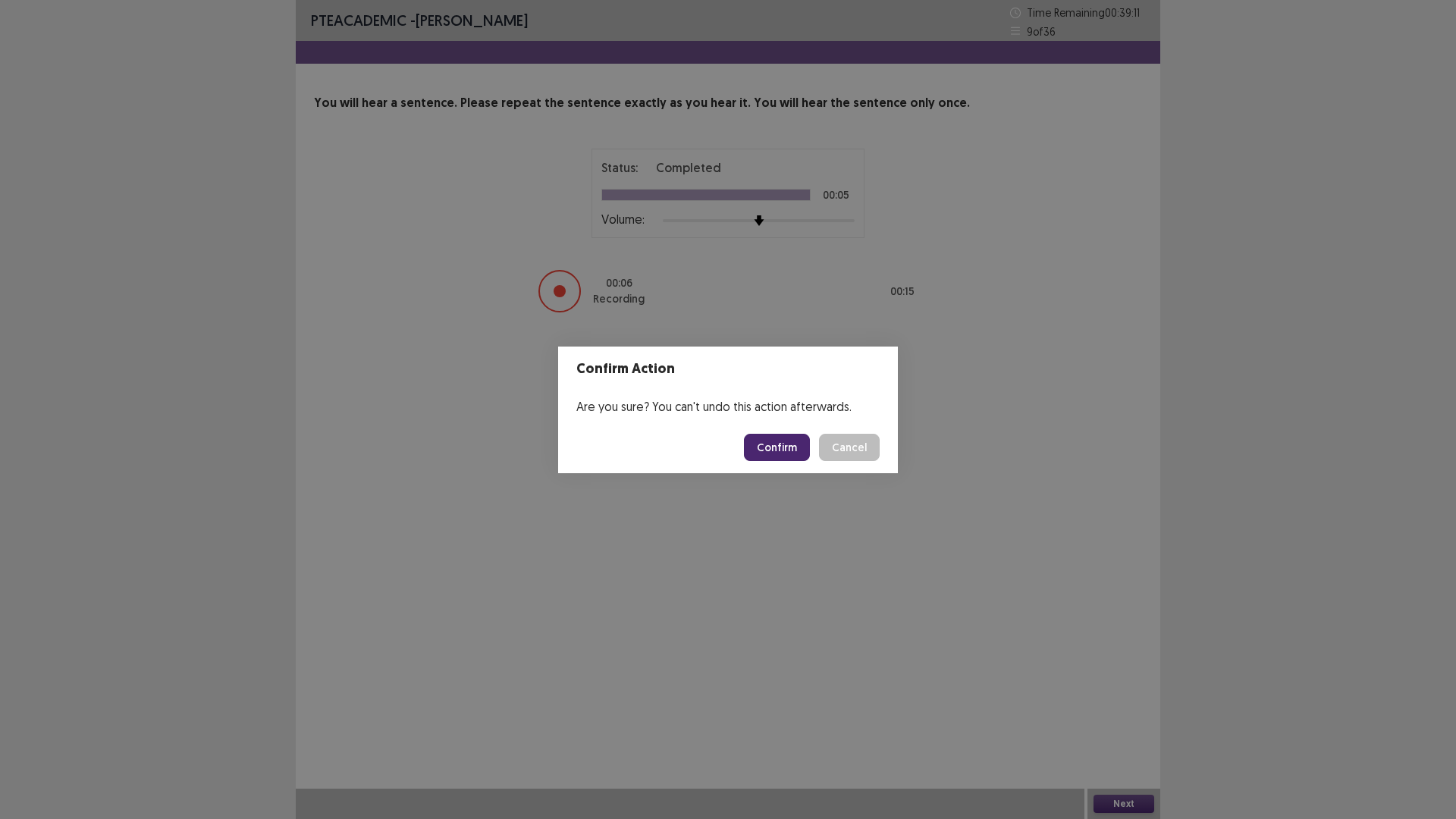
click at [799, 446] on button "Confirm" at bounding box center [777, 447] width 66 height 28
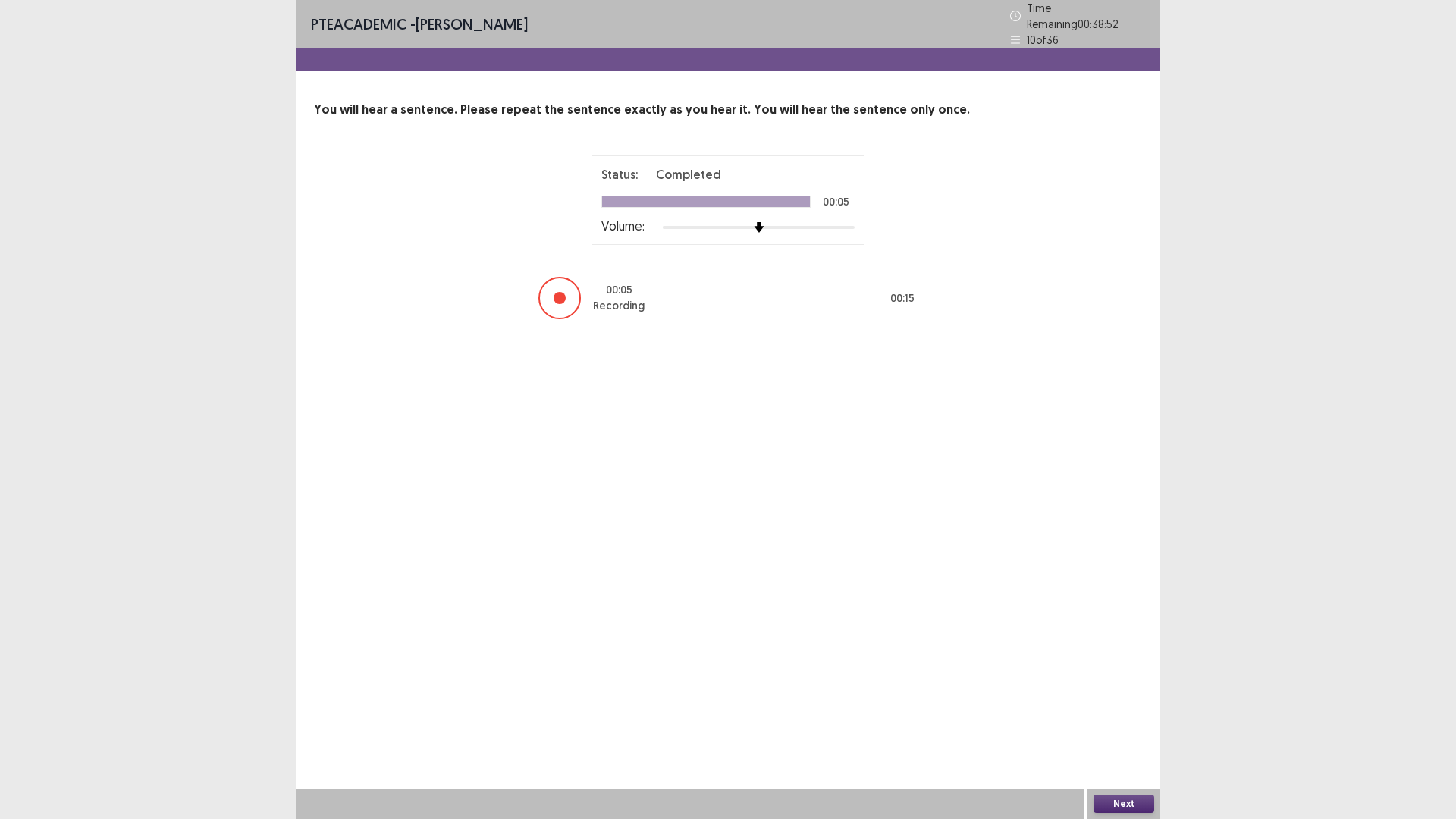
click at [1119, 708] on button "Next" at bounding box center [1124, 804] width 61 height 18
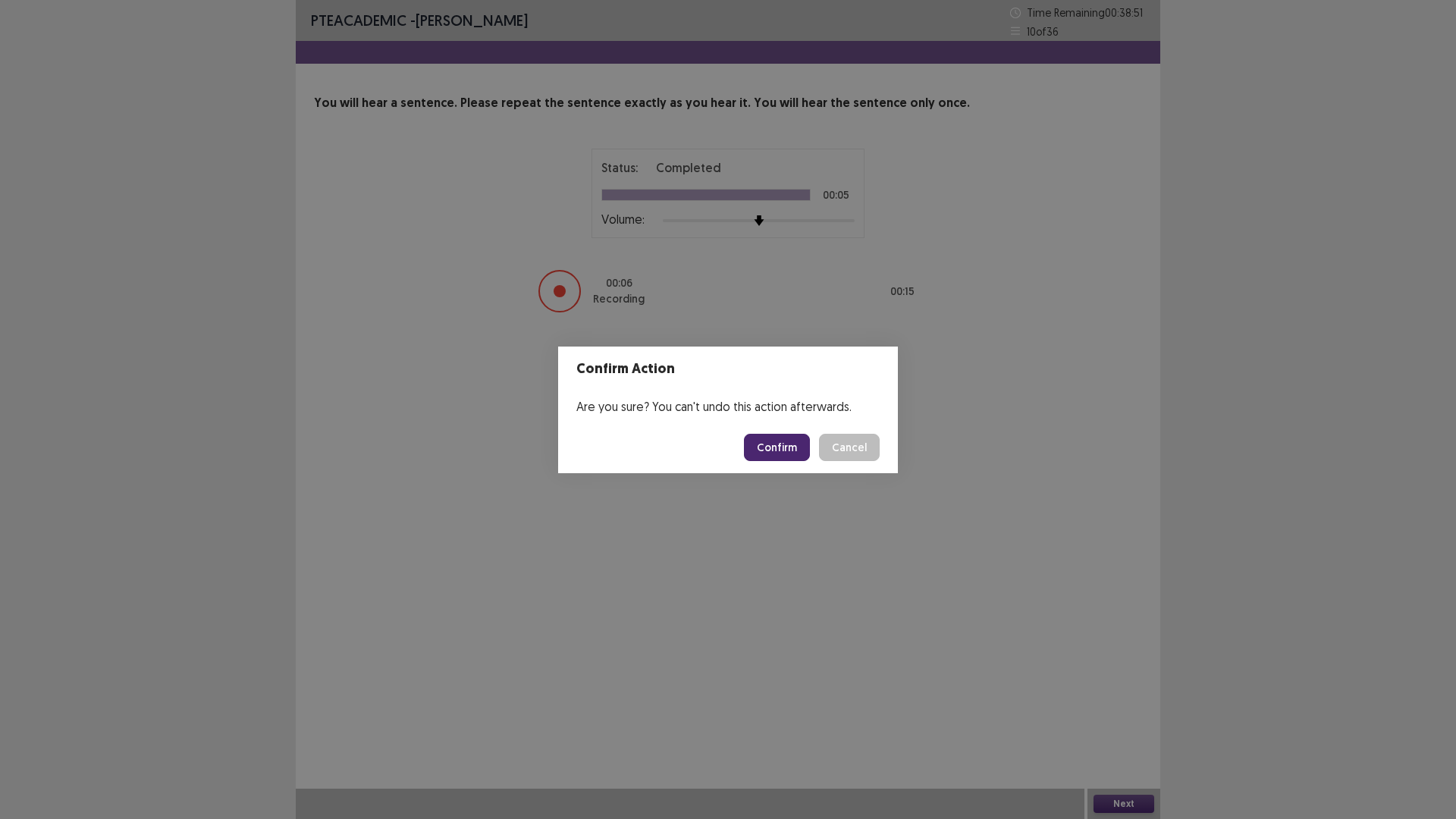
click at [781, 440] on button "Confirm" at bounding box center [777, 447] width 66 height 28
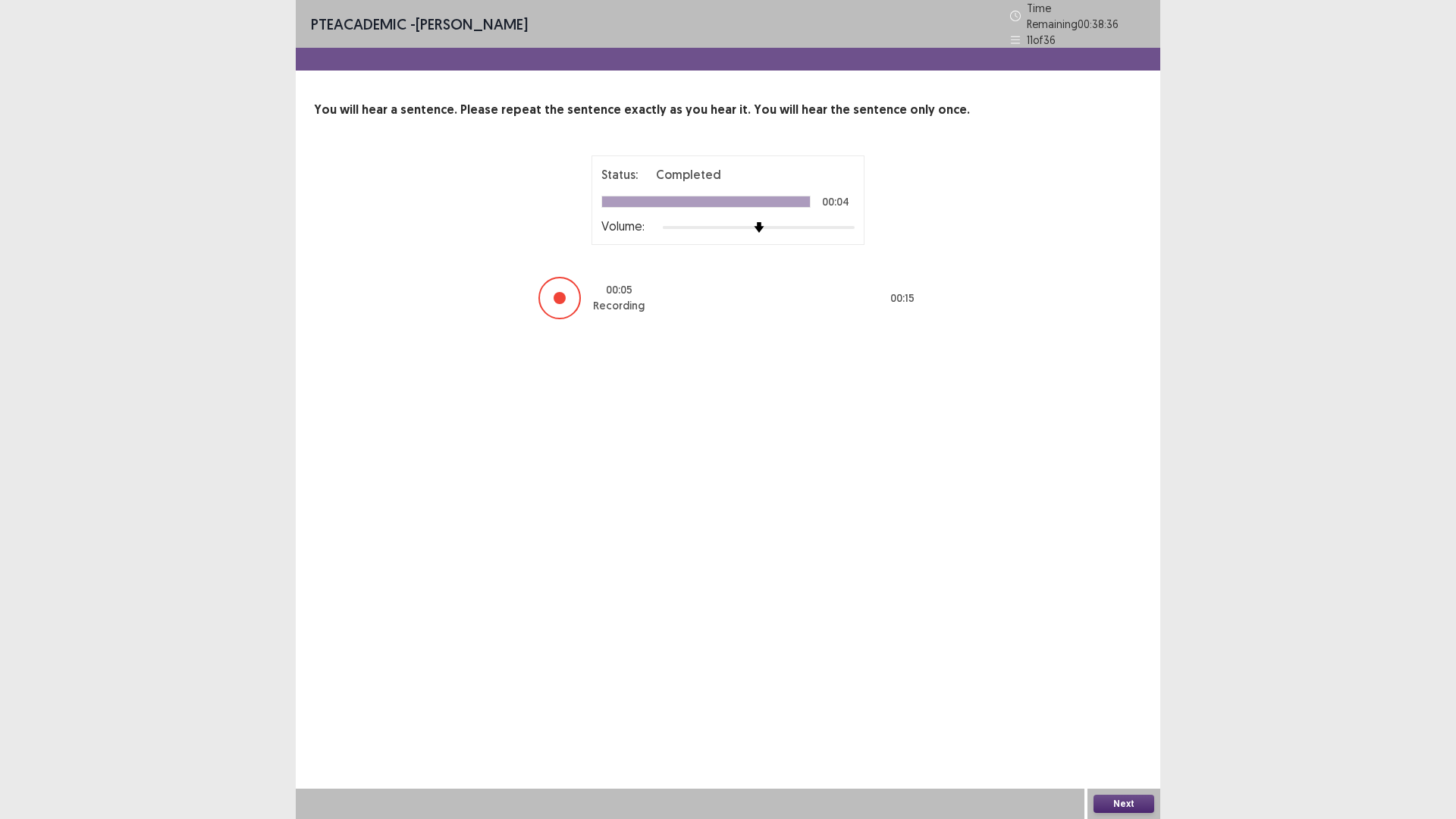
click at [1110, 708] on button "Next" at bounding box center [1124, 804] width 61 height 18
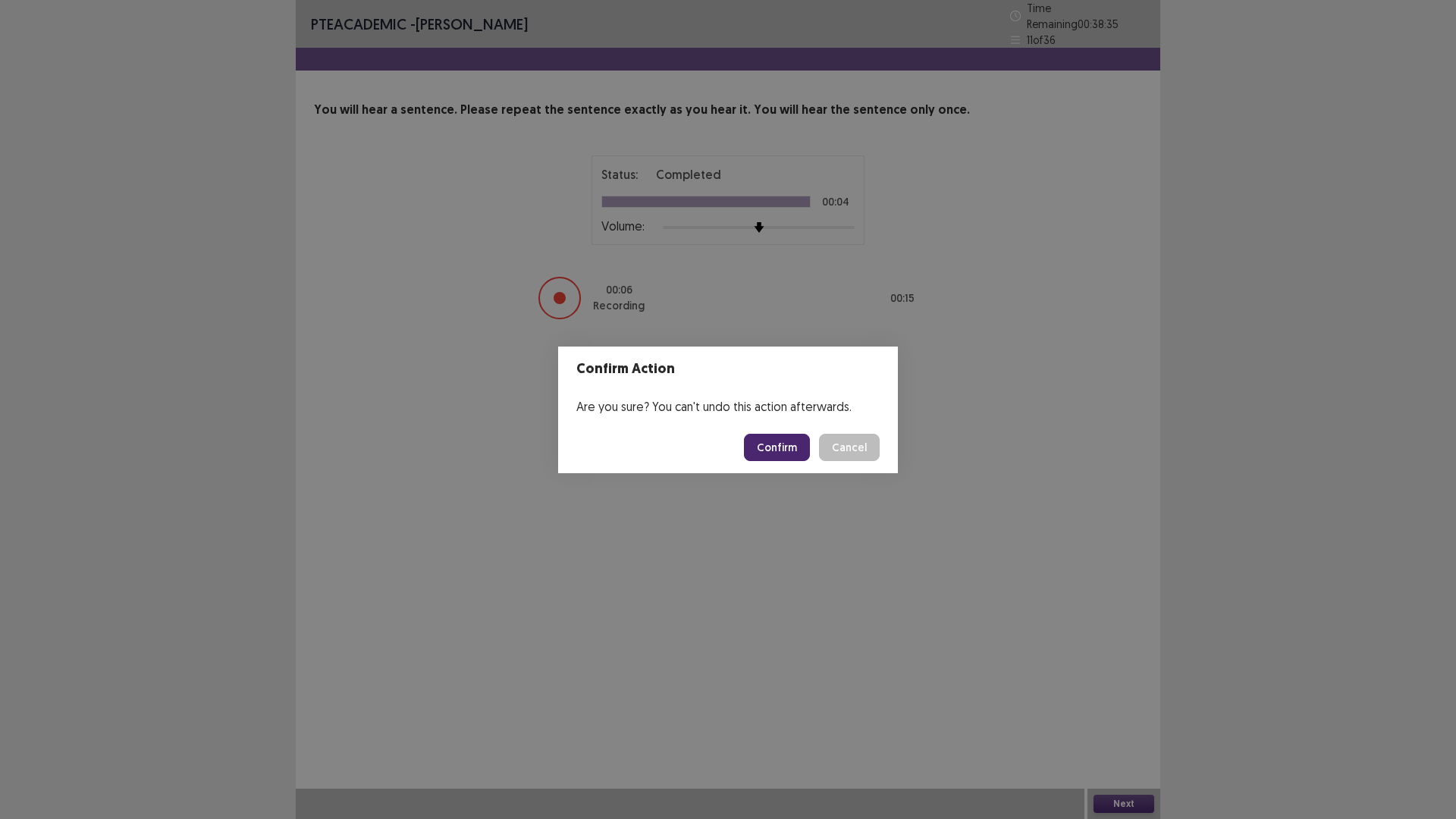
click at [781, 453] on button "Confirm" at bounding box center [777, 447] width 66 height 28
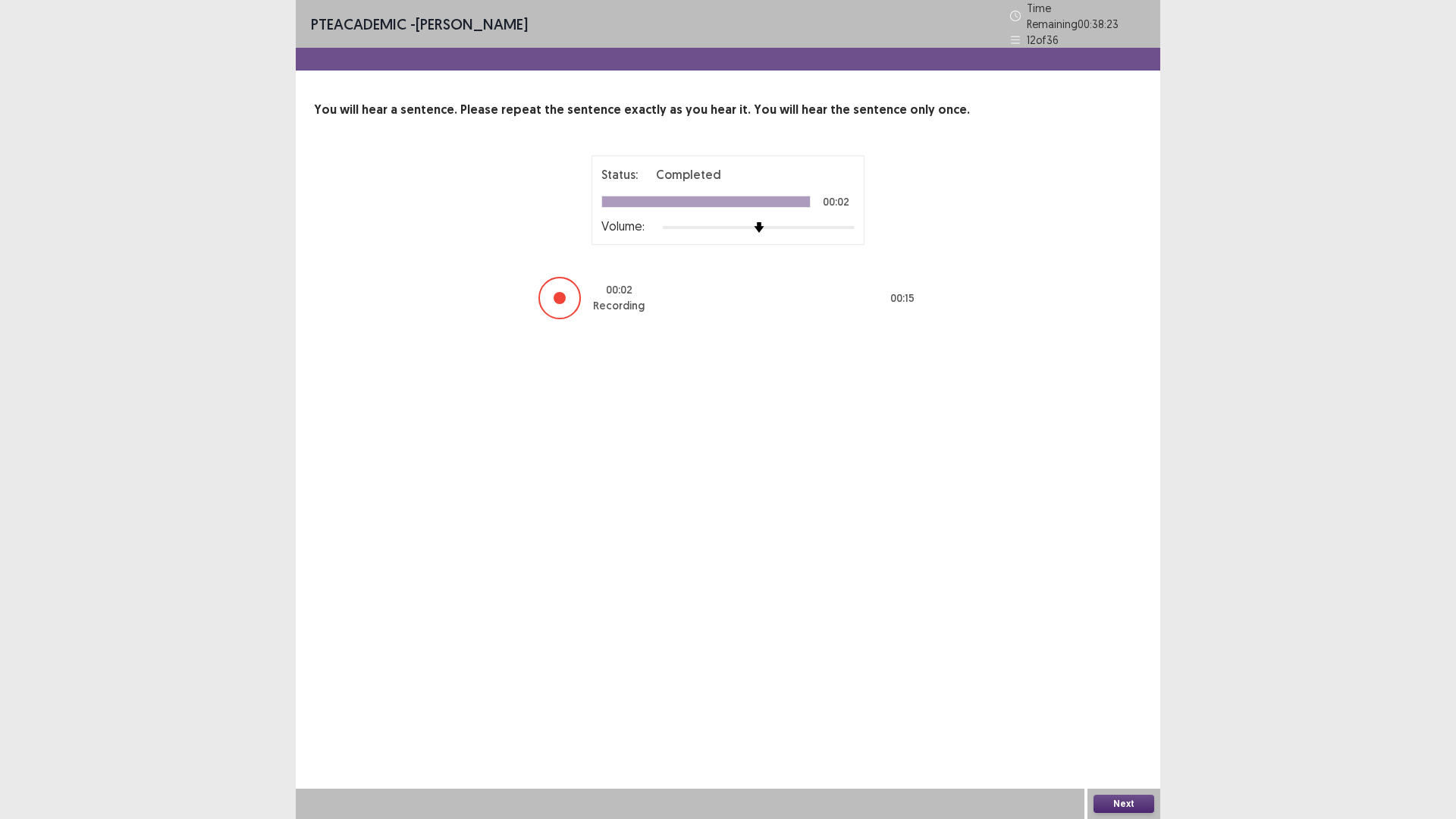
click at [1127, 708] on button "Next" at bounding box center [1124, 804] width 61 height 18
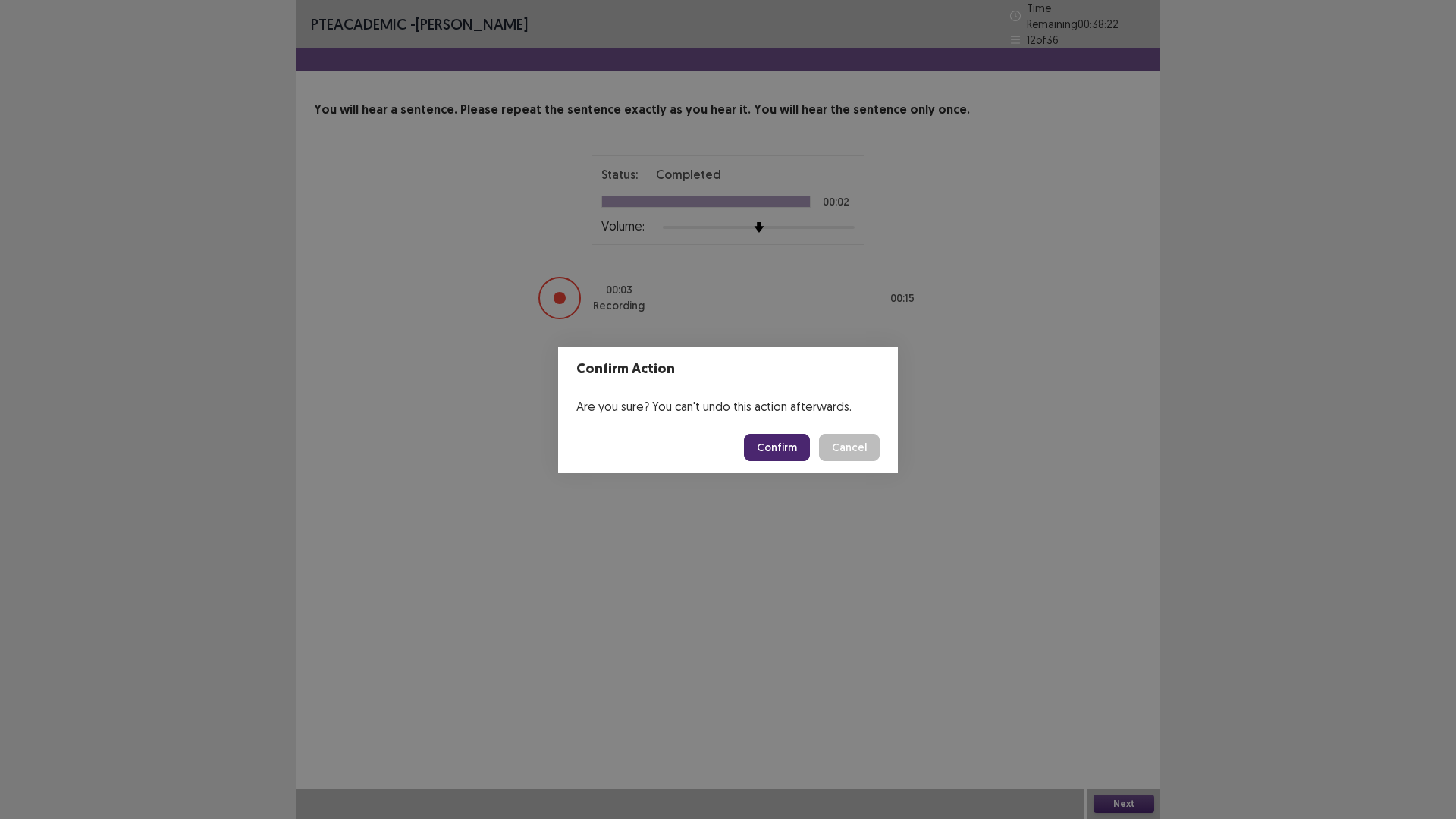
click at [780, 454] on button "Confirm" at bounding box center [777, 447] width 66 height 28
